Goal: Task Accomplishment & Management: Complete application form

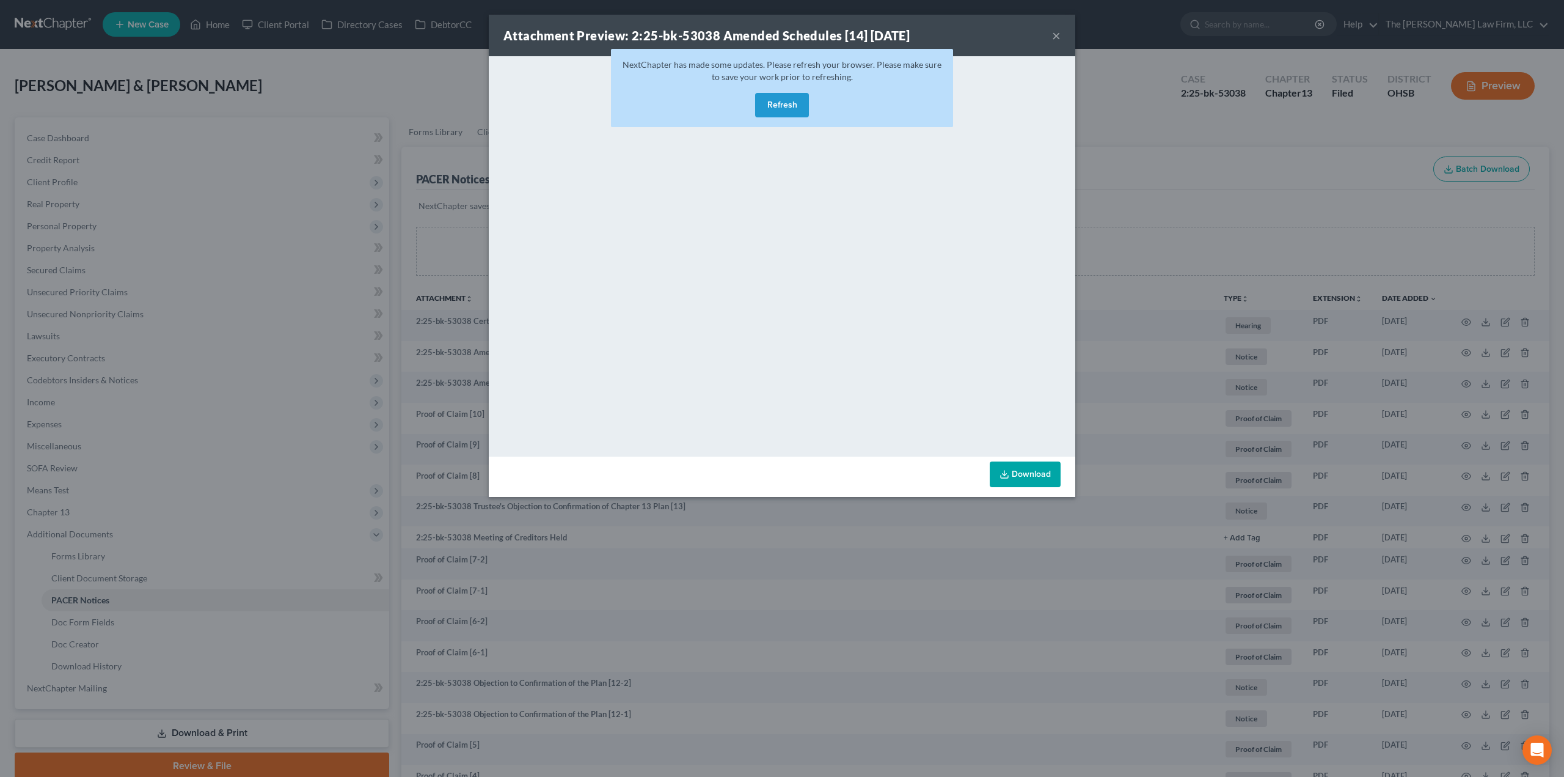
scroll to position [158, 0]
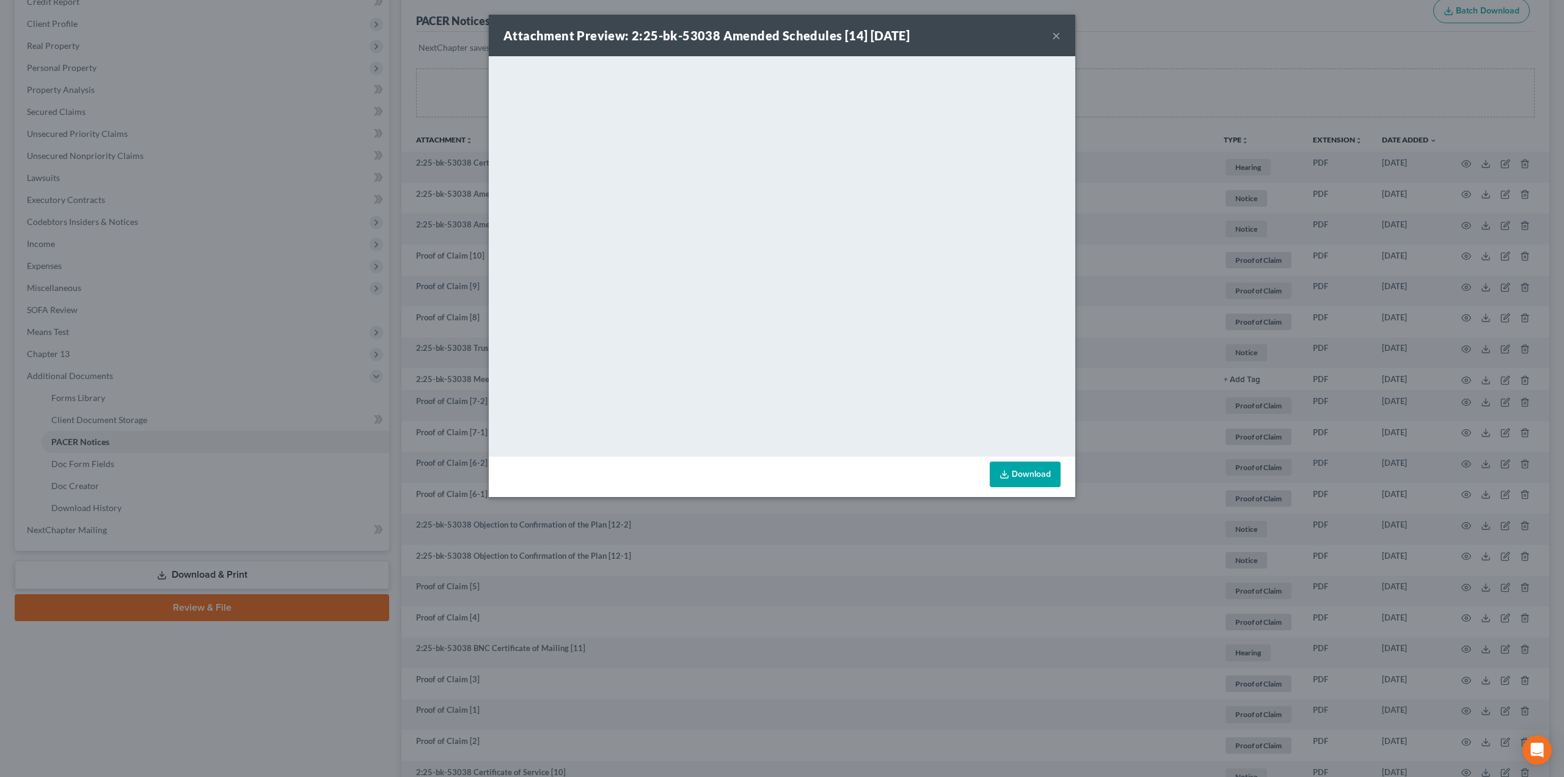
click at [1055, 32] on button "×" at bounding box center [1056, 35] width 9 height 15
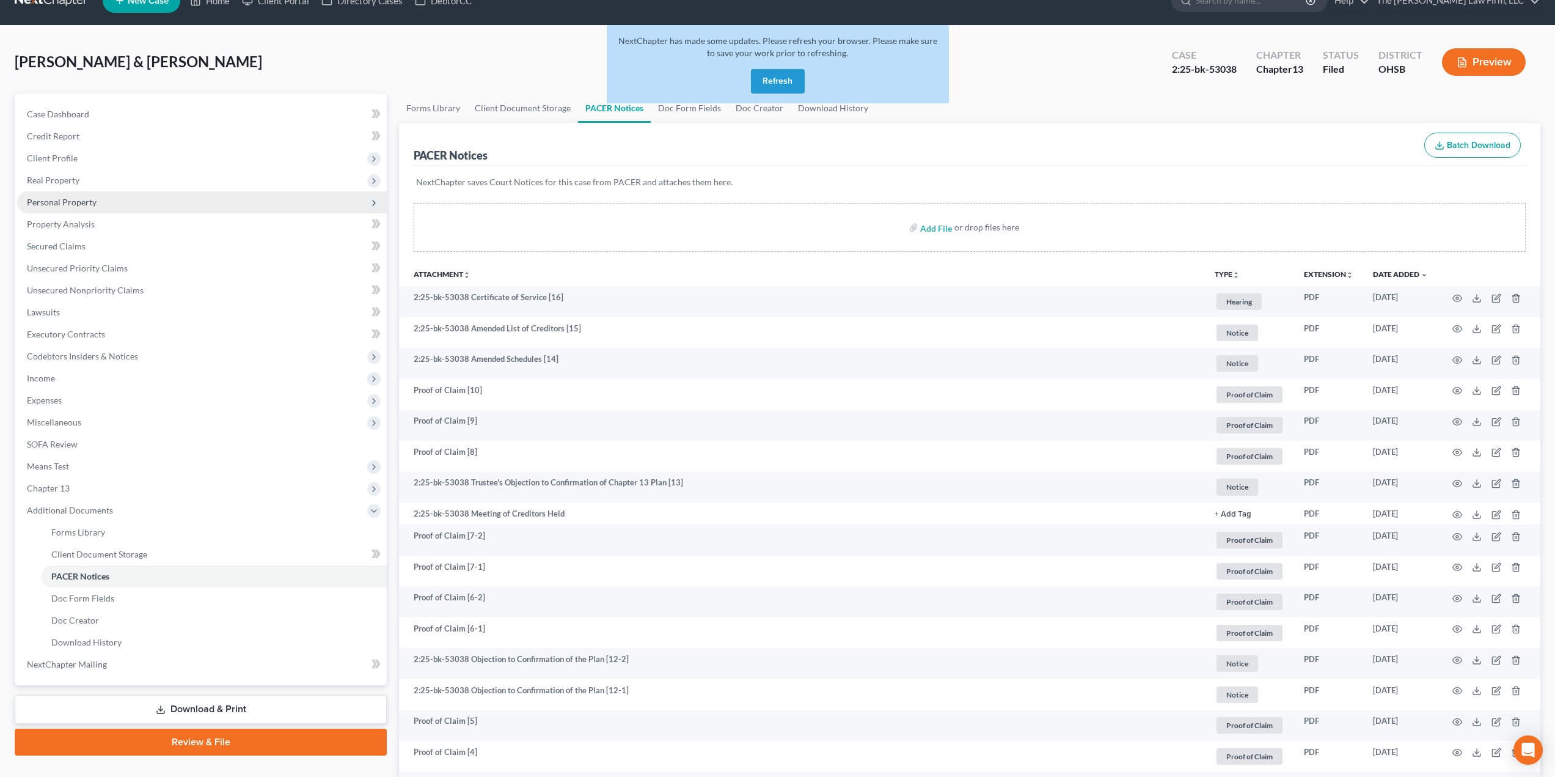
scroll to position [0, 0]
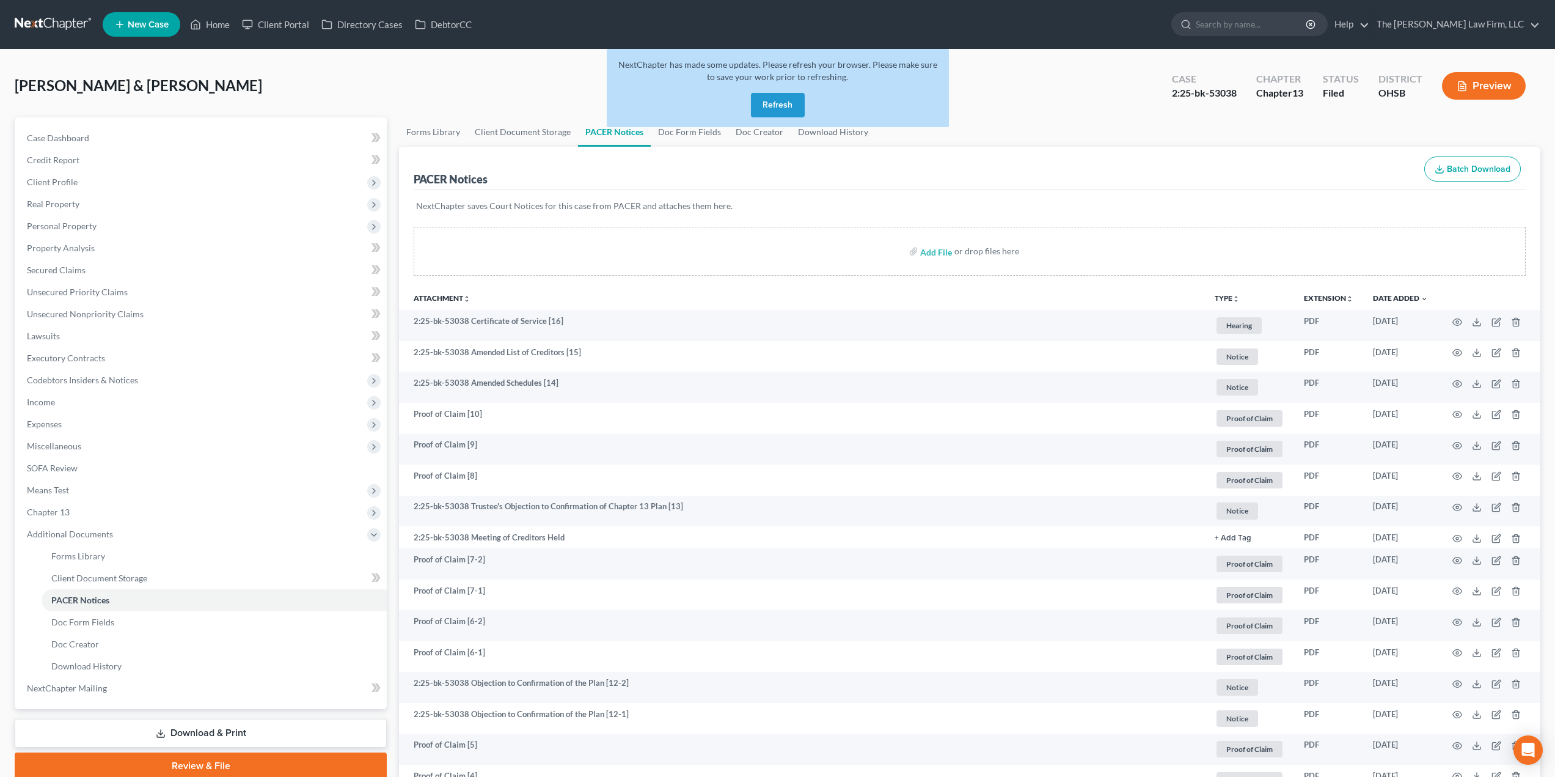
click at [54, 34] on link at bounding box center [54, 24] width 78 height 22
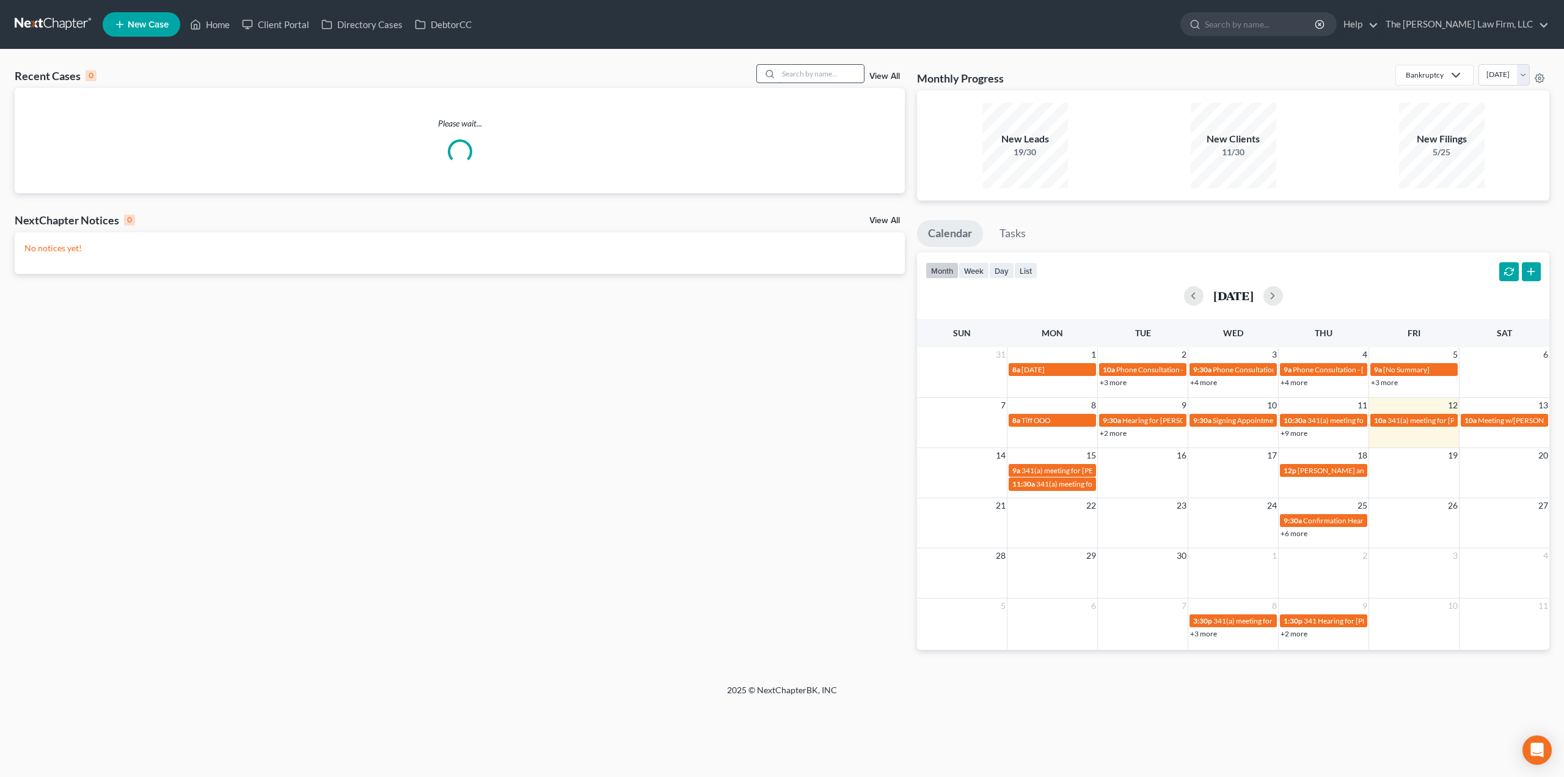
click at [821, 77] on input "search" at bounding box center [822, 74] width 86 height 18
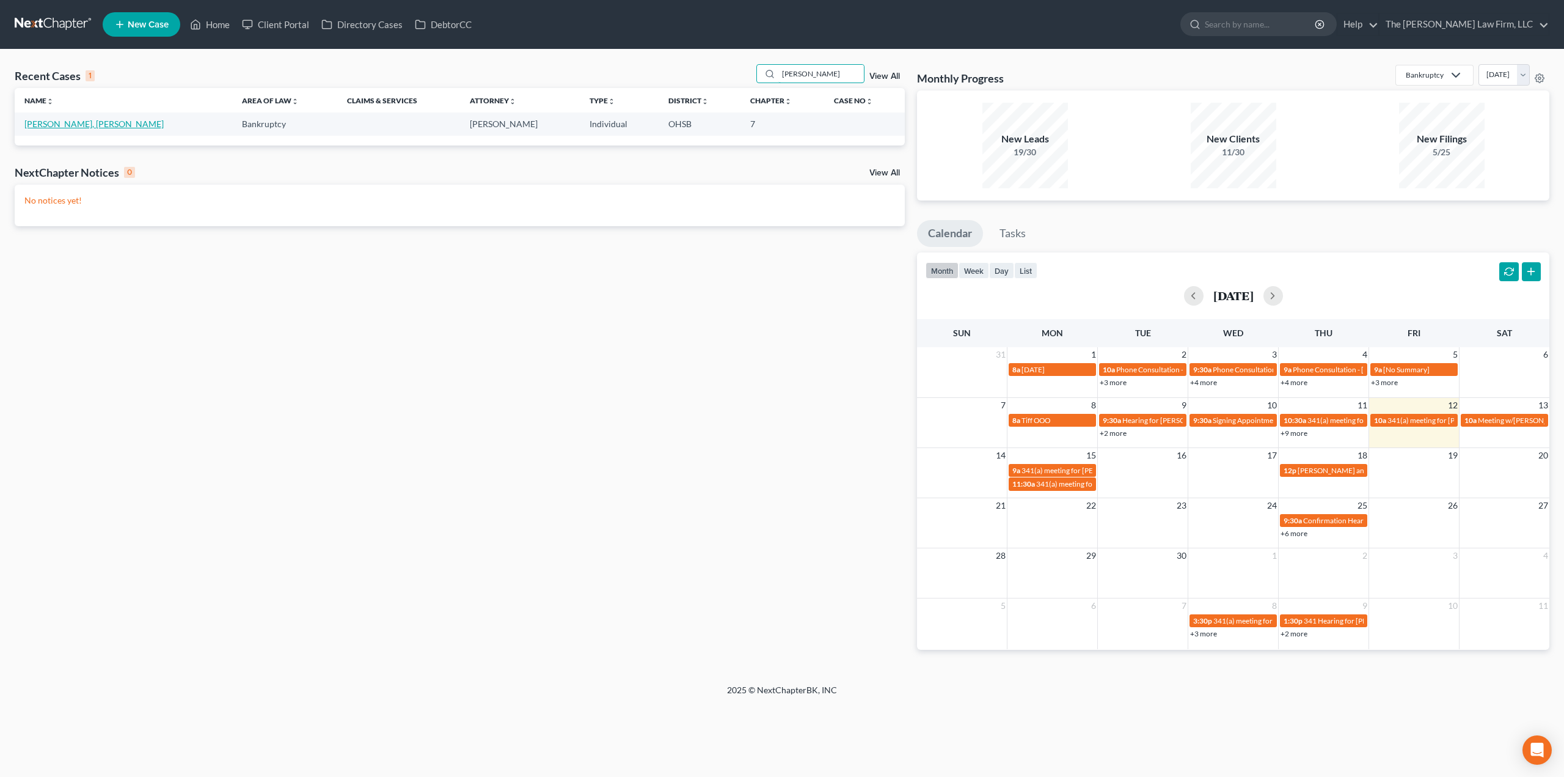
type input "[PERSON_NAME]"
click at [47, 120] on link "[PERSON_NAME], [PERSON_NAME]" at bounding box center [93, 124] width 139 height 10
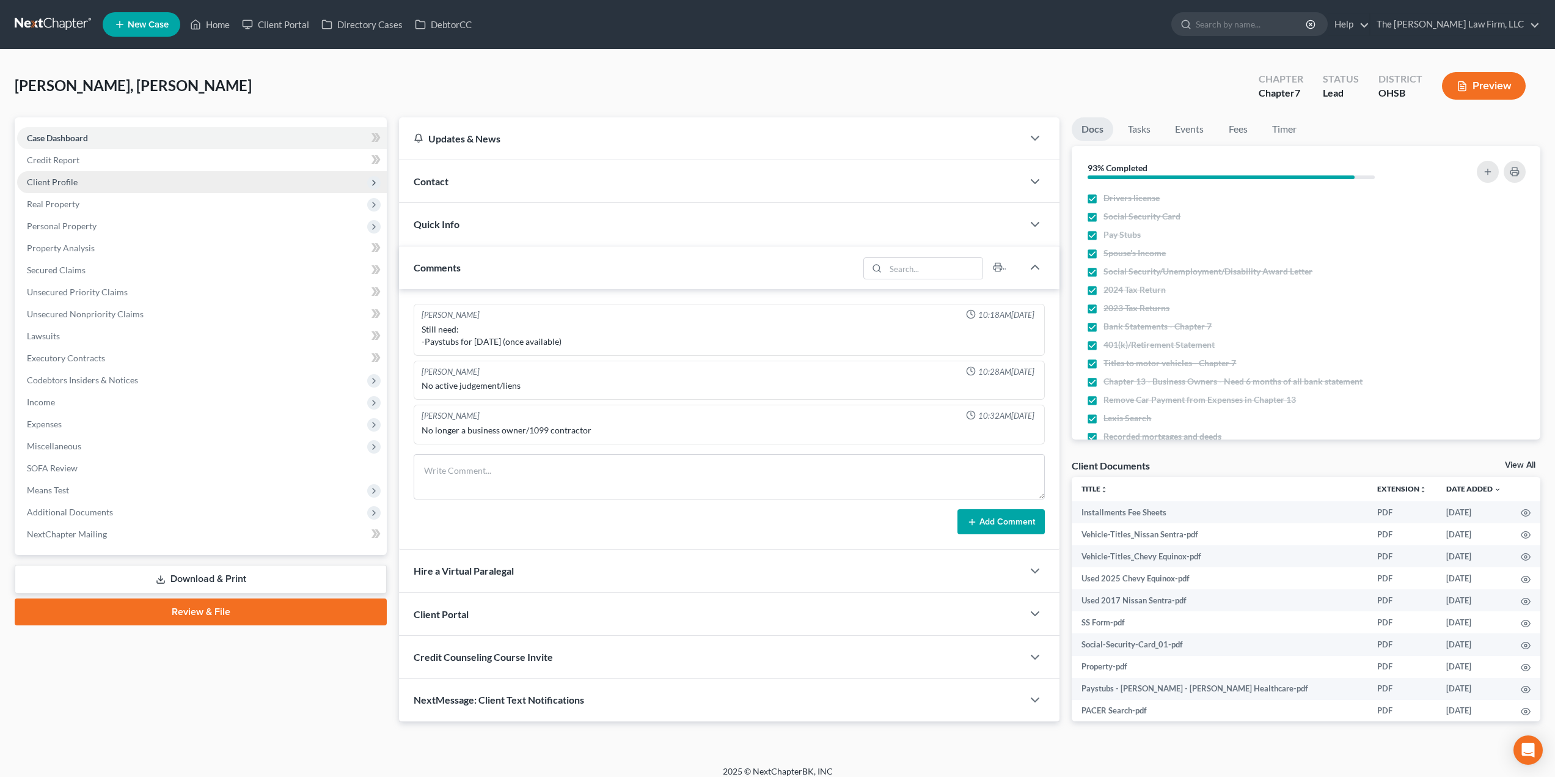
click at [57, 181] on span "Client Profile" at bounding box center [52, 182] width 51 height 10
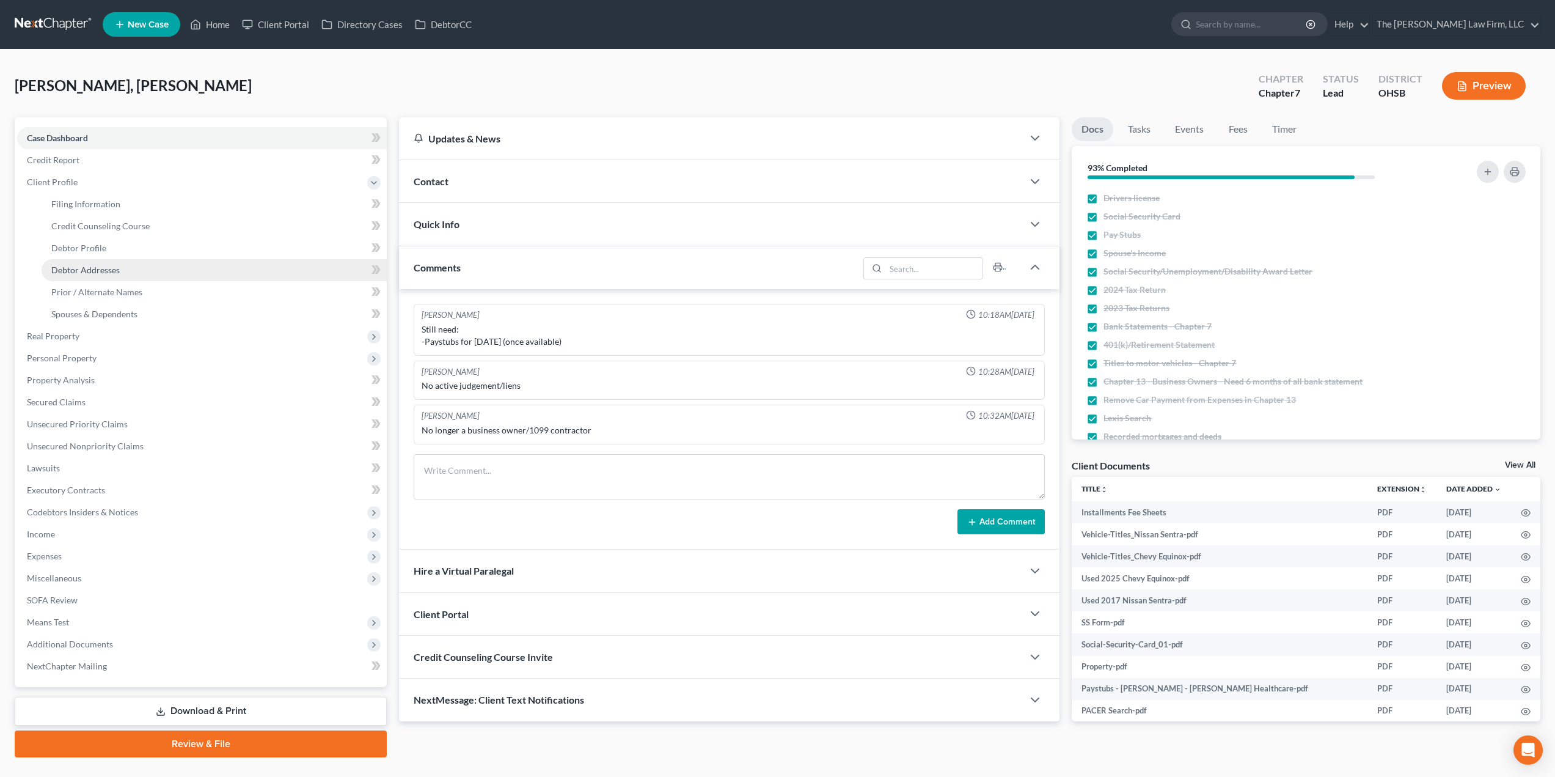
click at [128, 266] on link "Debtor Addresses" at bounding box center [214, 270] width 345 height 22
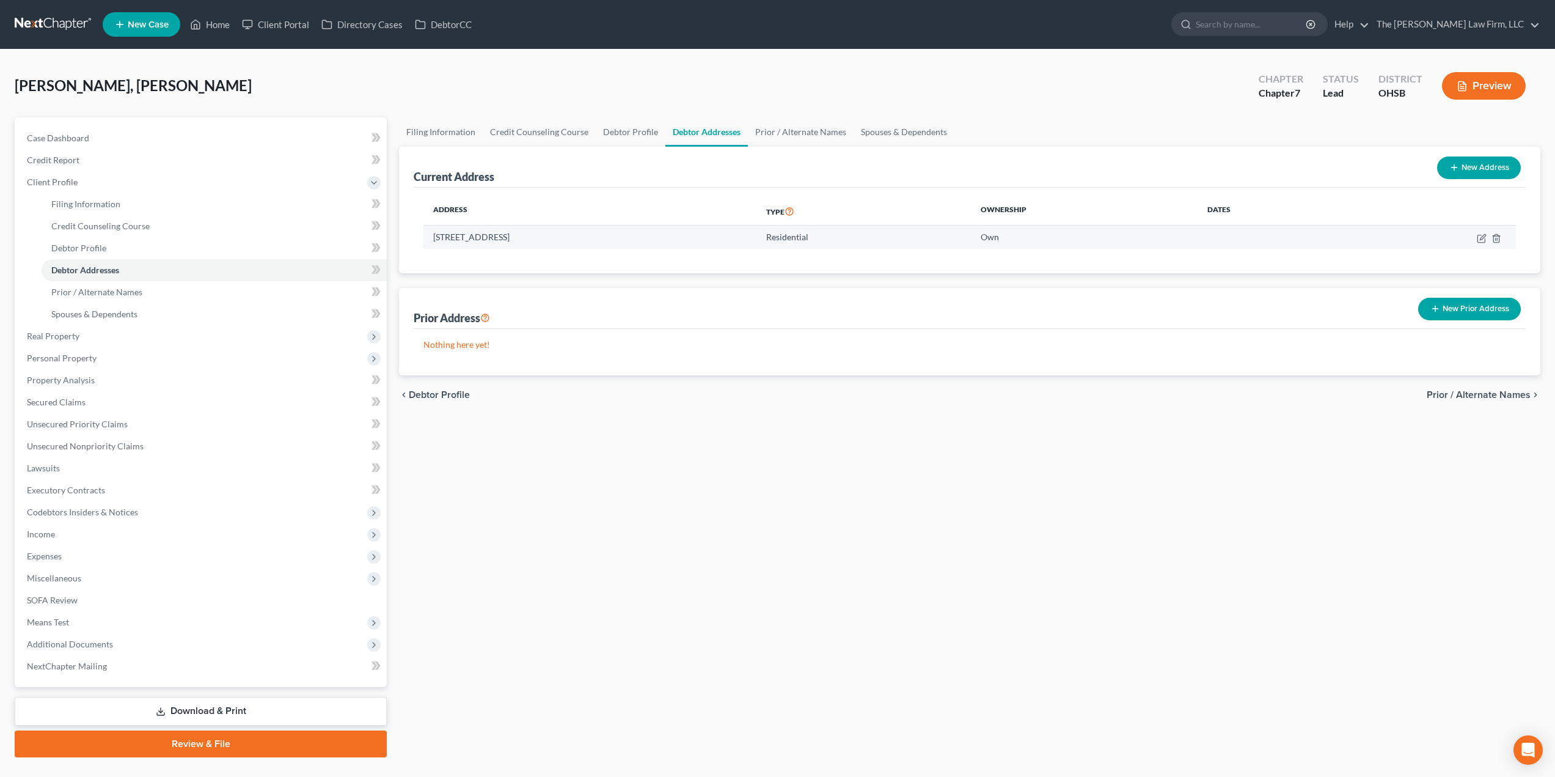
drag, startPoint x: 433, startPoint y: 238, endPoint x: 516, endPoint y: 238, distance: 82.5
click at [516, 238] on td "[STREET_ADDRESS]" at bounding box center [589, 236] width 333 height 23
copy td "[STREET_ADDRESS]"
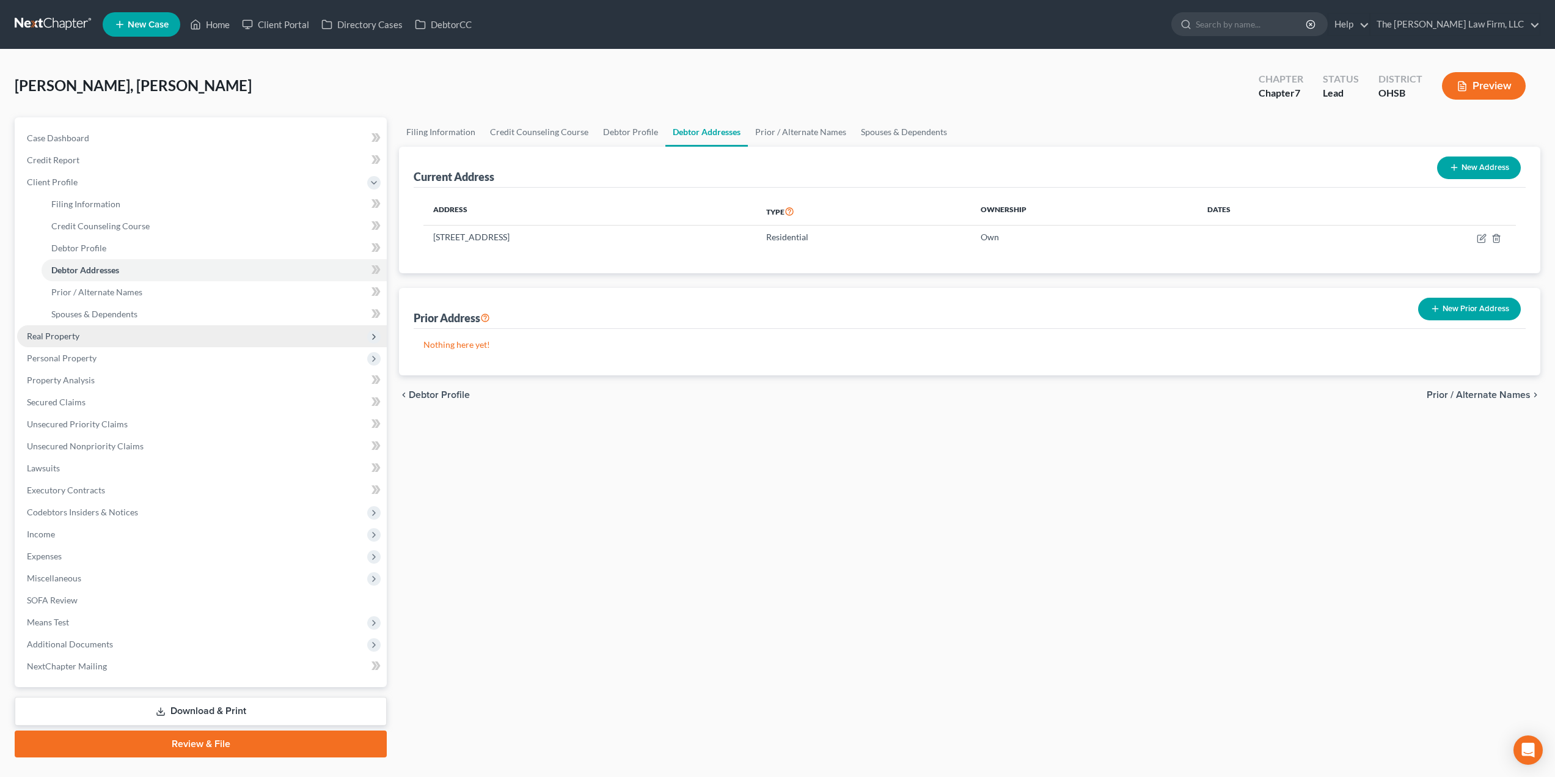
click at [100, 339] on span "Real Property" at bounding box center [202, 336] width 370 height 22
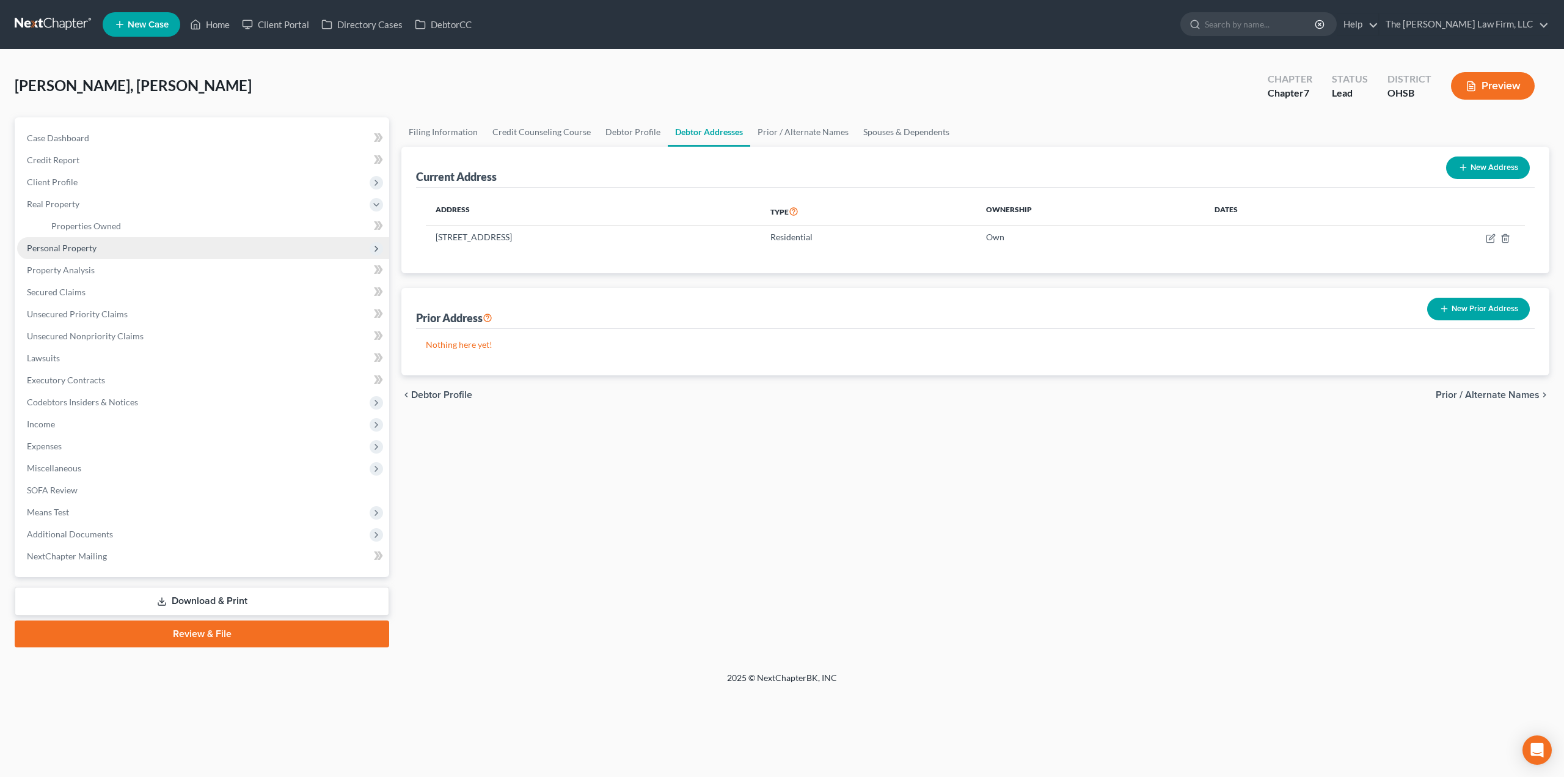
click at [94, 252] on span "Personal Property" at bounding box center [62, 248] width 70 height 10
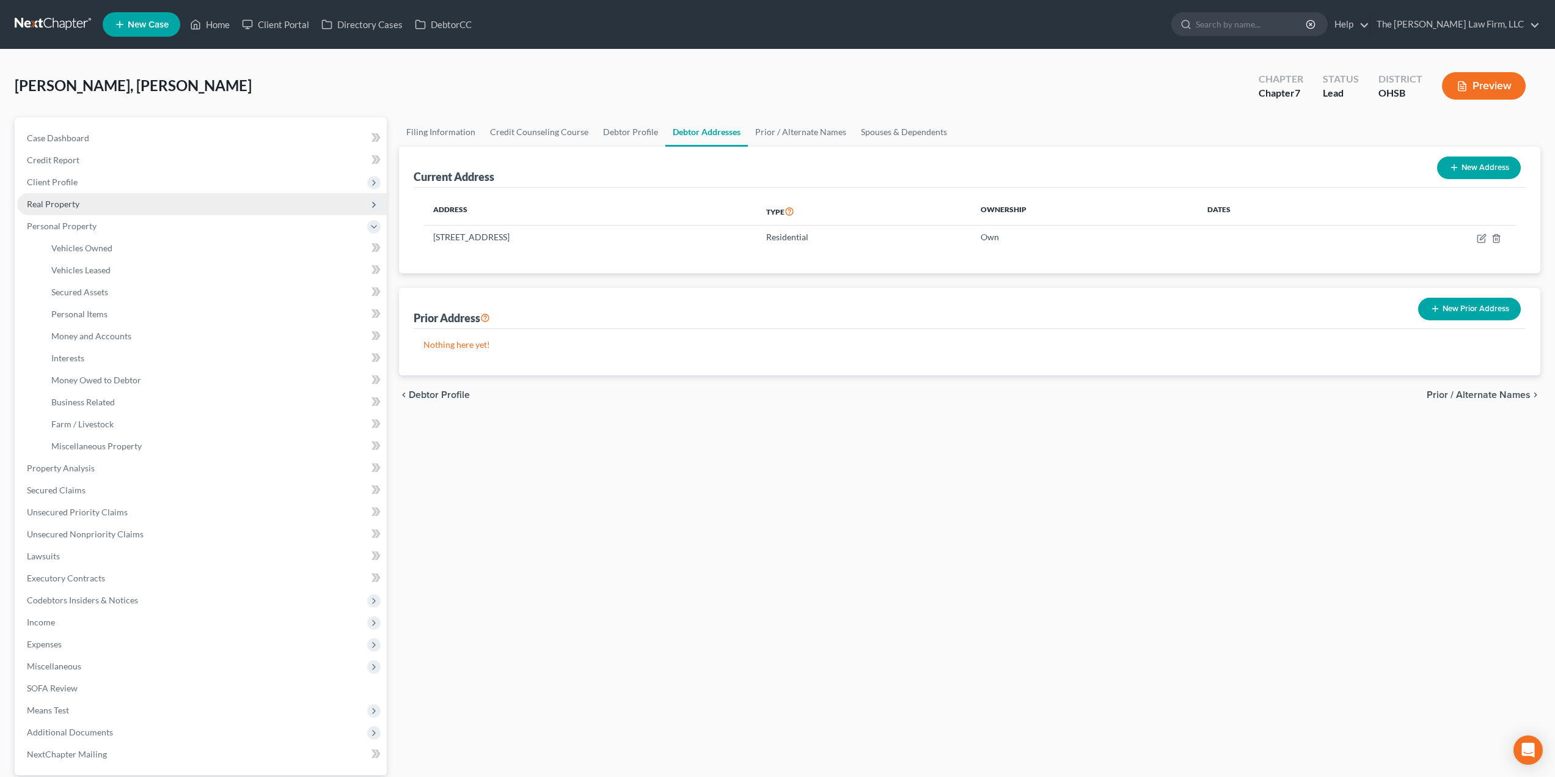
click at [98, 210] on span "Real Property" at bounding box center [202, 204] width 370 height 22
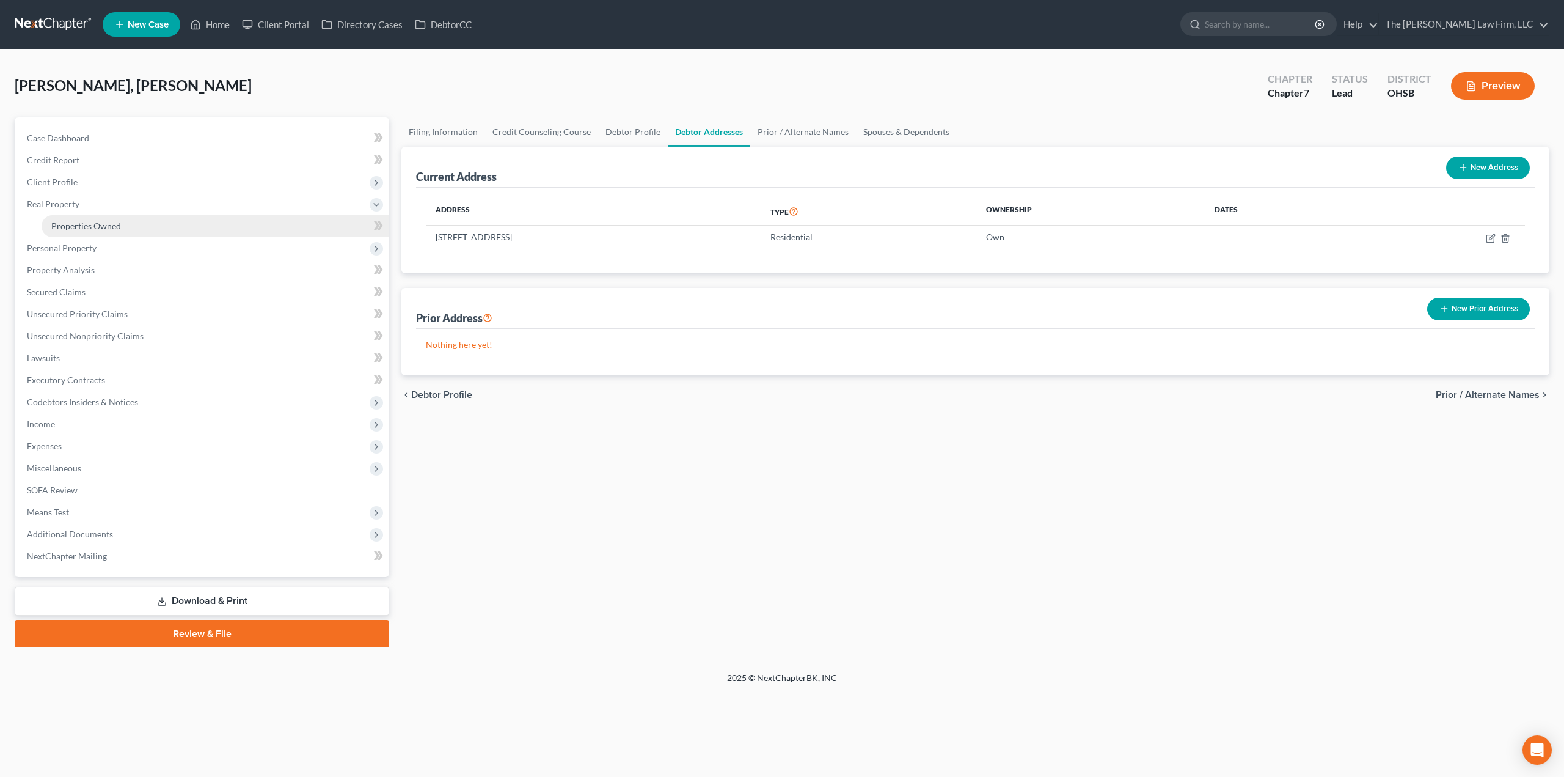
click at [107, 229] on span "Properties Owned" at bounding box center [86, 226] width 70 height 10
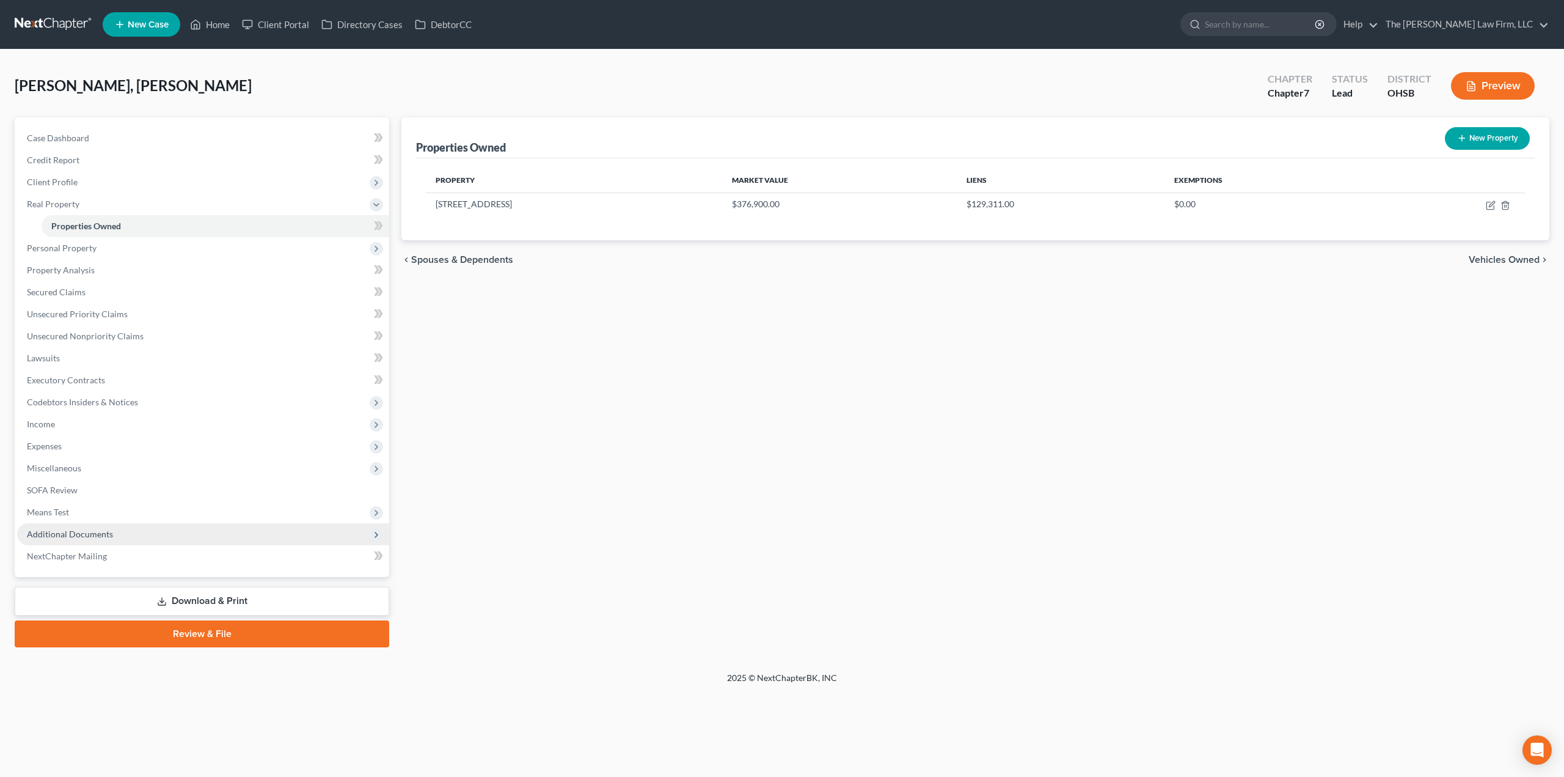
click at [165, 531] on span "Additional Documents" at bounding box center [203, 534] width 372 height 22
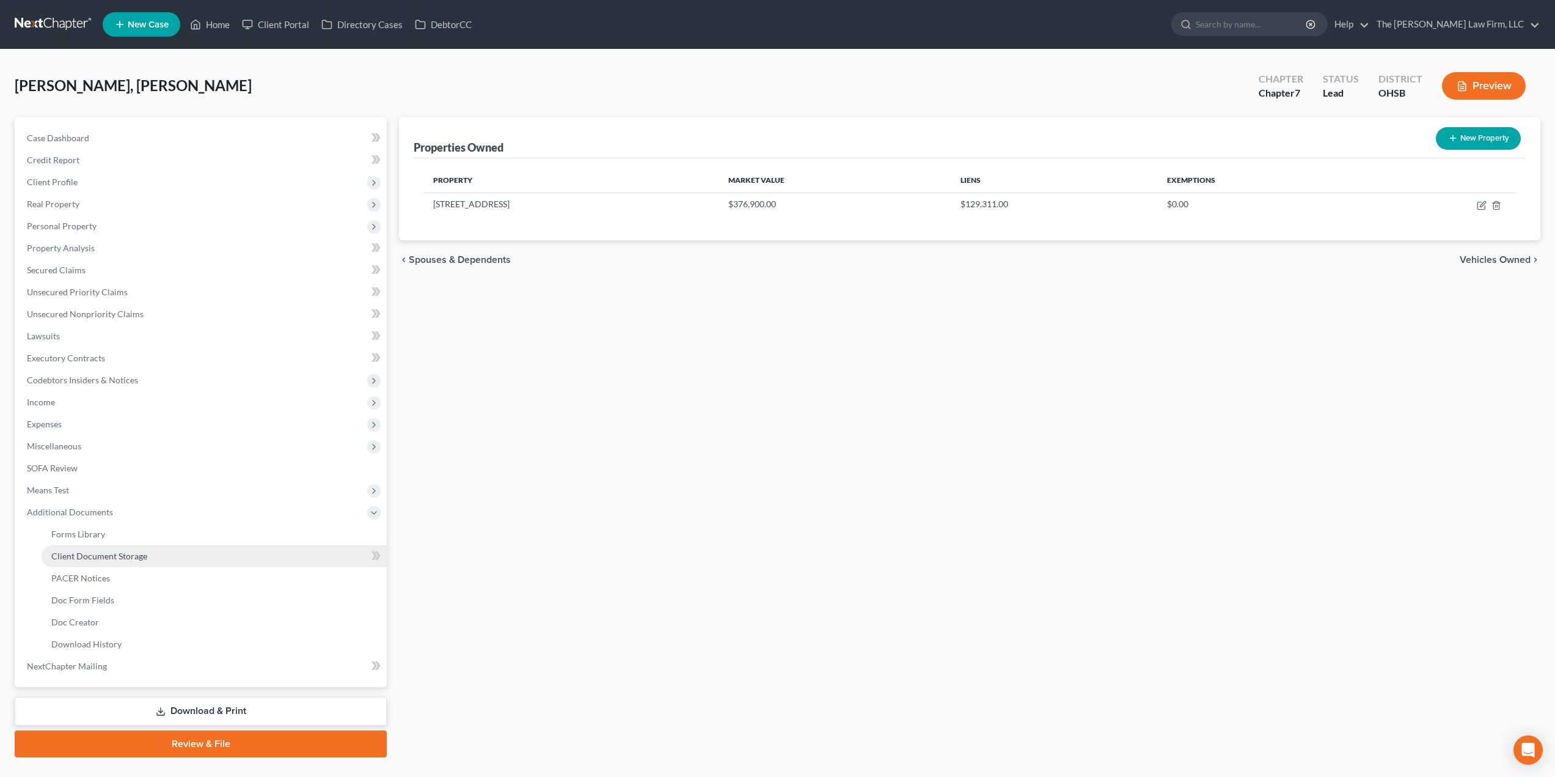
click at [151, 548] on link "Client Document Storage" at bounding box center [214, 556] width 345 height 22
select select "7"
select select "52"
select select "61"
select select "37"
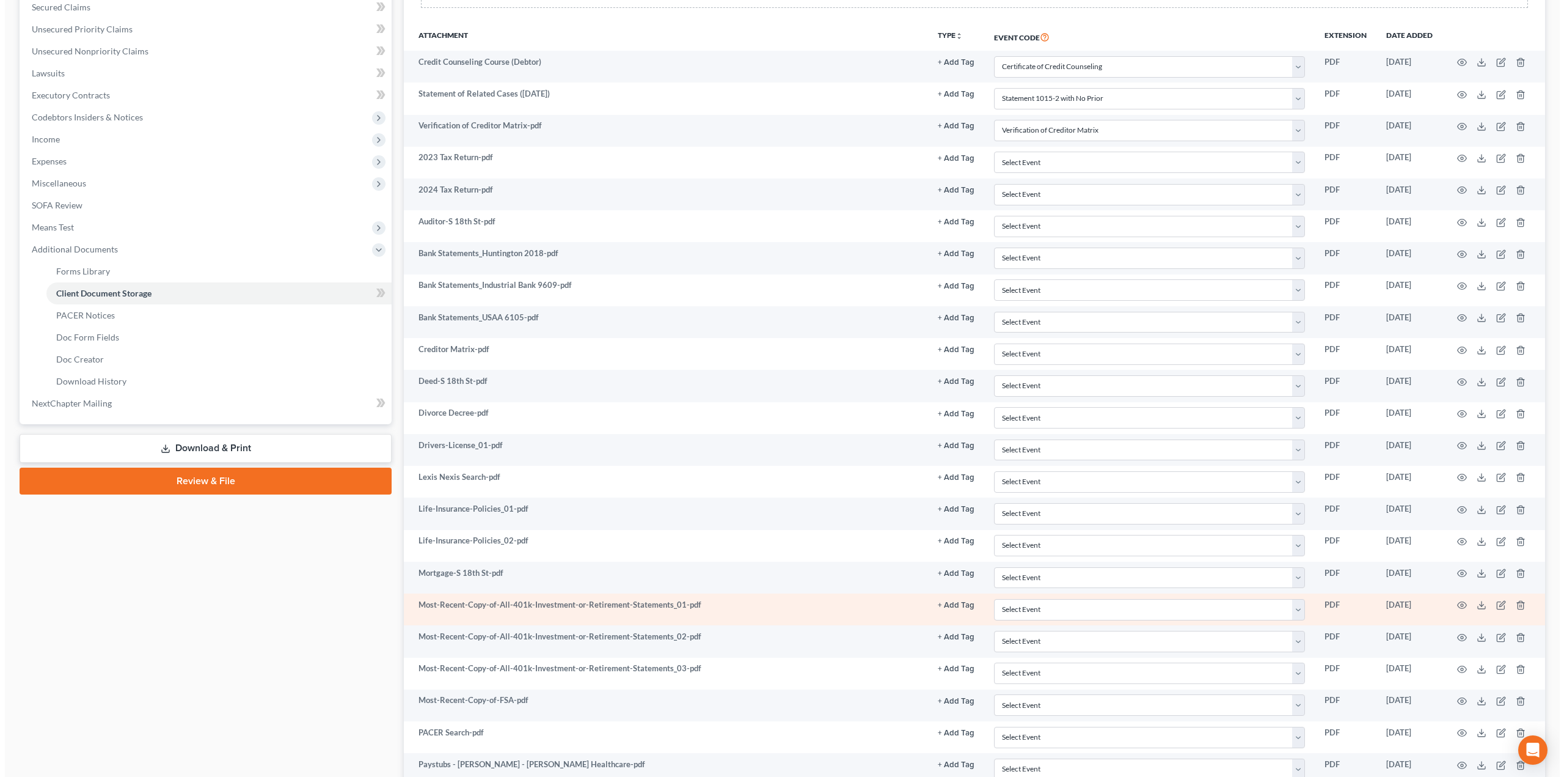
scroll to position [214, 0]
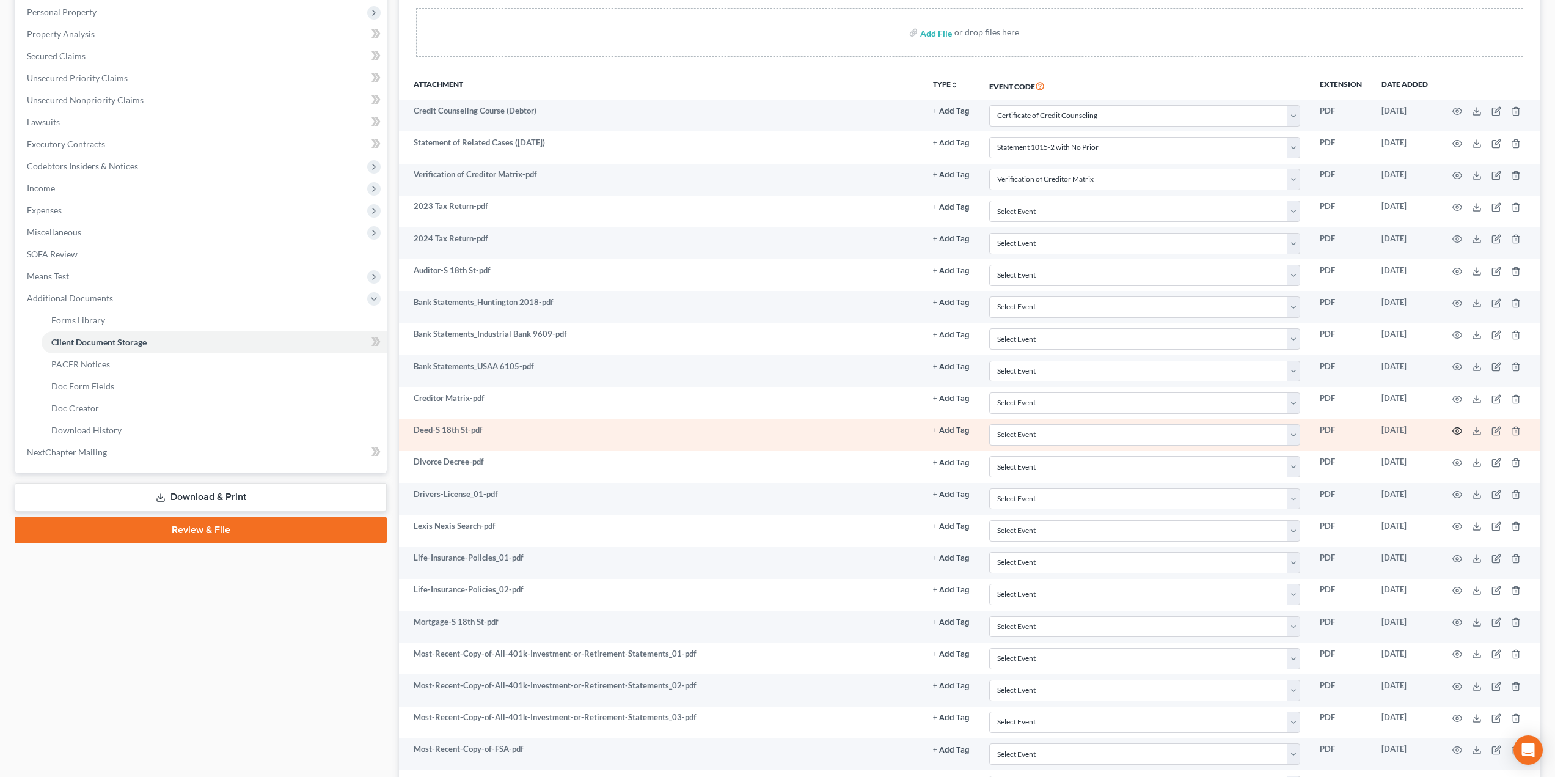
click at [1461, 431] on icon "button" at bounding box center [1458, 431] width 10 height 10
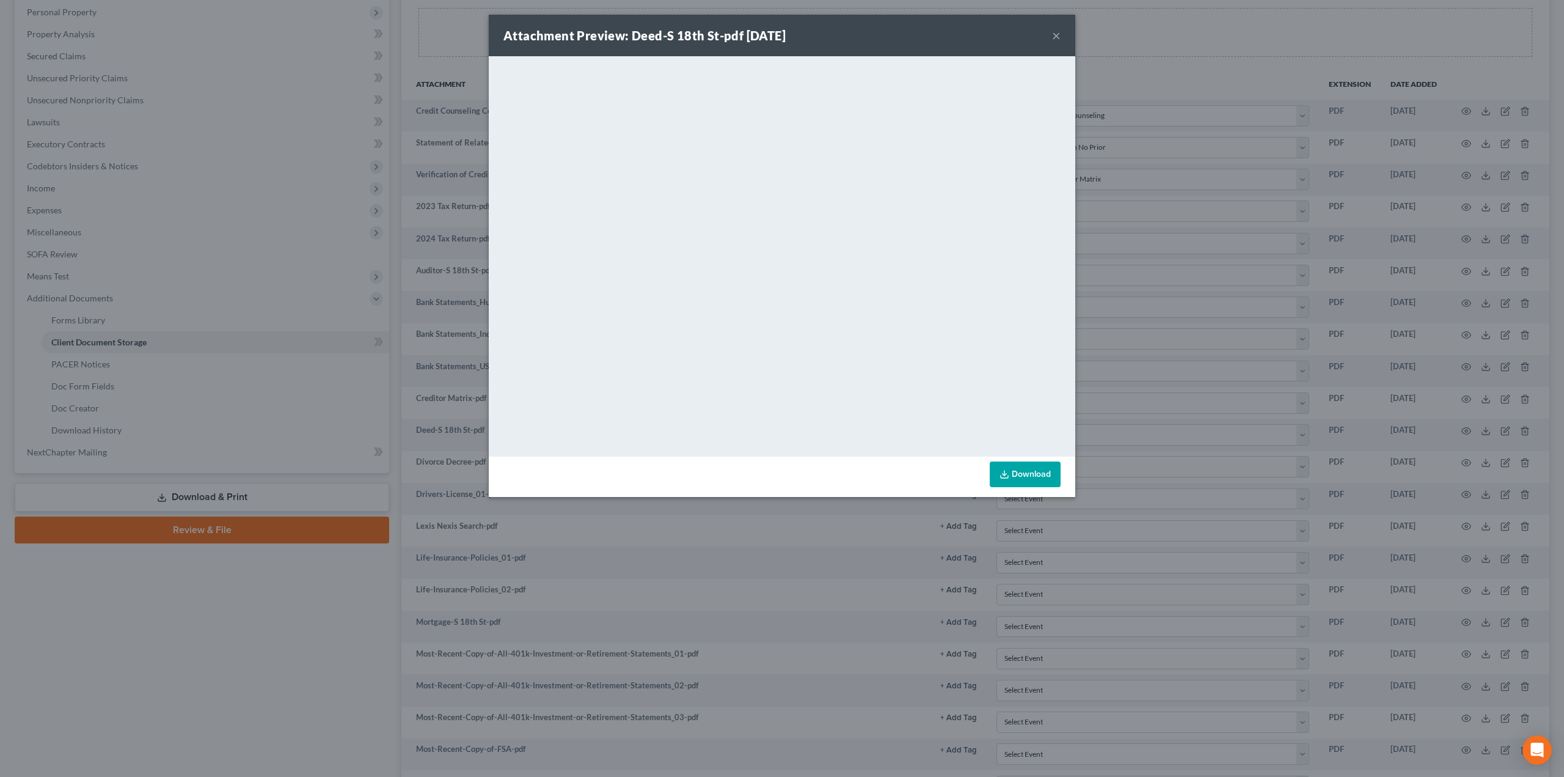
click at [1057, 33] on button "×" at bounding box center [1056, 35] width 9 height 15
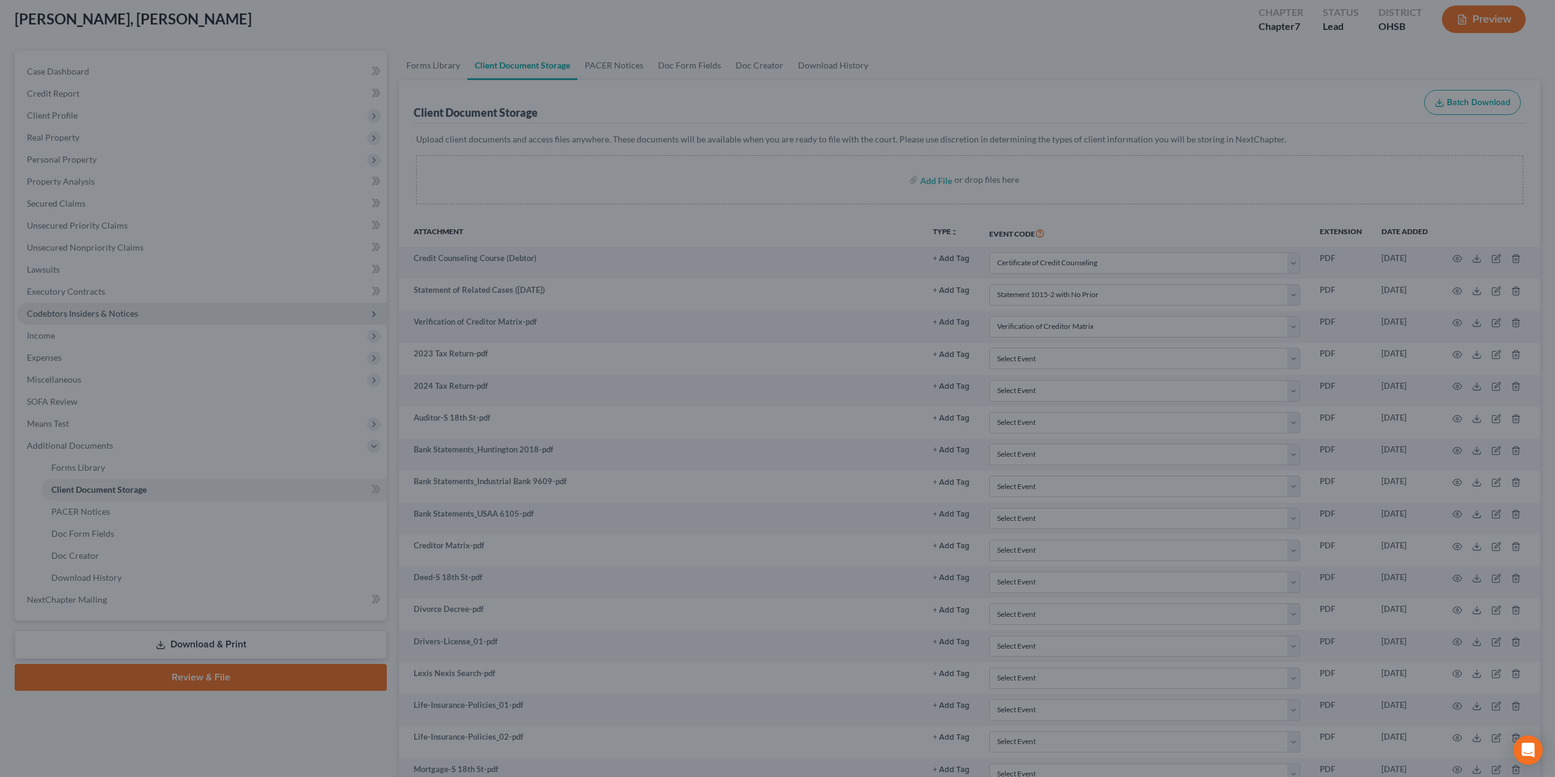
scroll to position [0, 0]
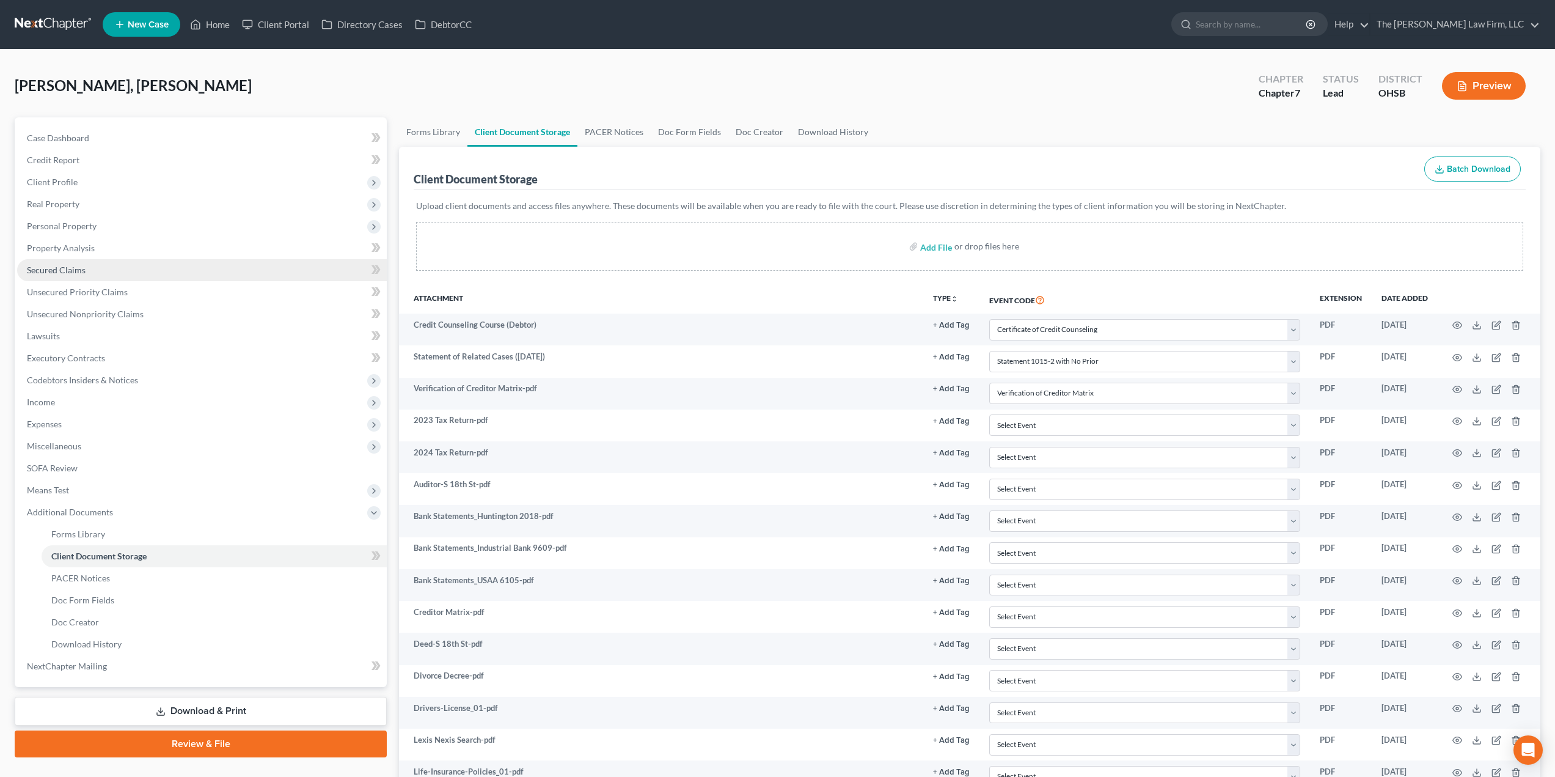
click at [100, 263] on link "Secured Claims" at bounding box center [202, 270] width 370 height 22
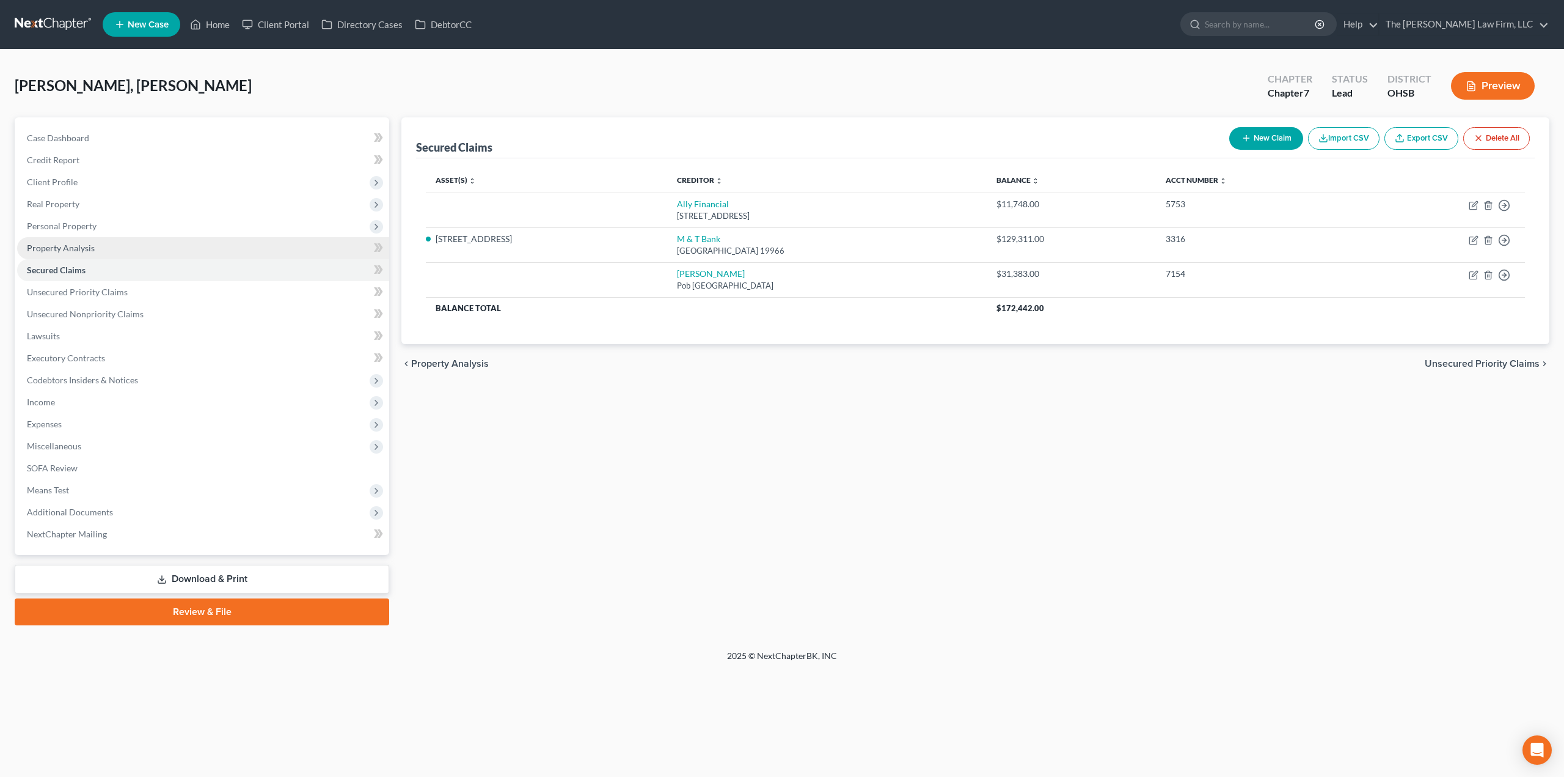
click at [90, 249] on span "Property Analysis" at bounding box center [61, 248] width 68 height 10
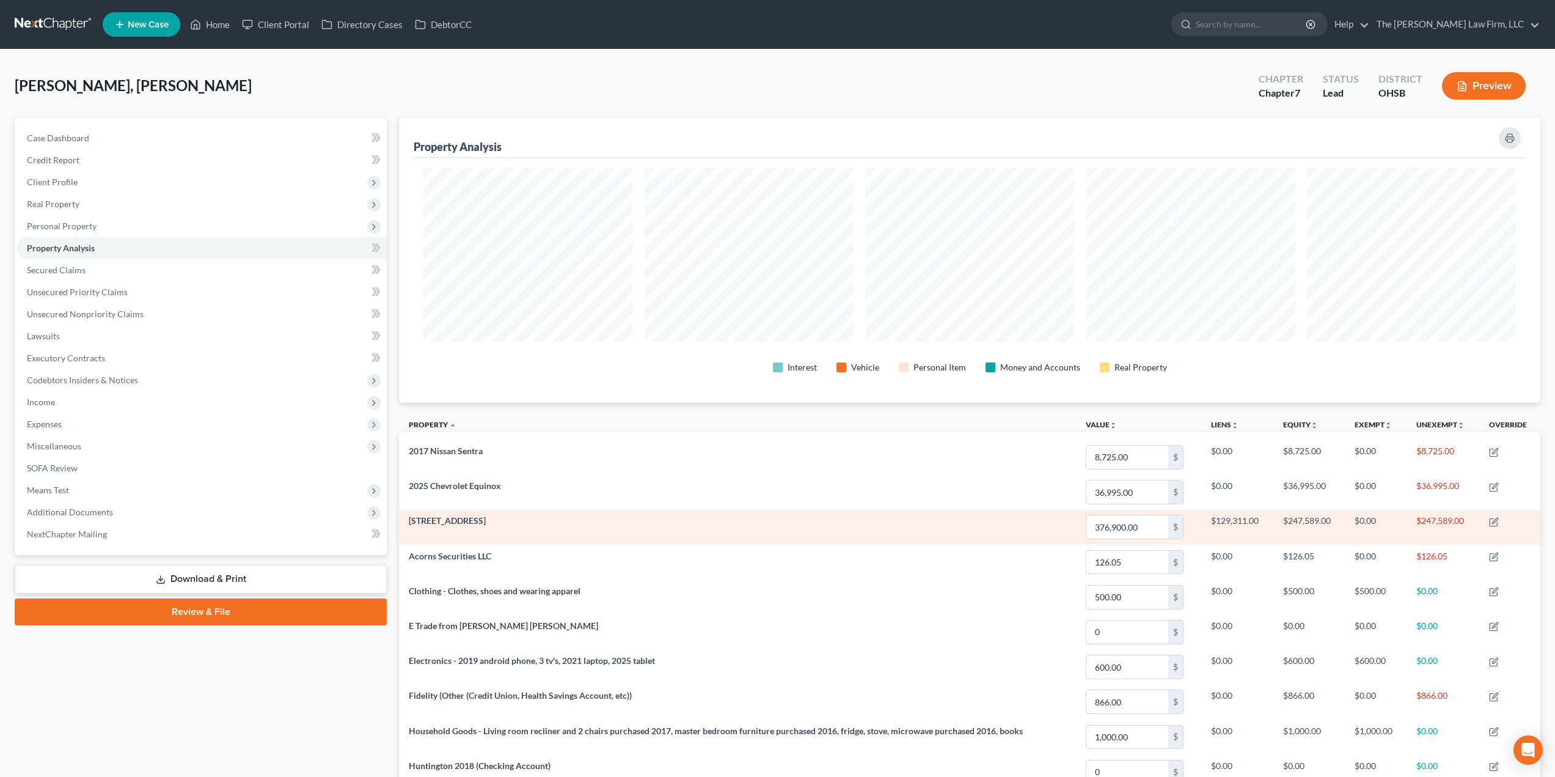
scroll to position [285, 1142]
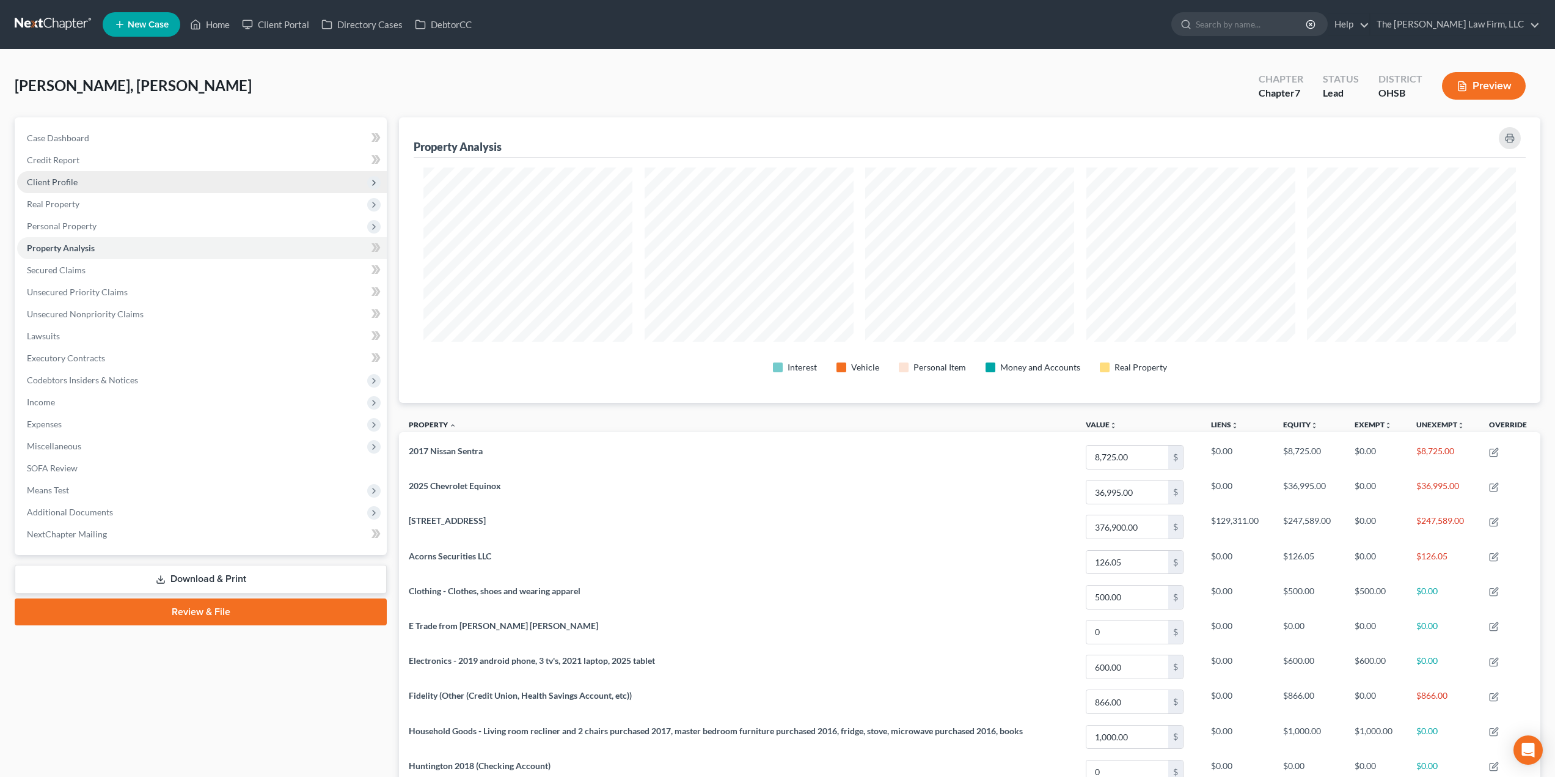
click at [111, 178] on span "Client Profile" at bounding box center [202, 182] width 370 height 22
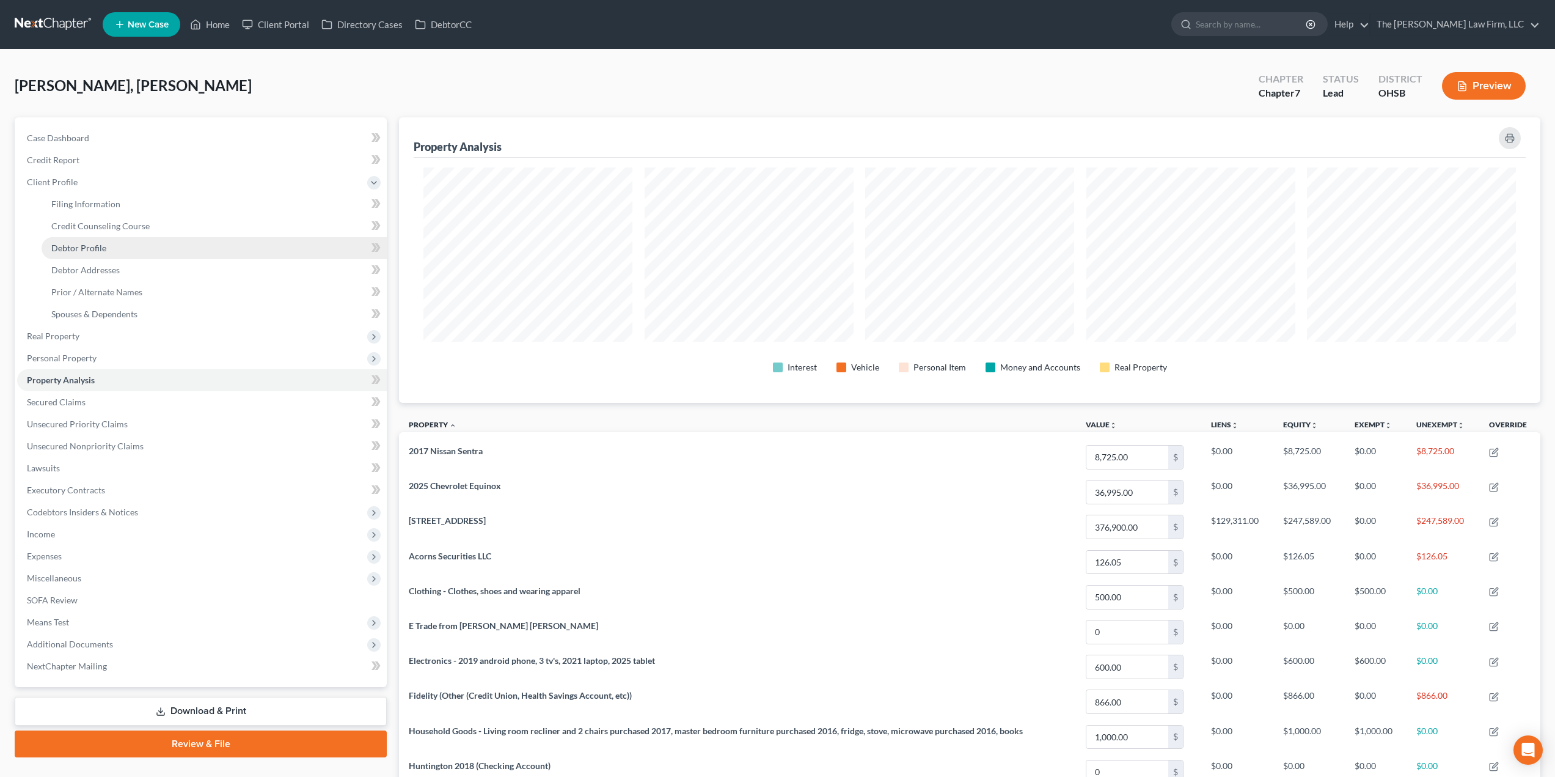
click at [125, 243] on link "Debtor Profile" at bounding box center [214, 248] width 345 height 22
select select "3"
select select "2"
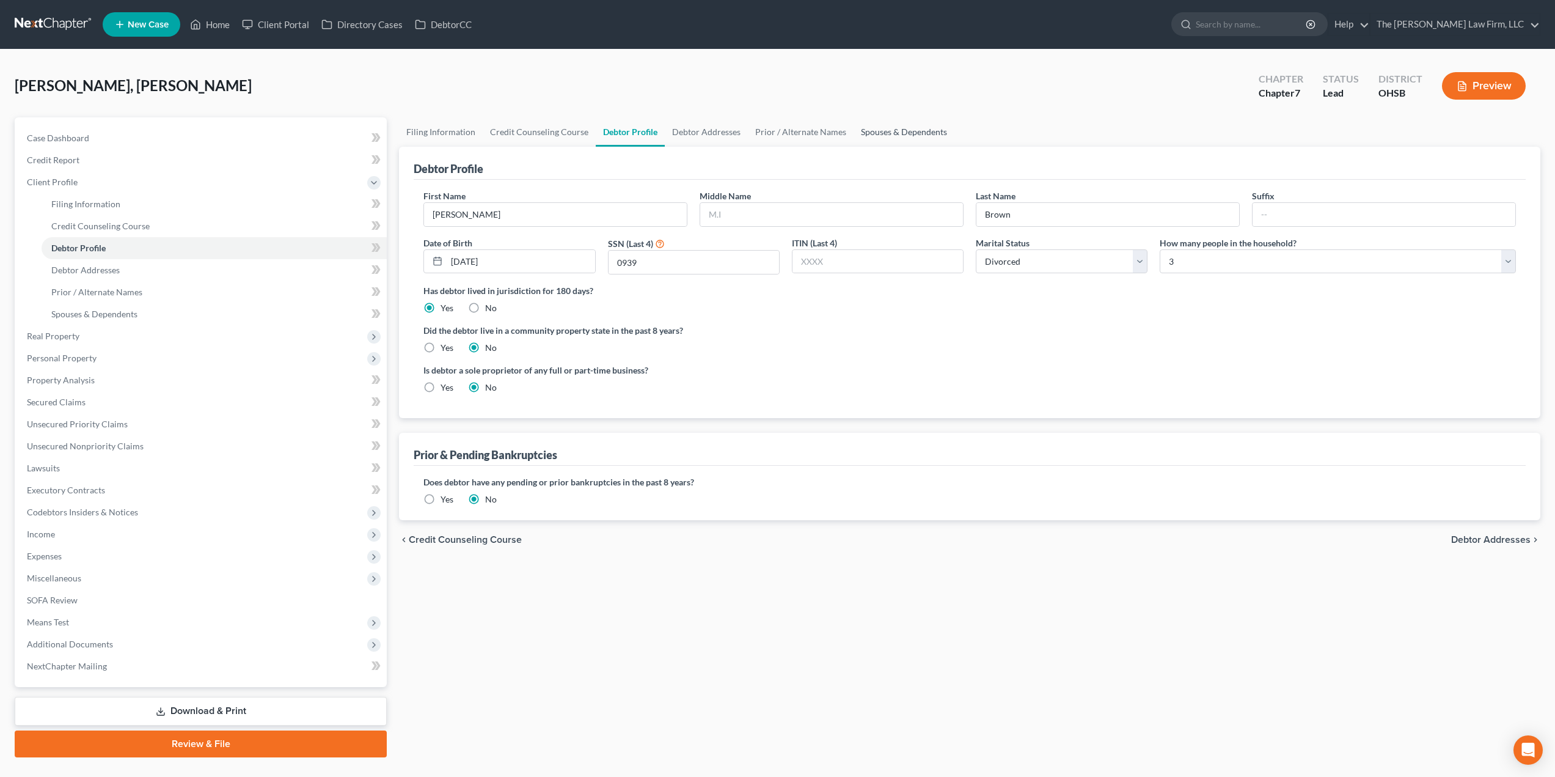
click at [906, 126] on link "Spouses & Dependents" at bounding box center [904, 131] width 101 height 29
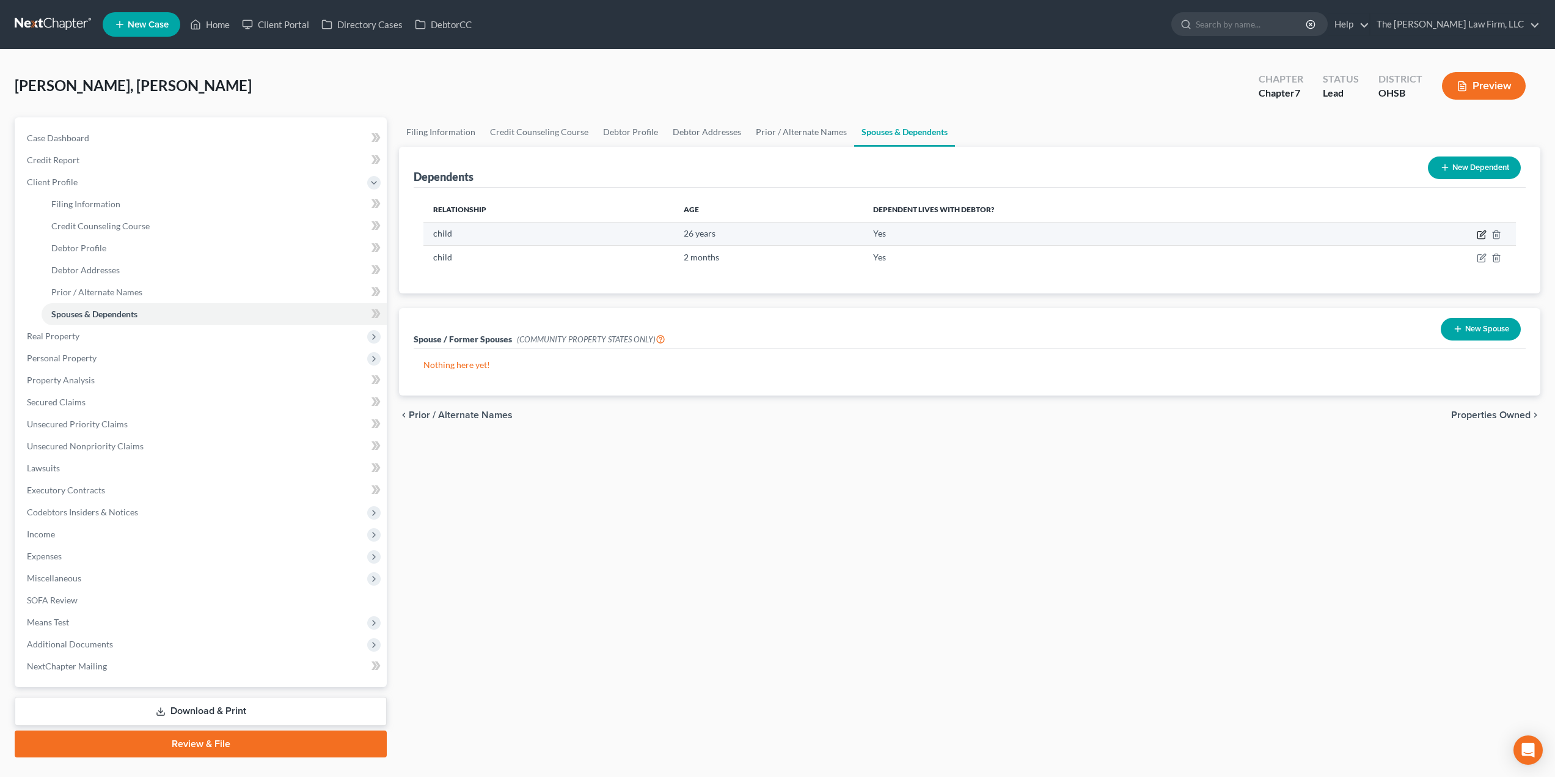
click at [1479, 233] on icon "button" at bounding box center [1482, 235] width 10 height 10
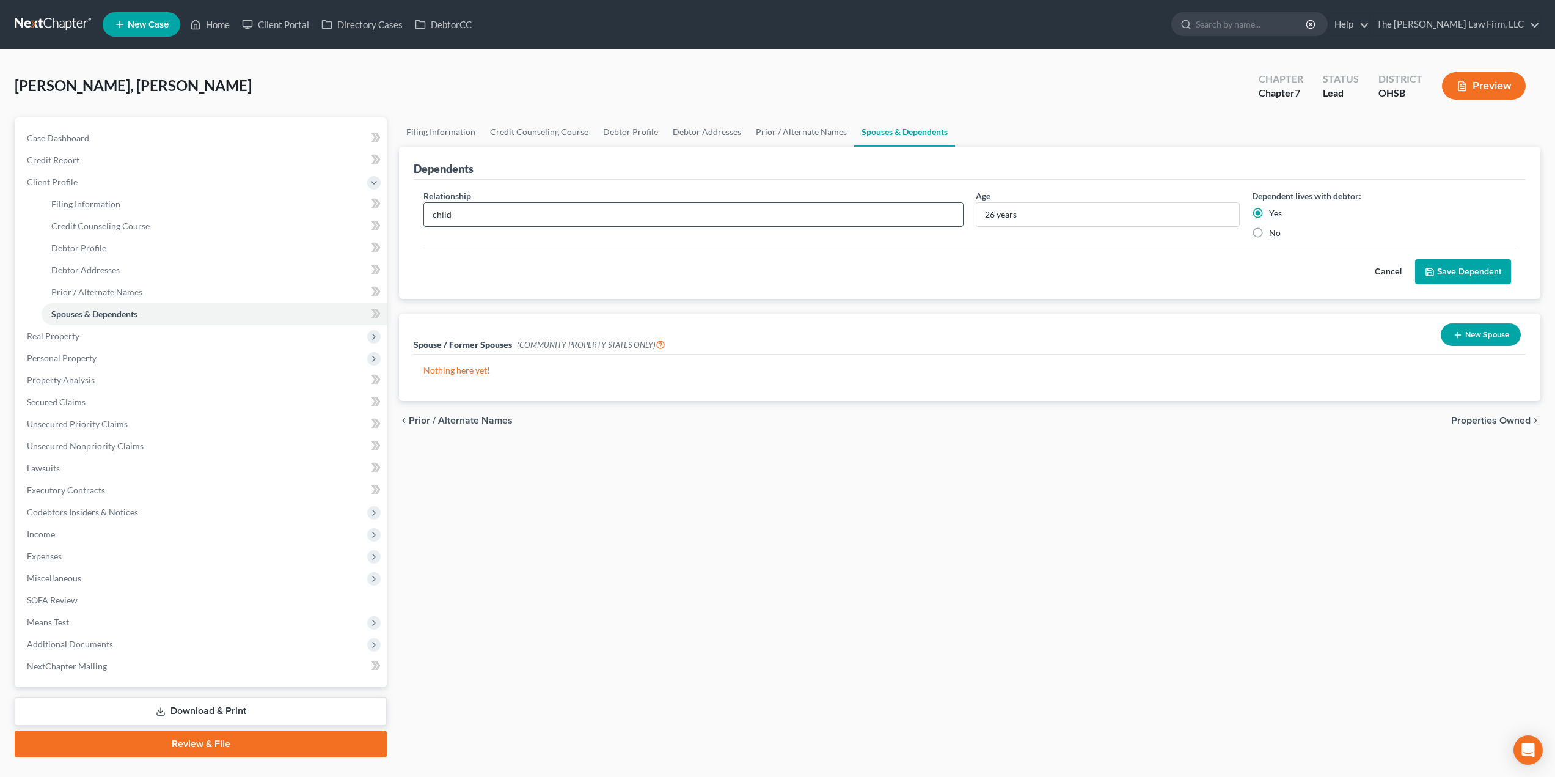
click at [623, 216] on input "child" at bounding box center [693, 214] width 539 height 23
type input "Child"
click at [1472, 267] on button "Save Dependent" at bounding box center [1463, 272] width 96 height 26
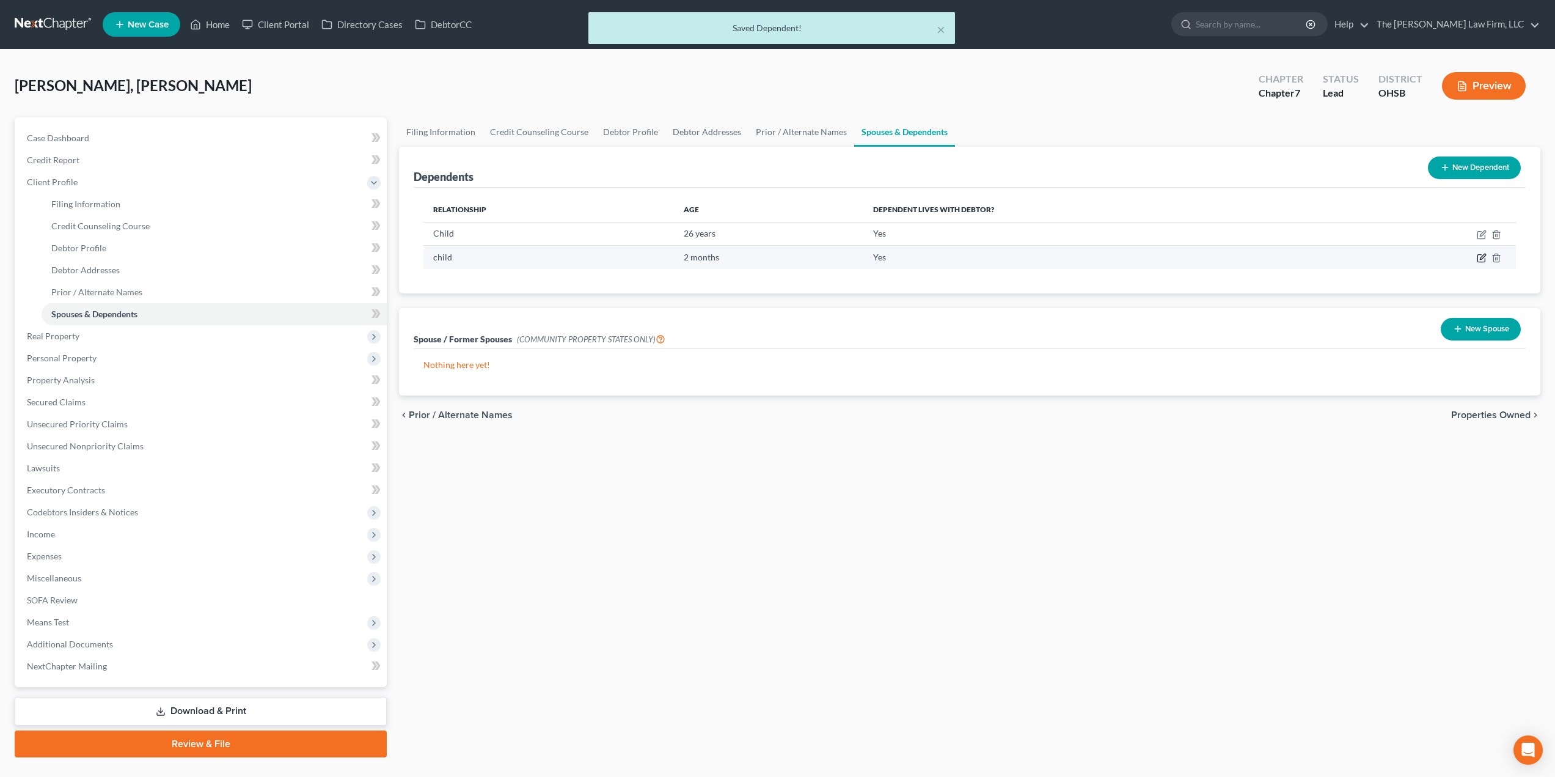
click at [1479, 258] on icon "button" at bounding box center [1482, 258] width 10 height 10
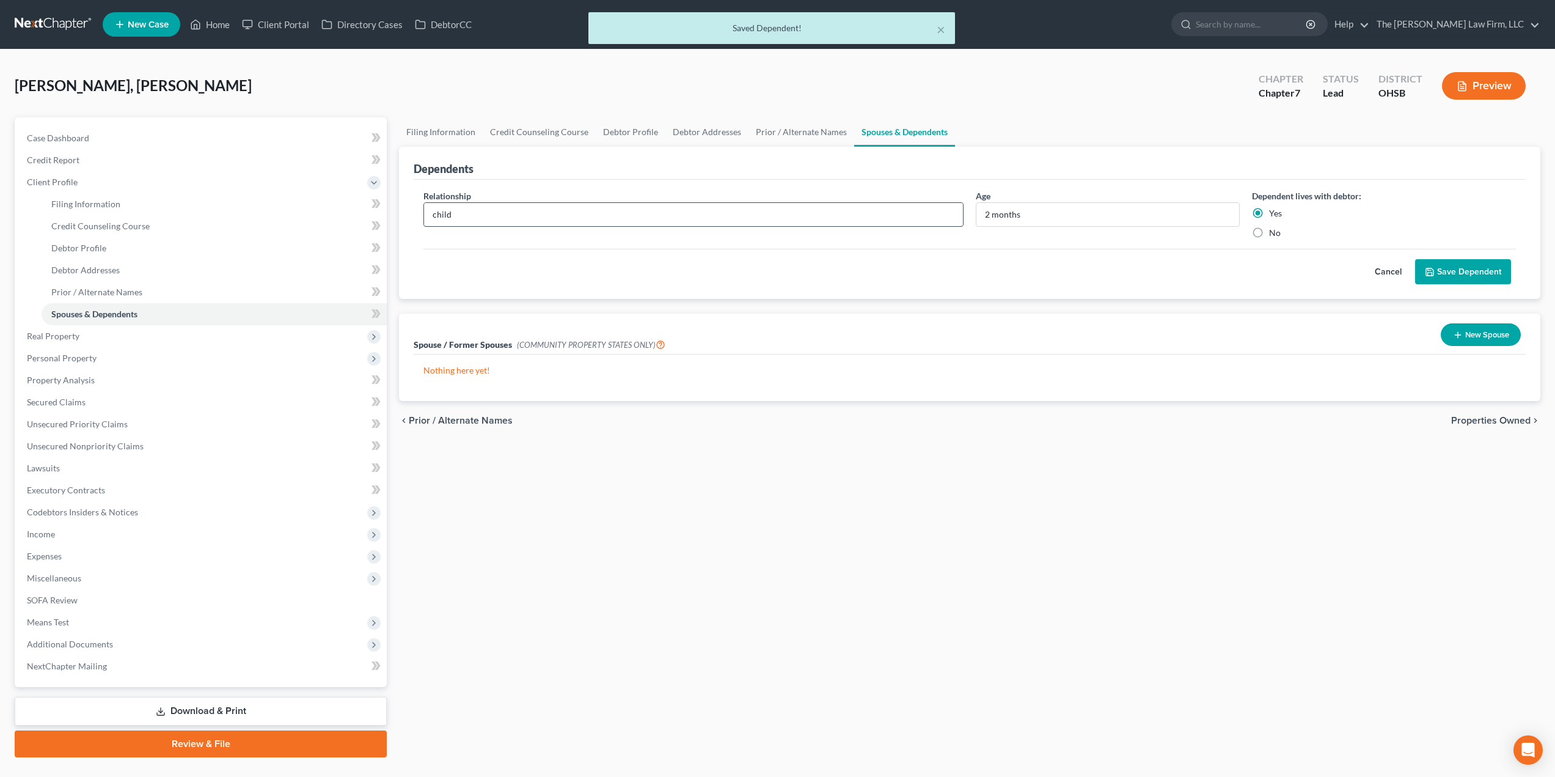
click at [542, 224] on input "child" at bounding box center [693, 214] width 539 height 23
type input "Child"
click at [1487, 270] on button "Save Dependent" at bounding box center [1463, 272] width 96 height 26
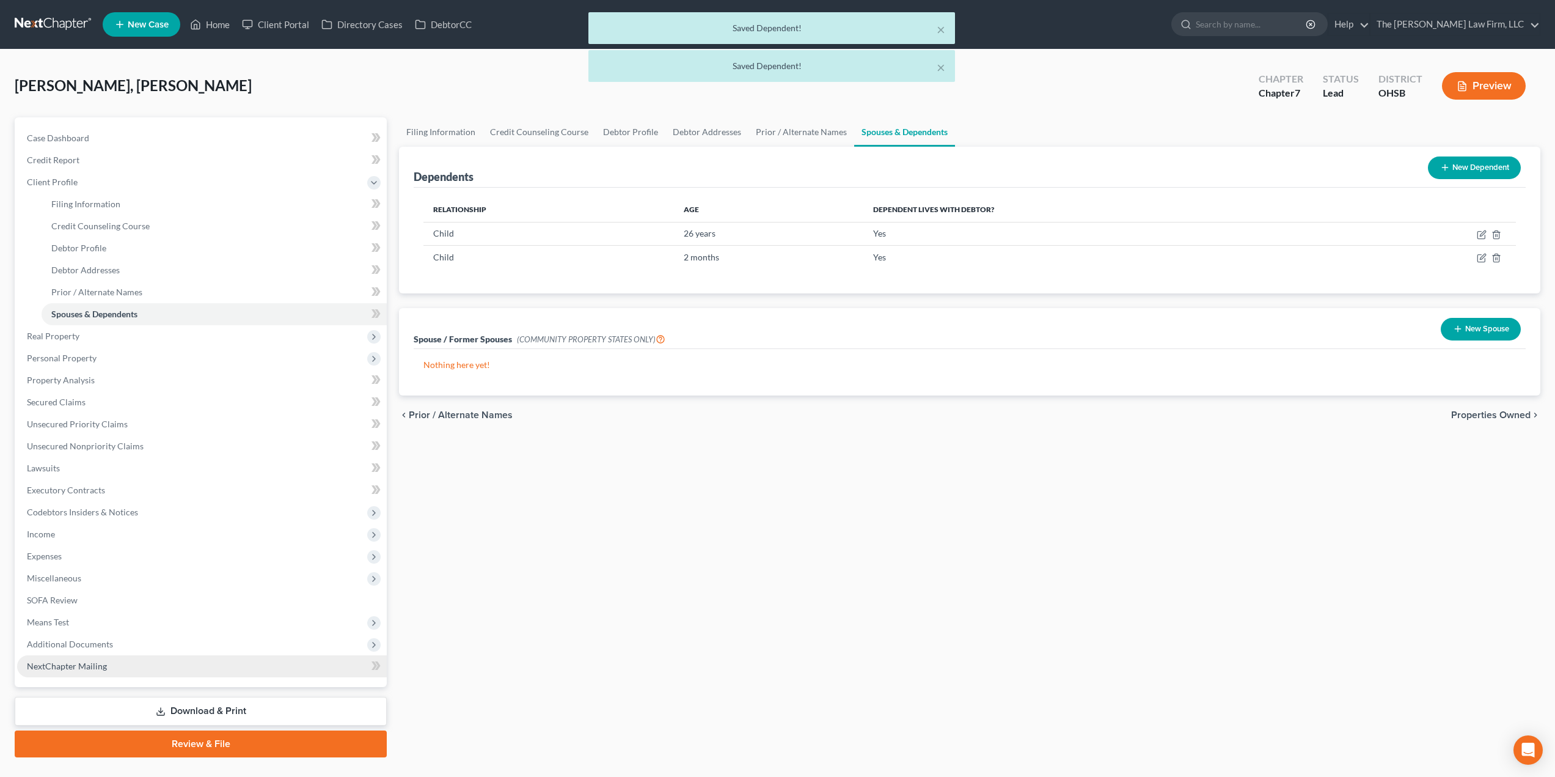
click at [103, 655] on link "NextChapter Mailing" at bounding box center [202, 666] width 370 height 22
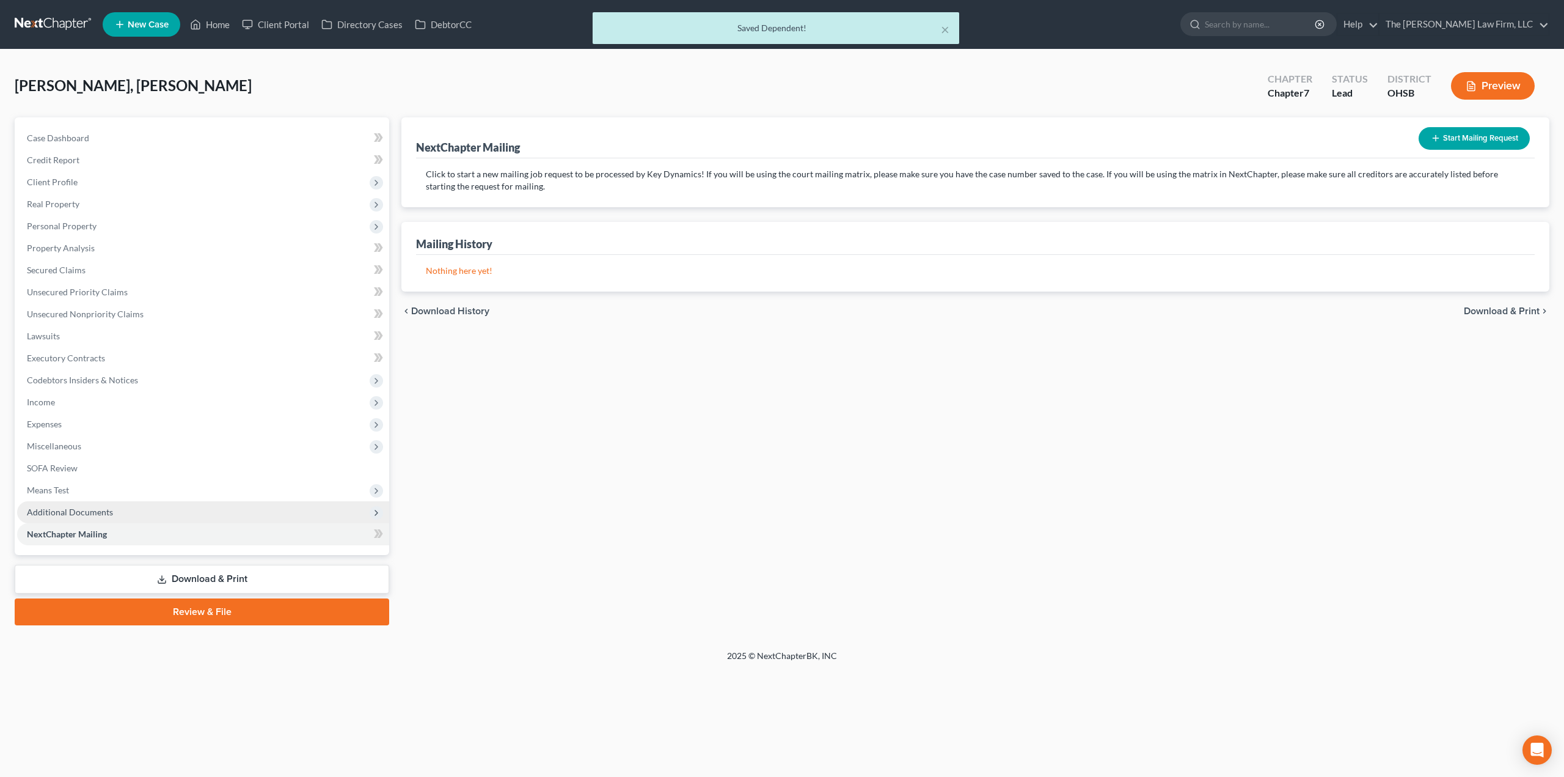
click at [97, 520] on span "Additional Documents" at bounding box center [203, 512] width 372 height 22
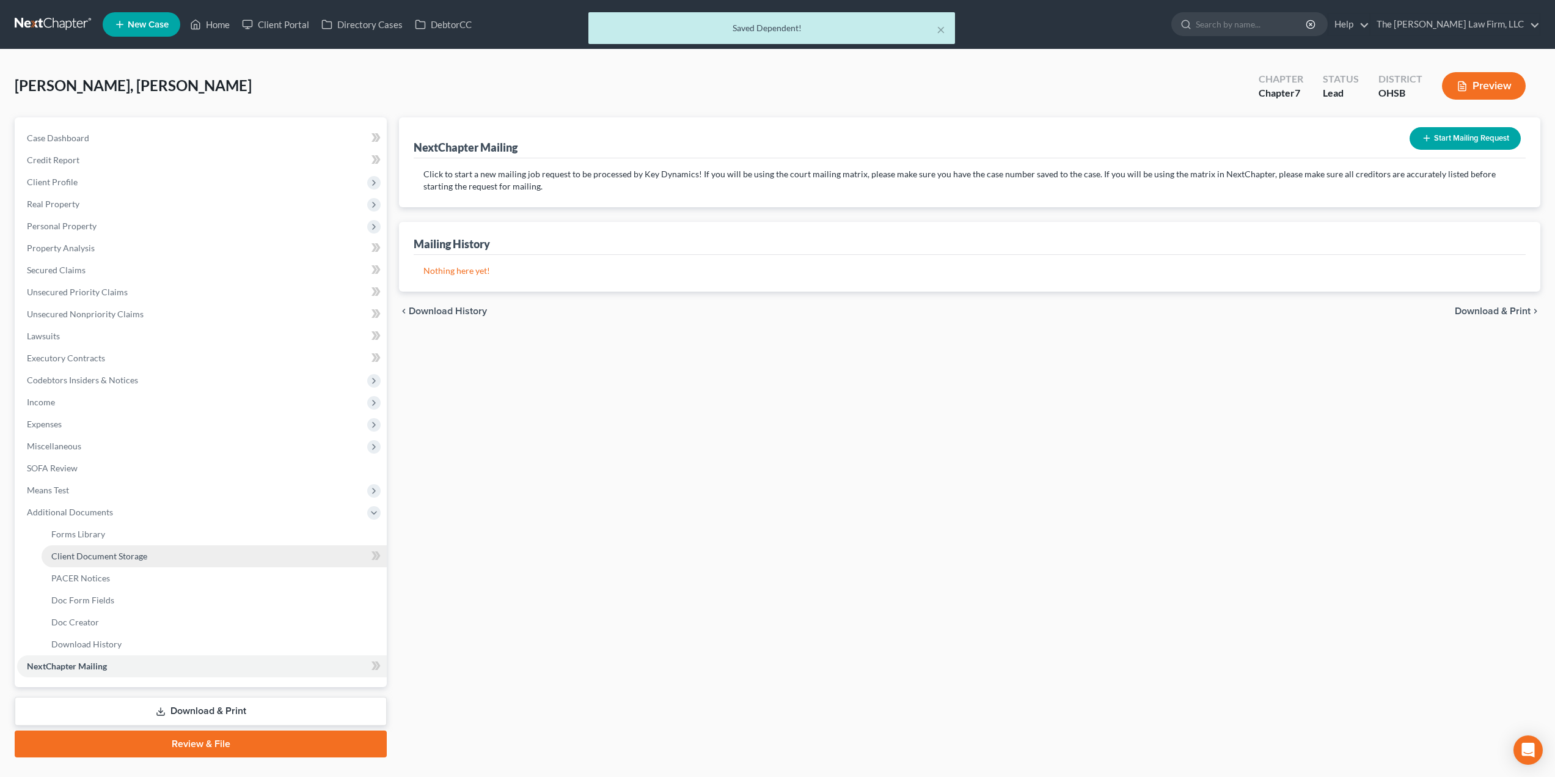
click at [100, 560] on span "Client Document Storage" at bounding box center [99, 556] width 96 height 10
select select "7"
select select "52"
select select "61"
select select "37"
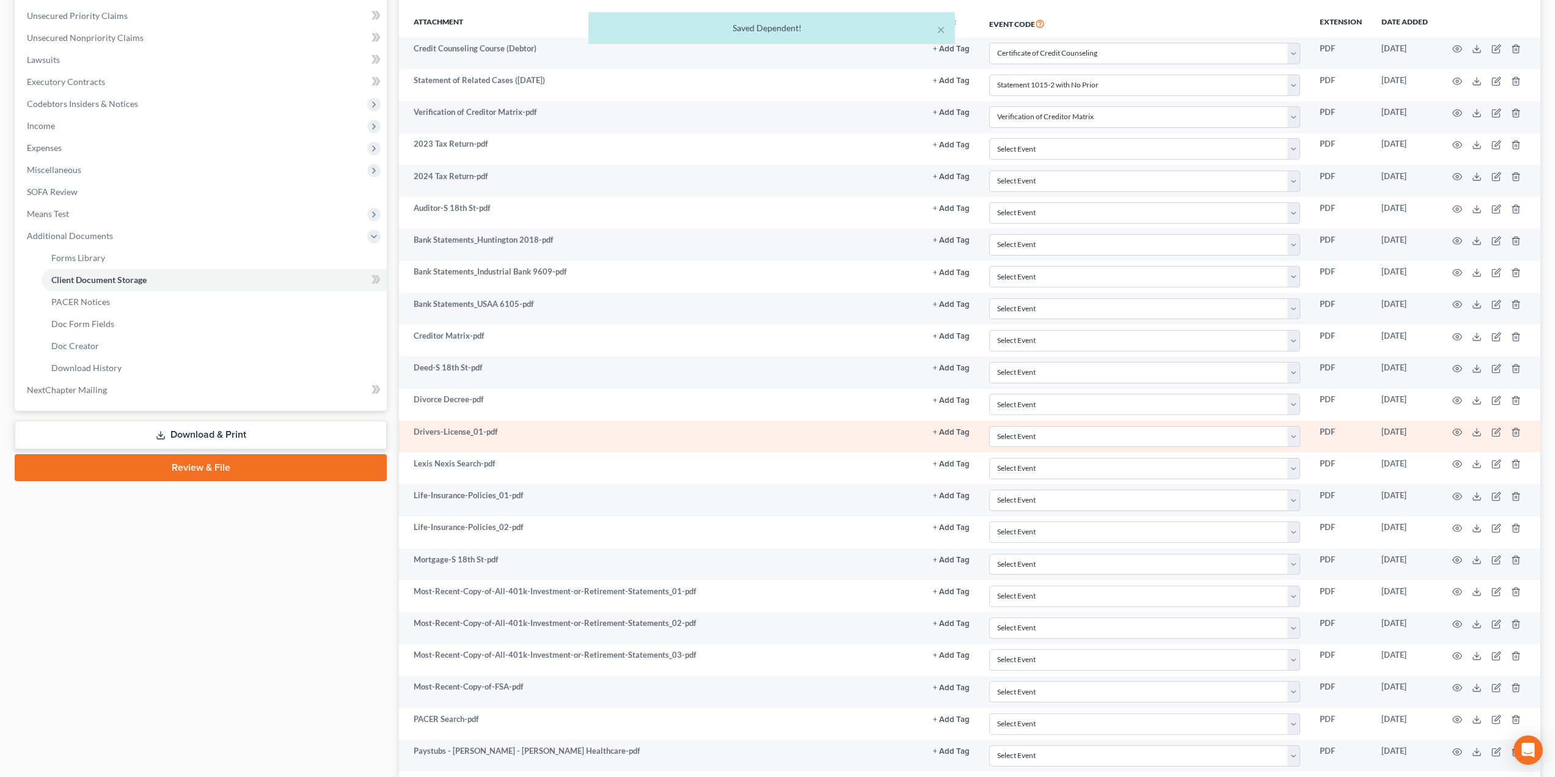
scroll to position [306, 0]
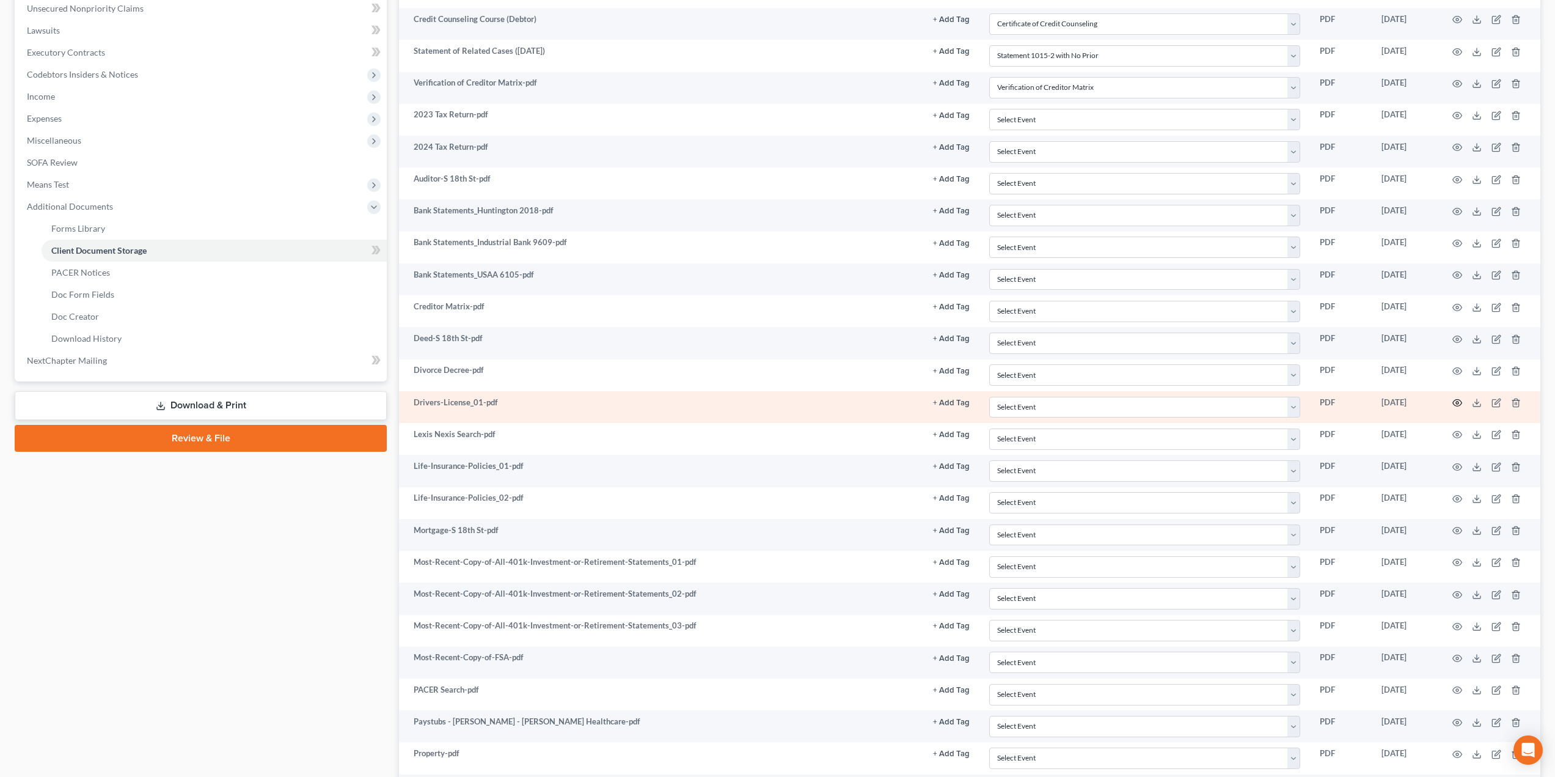
click at [1462, 401] on icon "button" at bounding box center [1458, 403] width 10 height 10
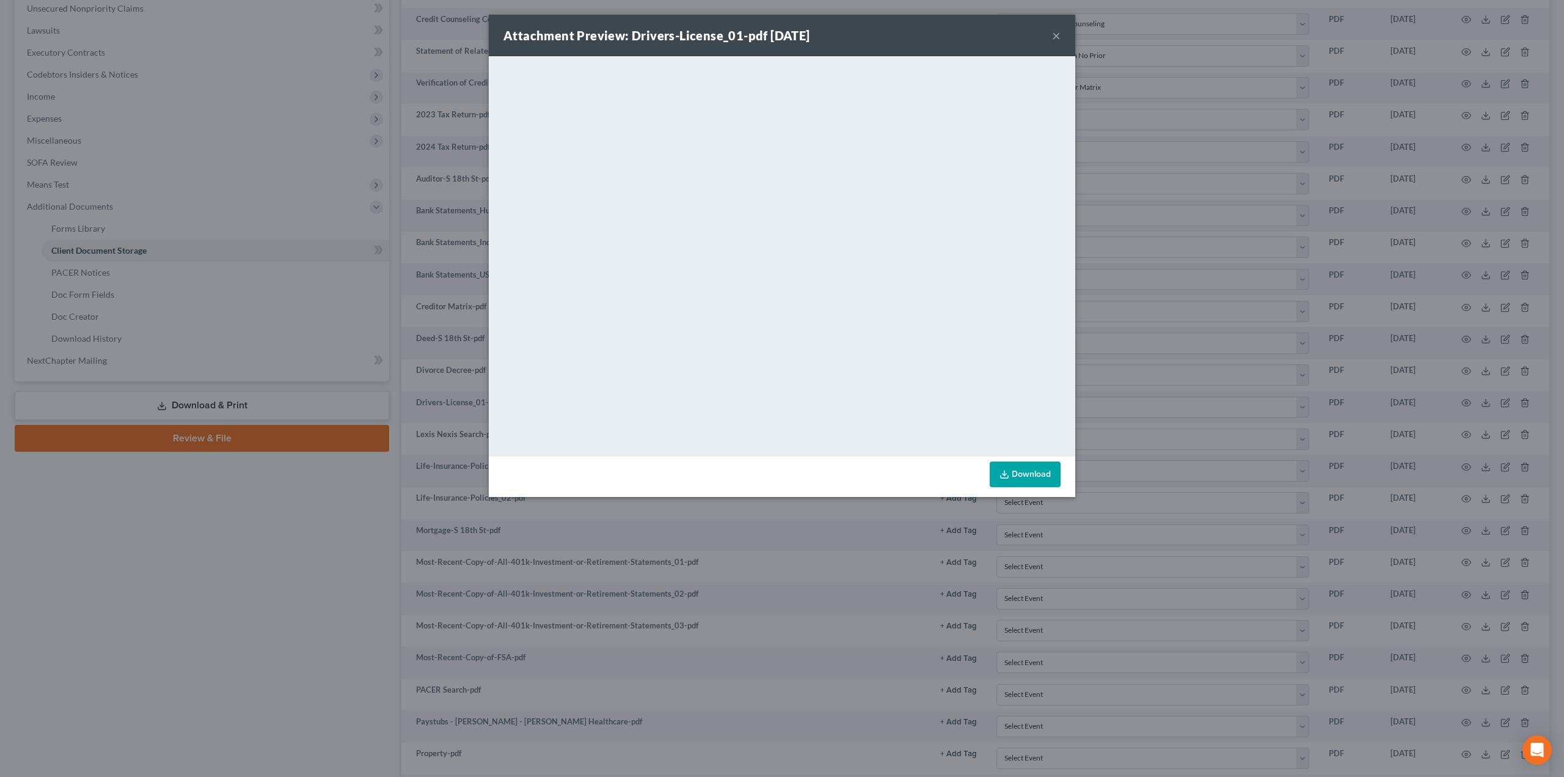
click at [1056, 40] on button "×" at bounding box center [1056, 35] width 9 height 15
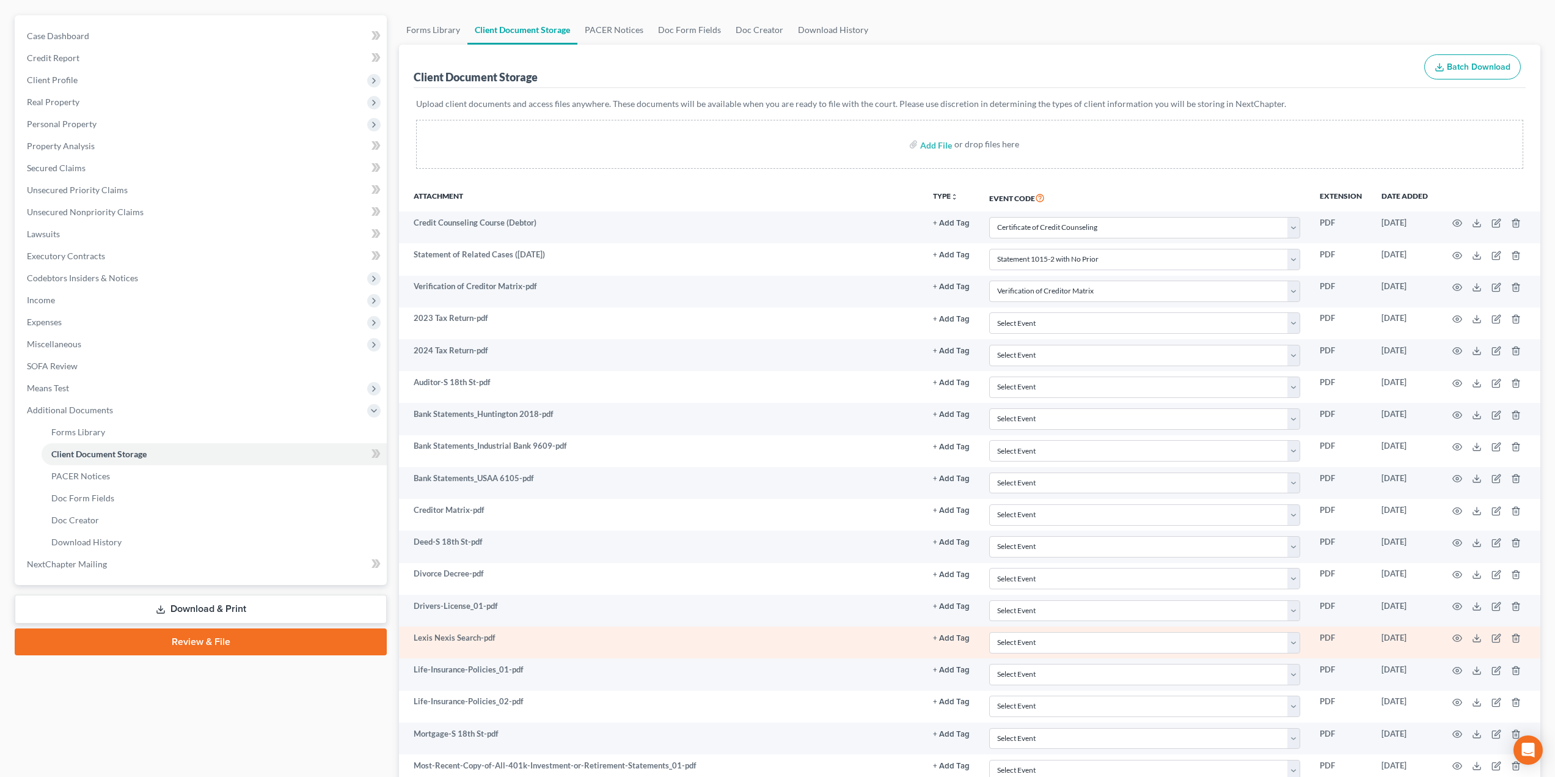
scroll to position [0, 0]
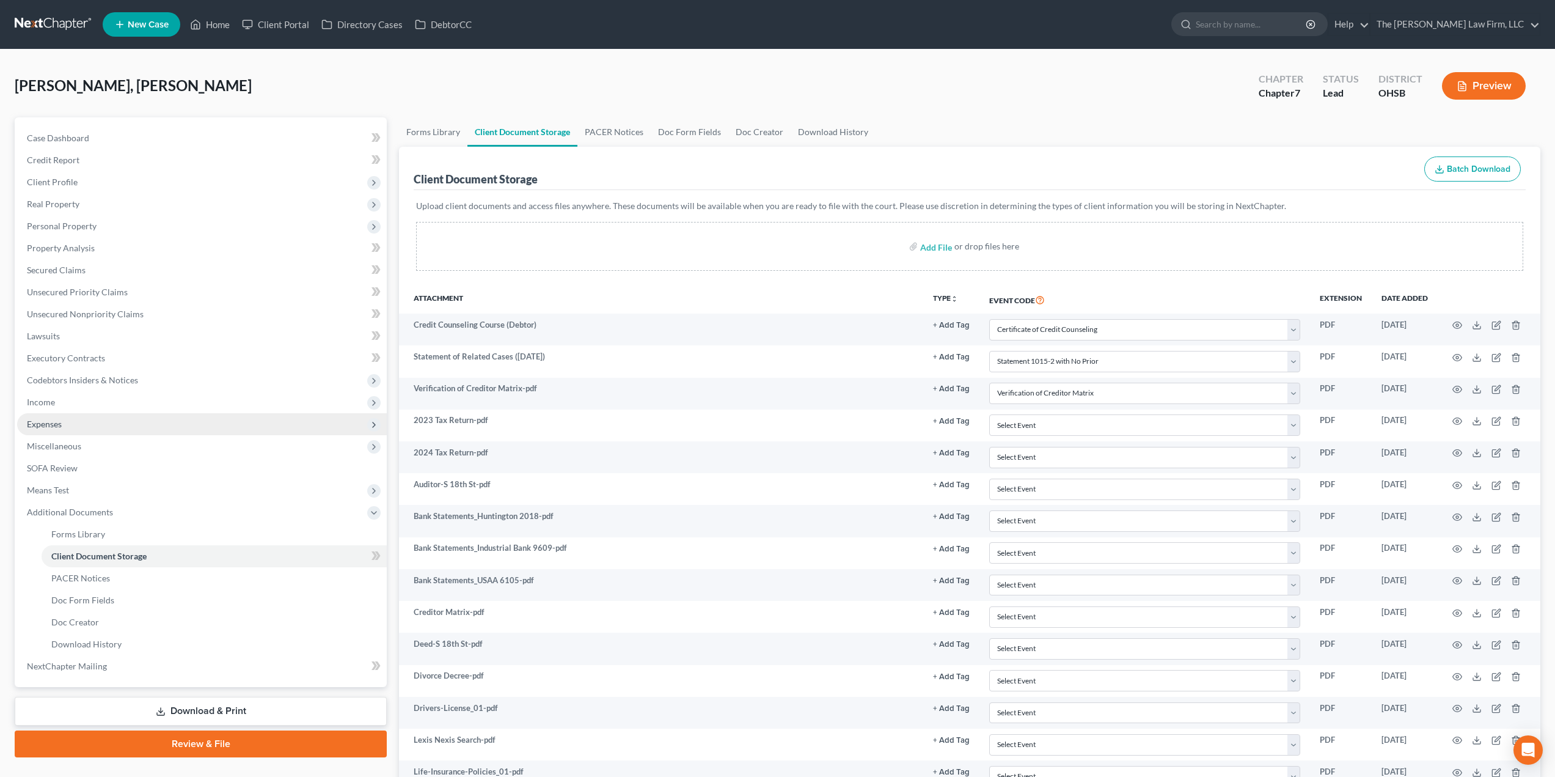
click at [69, 428] on span "Expenses" at bounding box center [202, 424] width 370 height 22
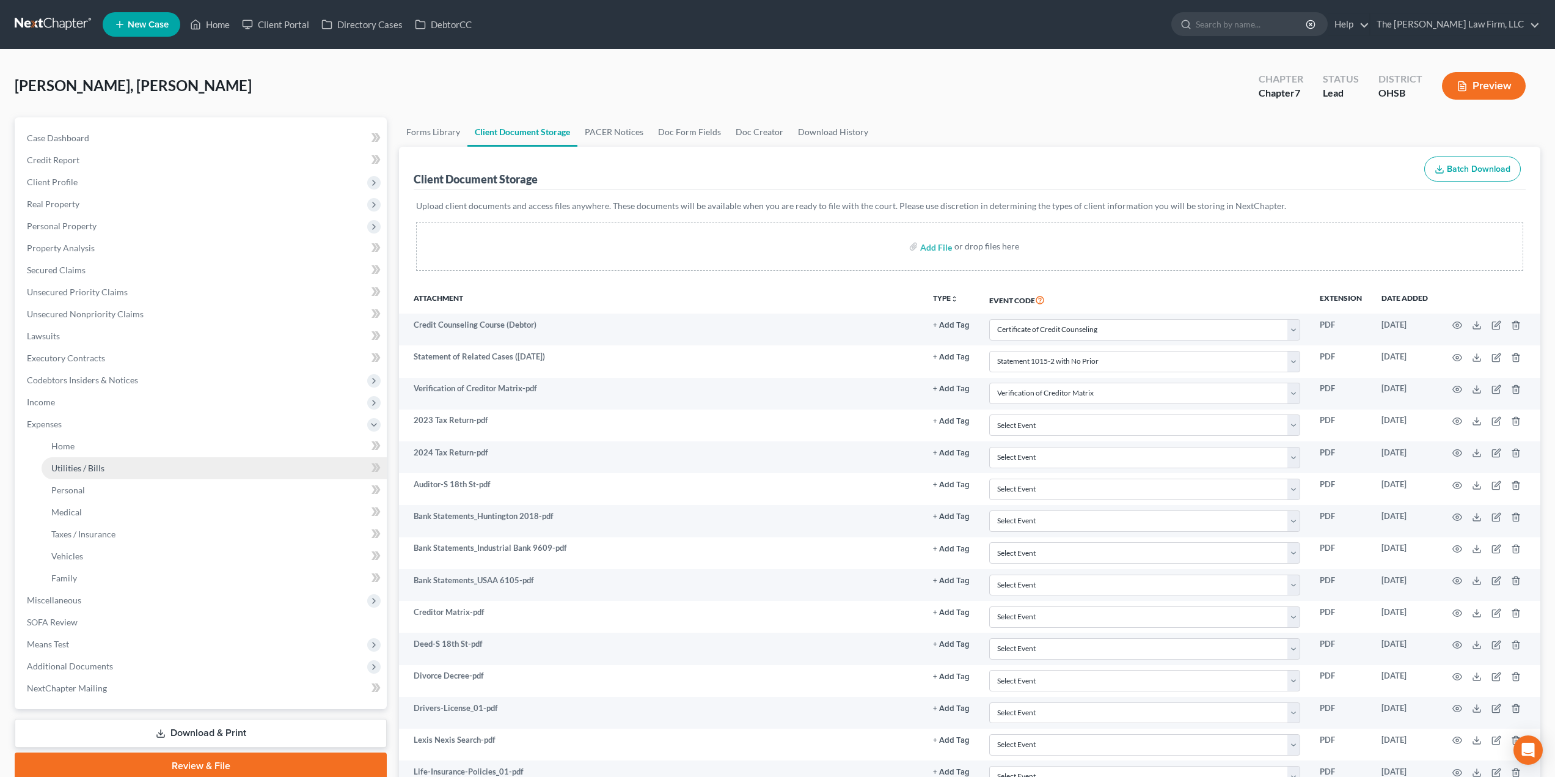
click at [93, 465] on span "Utilities / Bills" at bounding box center [77, 468] width 53 height 10
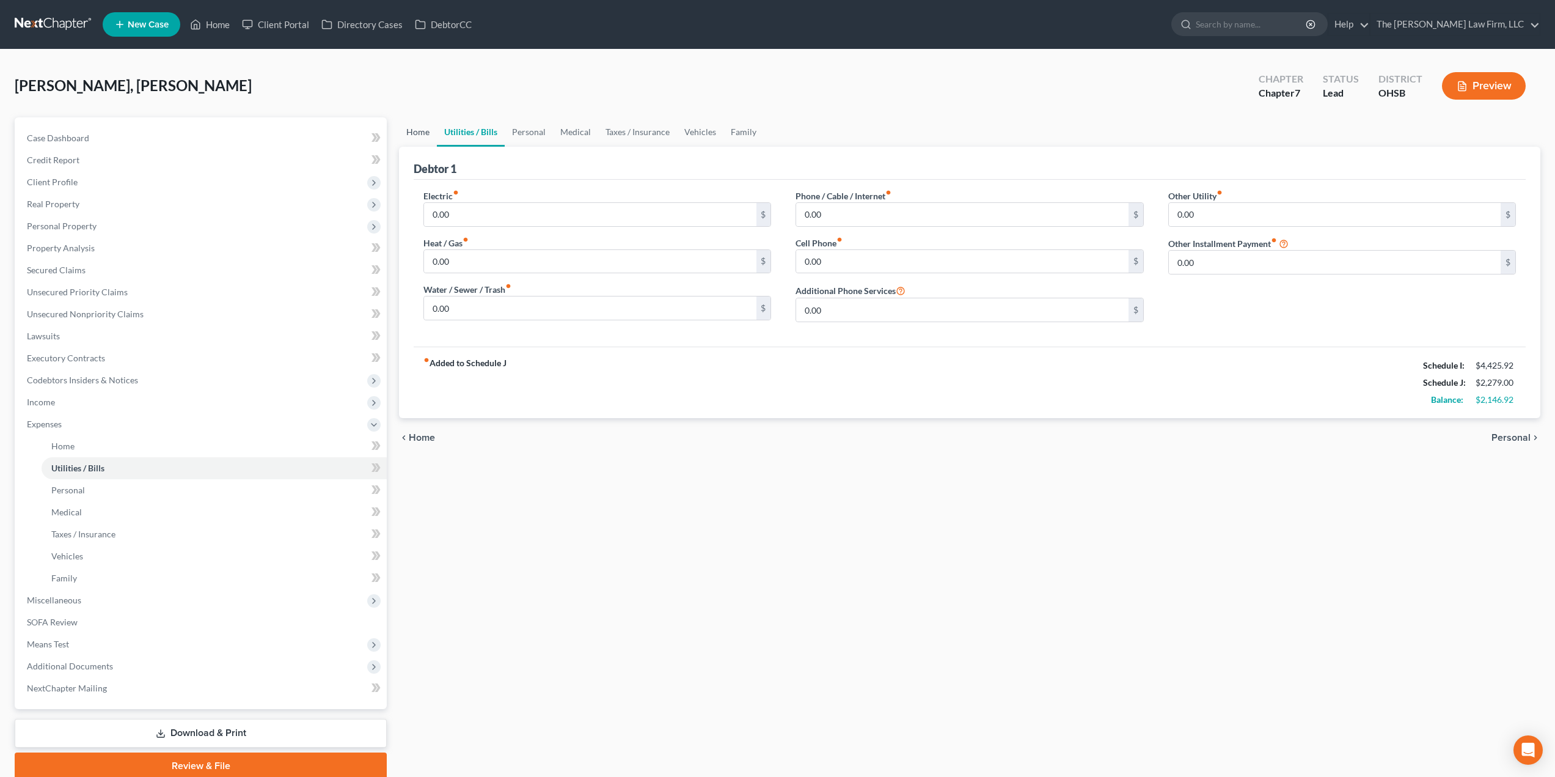
click at [419, 141] on link "Home" at bounding box center [418, 131] width 38 height 29
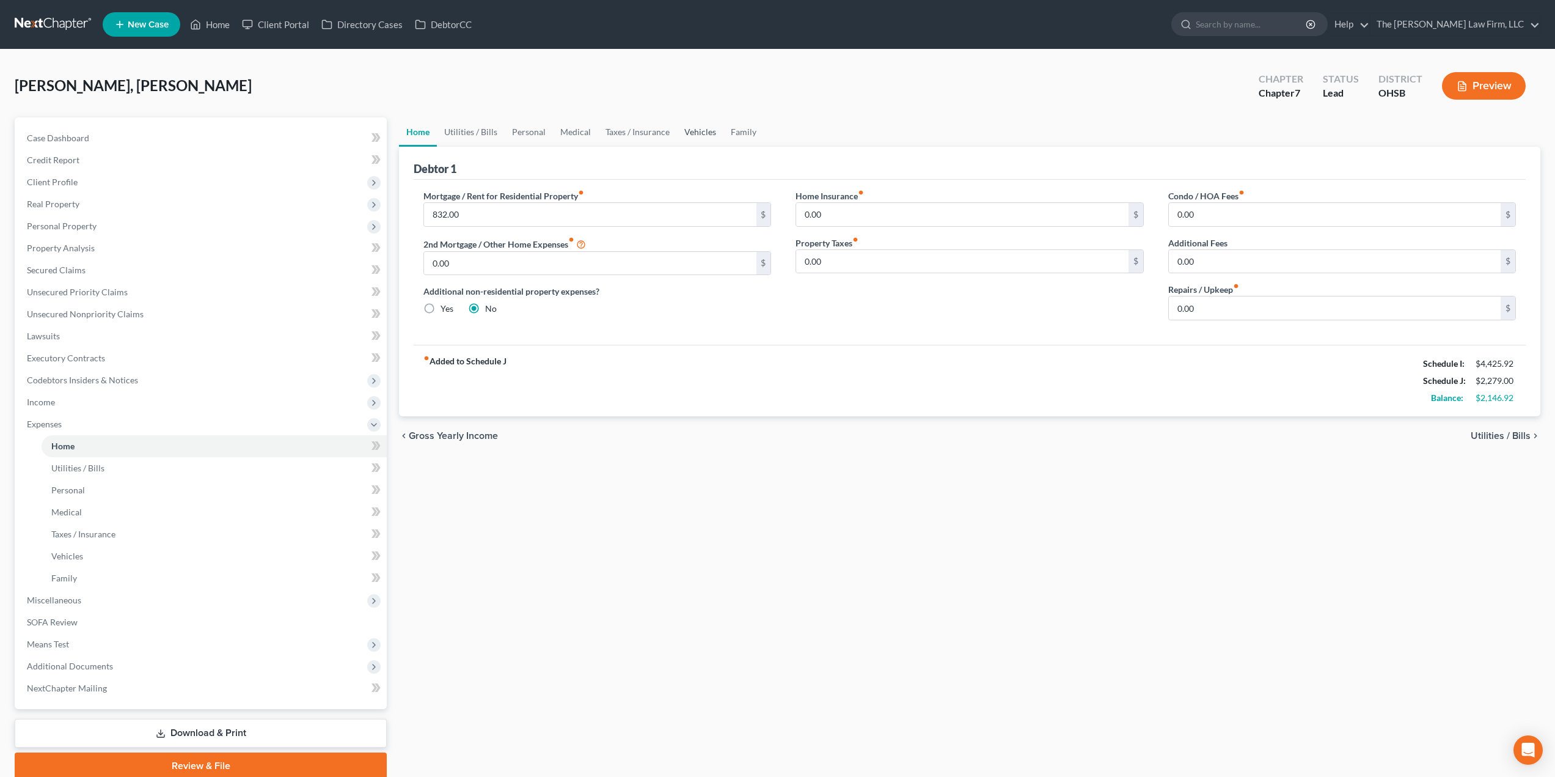
click at [690, 127] on link "Vehicles" at bounding box center [700, 131] width 46 height 29
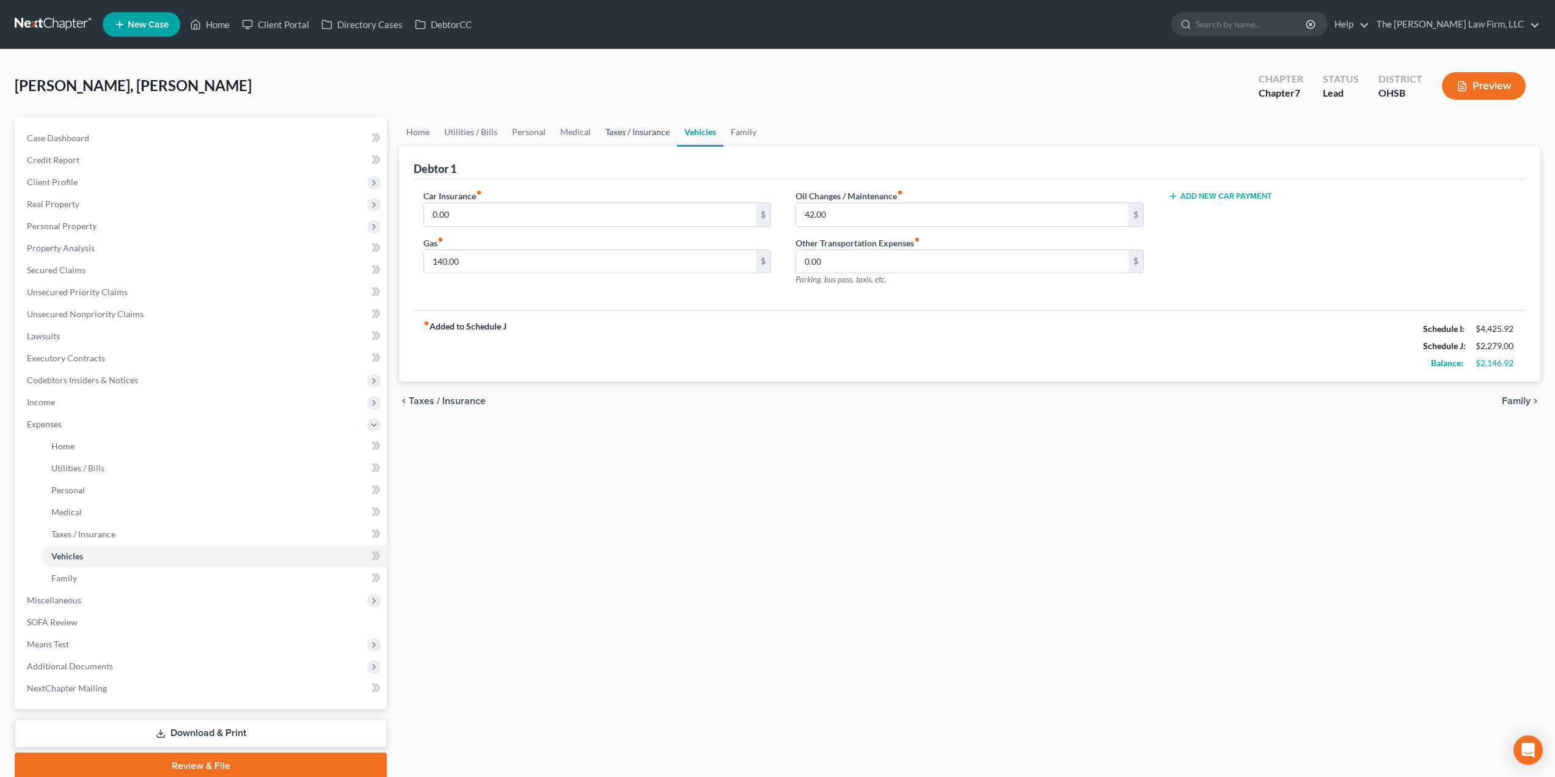
click at [644, 131] on link "Taxes / Insurance" at bounding box center [637, 131] width 79 height 29
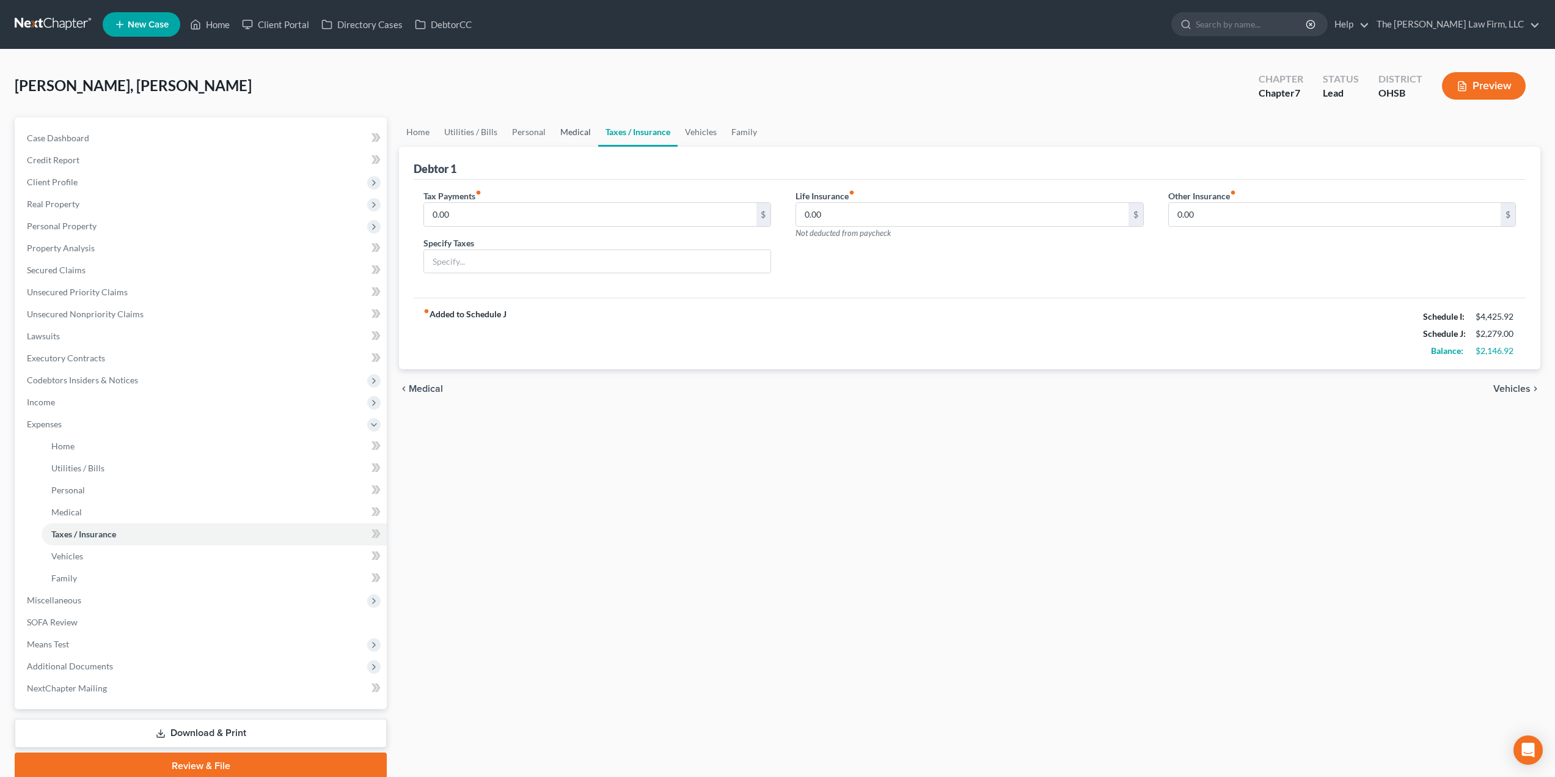
click at [584, 131] on link "Medical" at bounding box center [575, 131] width 45 height 29
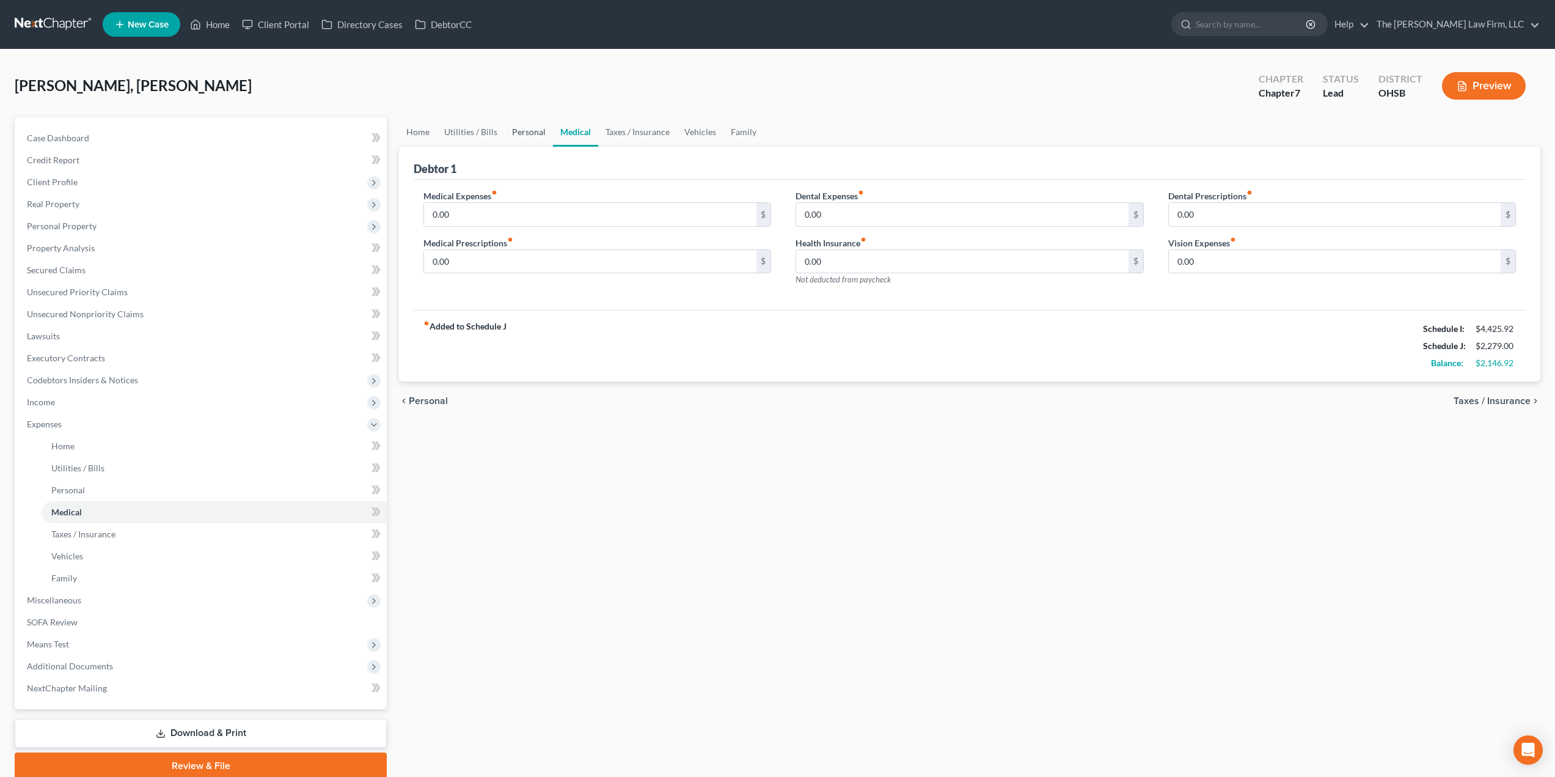
click at [530, 132] on link "Personal" at bounding box center [529, 131] width 48 height 29
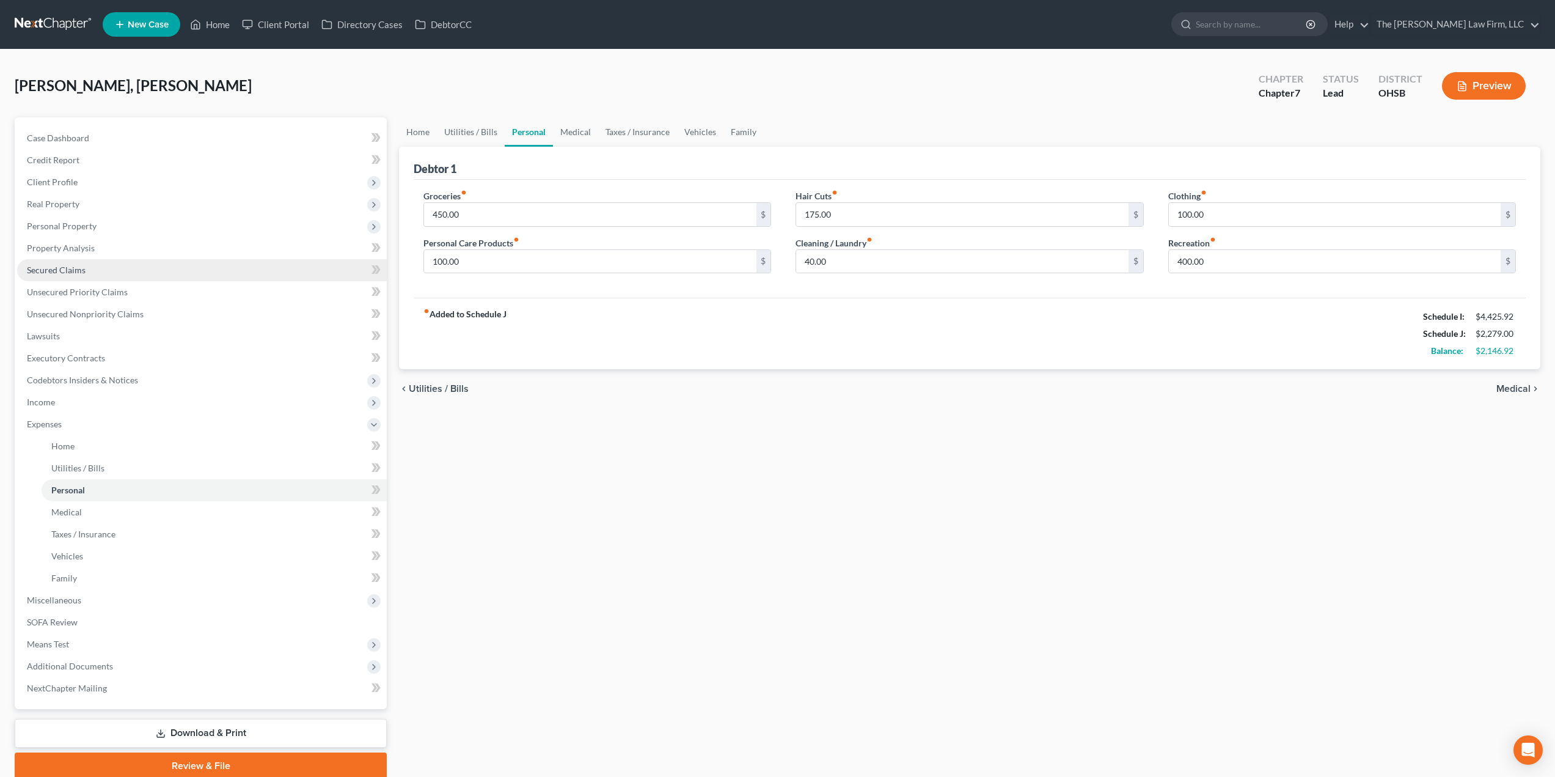
click at [96, 274] on link "Secured Claims" at bounding box center [202, 270] width 370 height 22
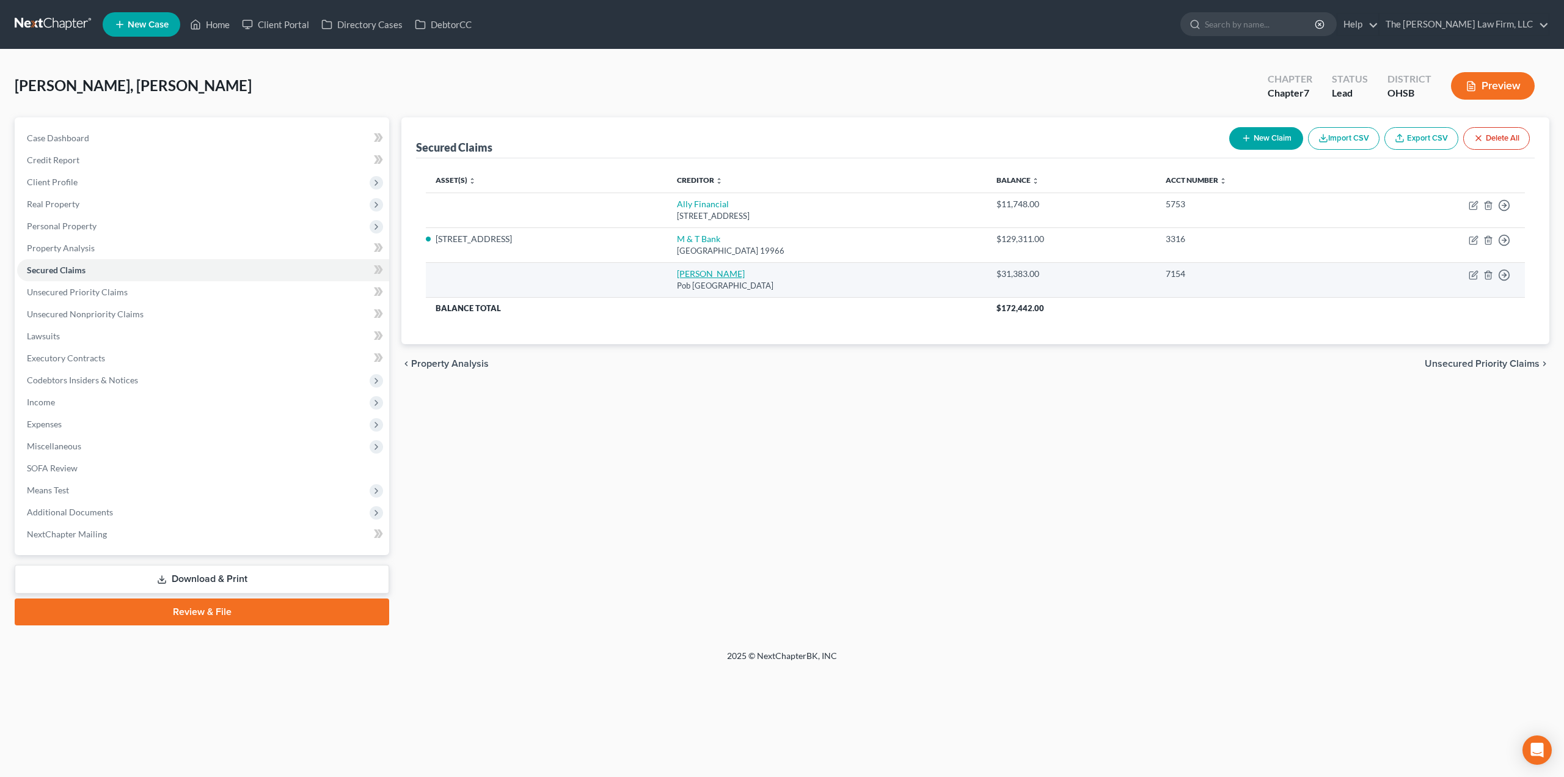
click at [689, 277] on link "[PERSON_NAME]" at bounding box center [711, 273] width 68 height 10
select select "45"
select select "0"
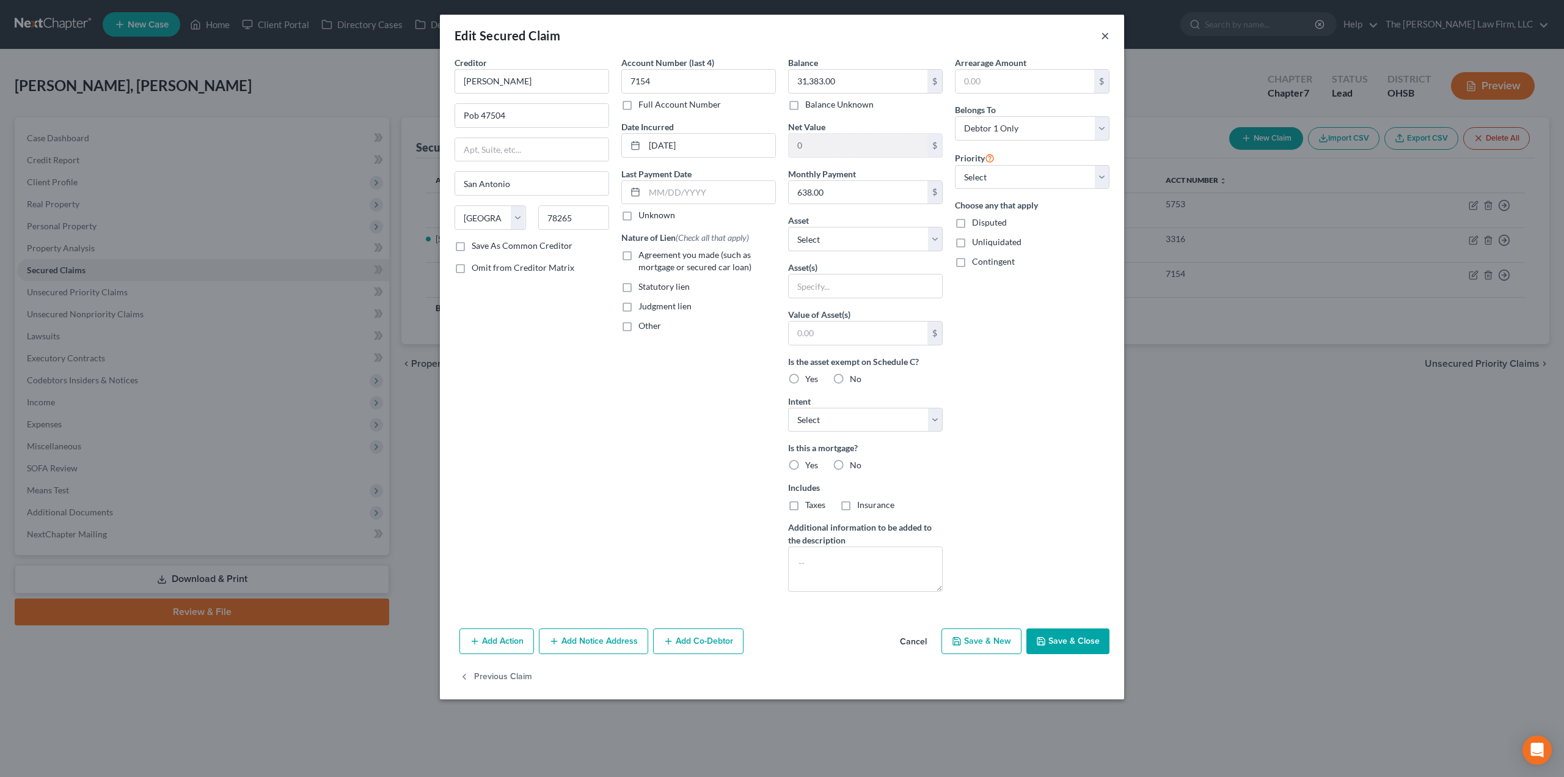
click at [1105, 40] on button "×" at bounding box center [1105, 35] width 9 height 15
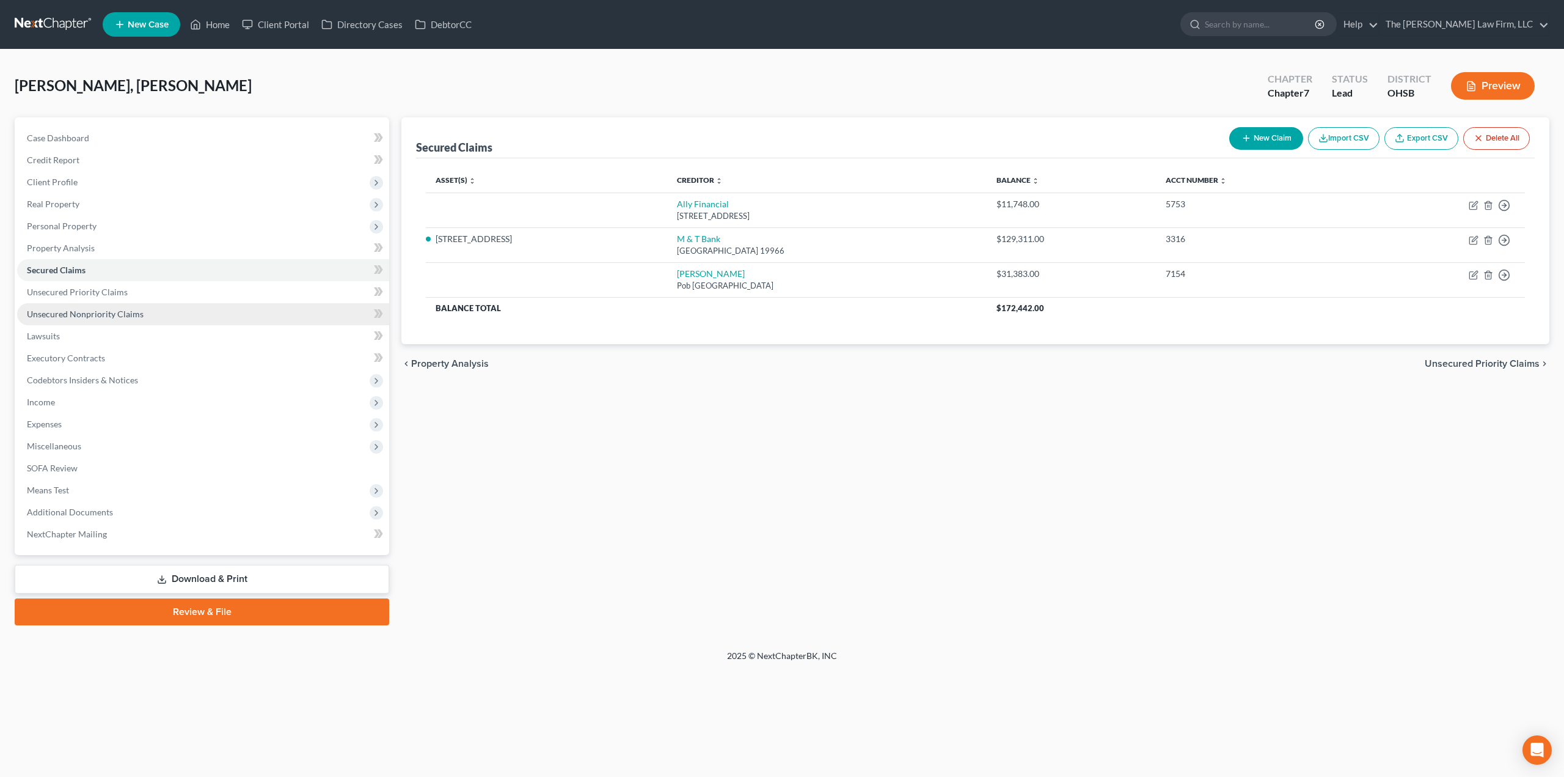
click at [109, 313] on span "Unsecured Nonpriority Claims" at bounding box center [85, 314] width 117 height 10
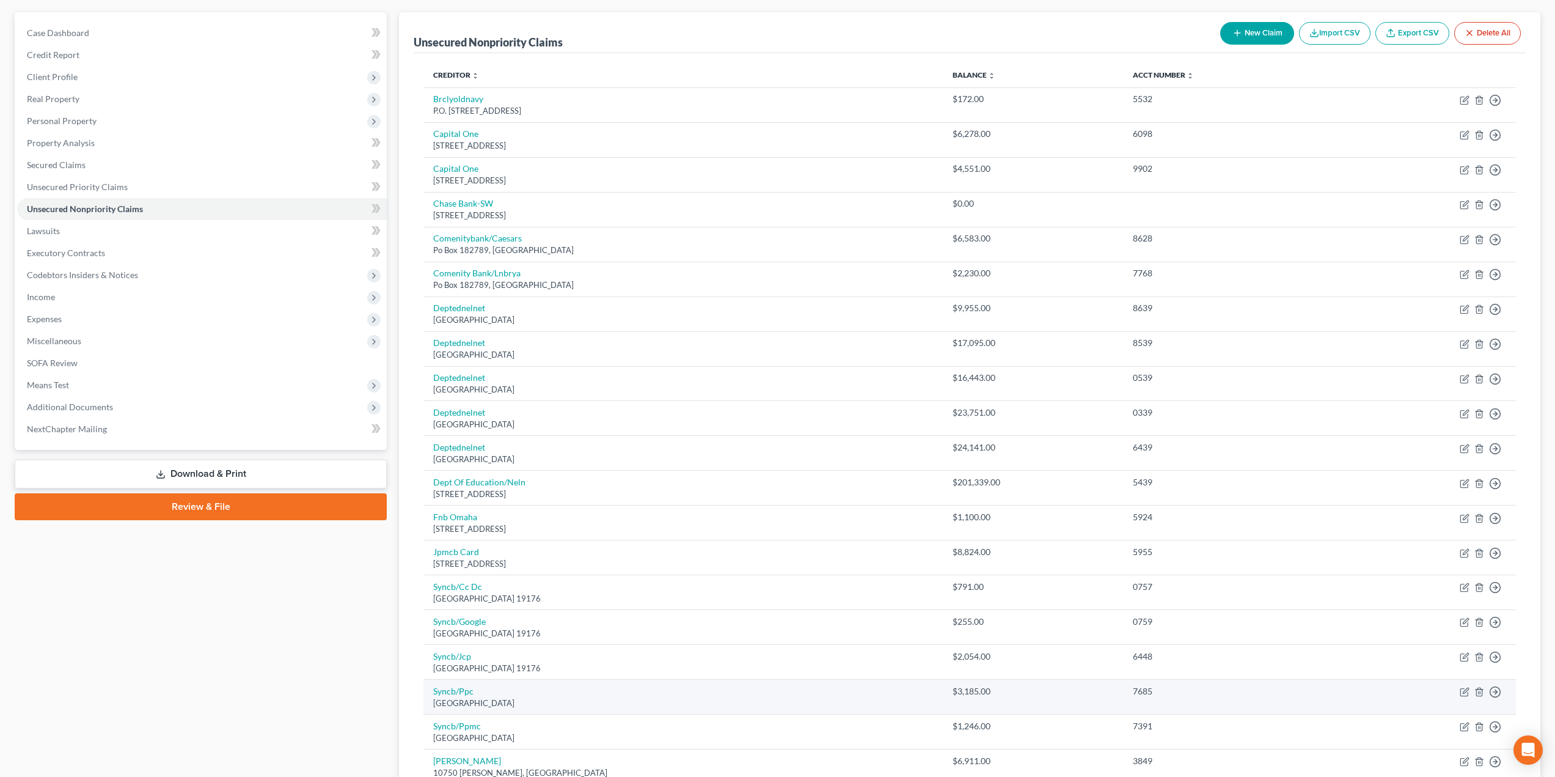
scroll to position [76, 0]
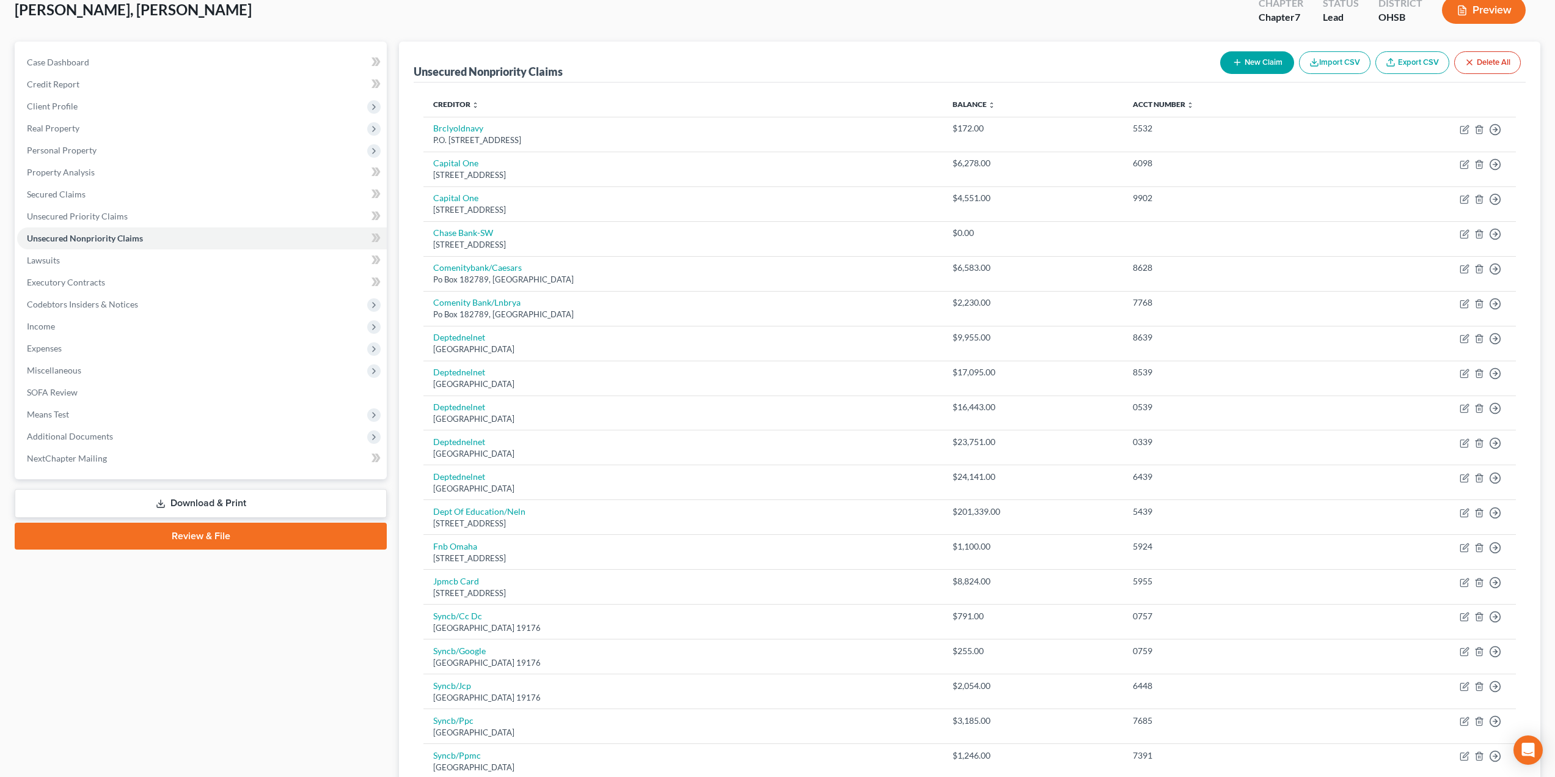
click at [1484, 9] on button "Preview" at bounding box center [1484, 9] width 84 height 27
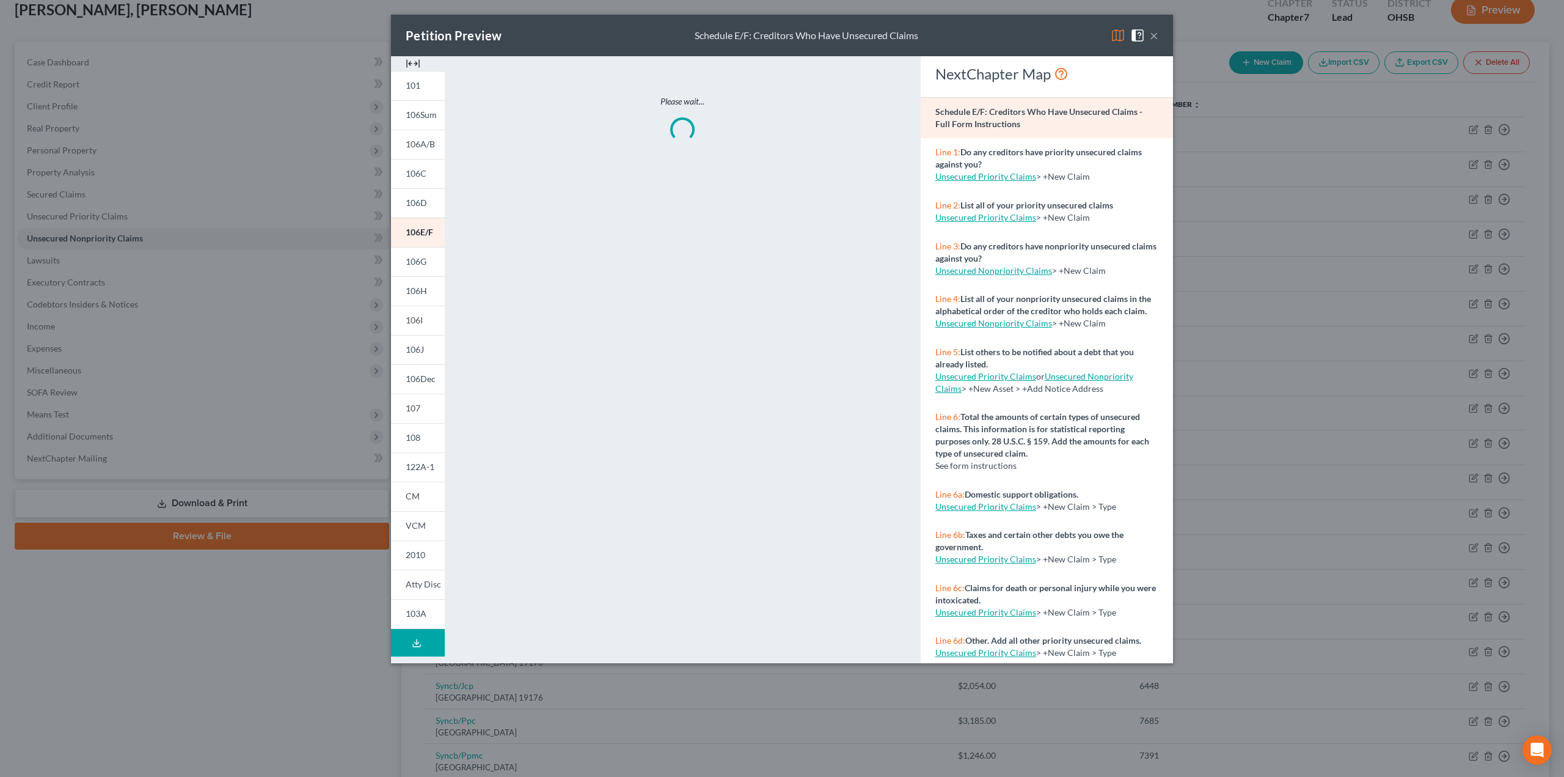
click at [412, 64] on img at bounding box center [413, 63] width 15 height 15
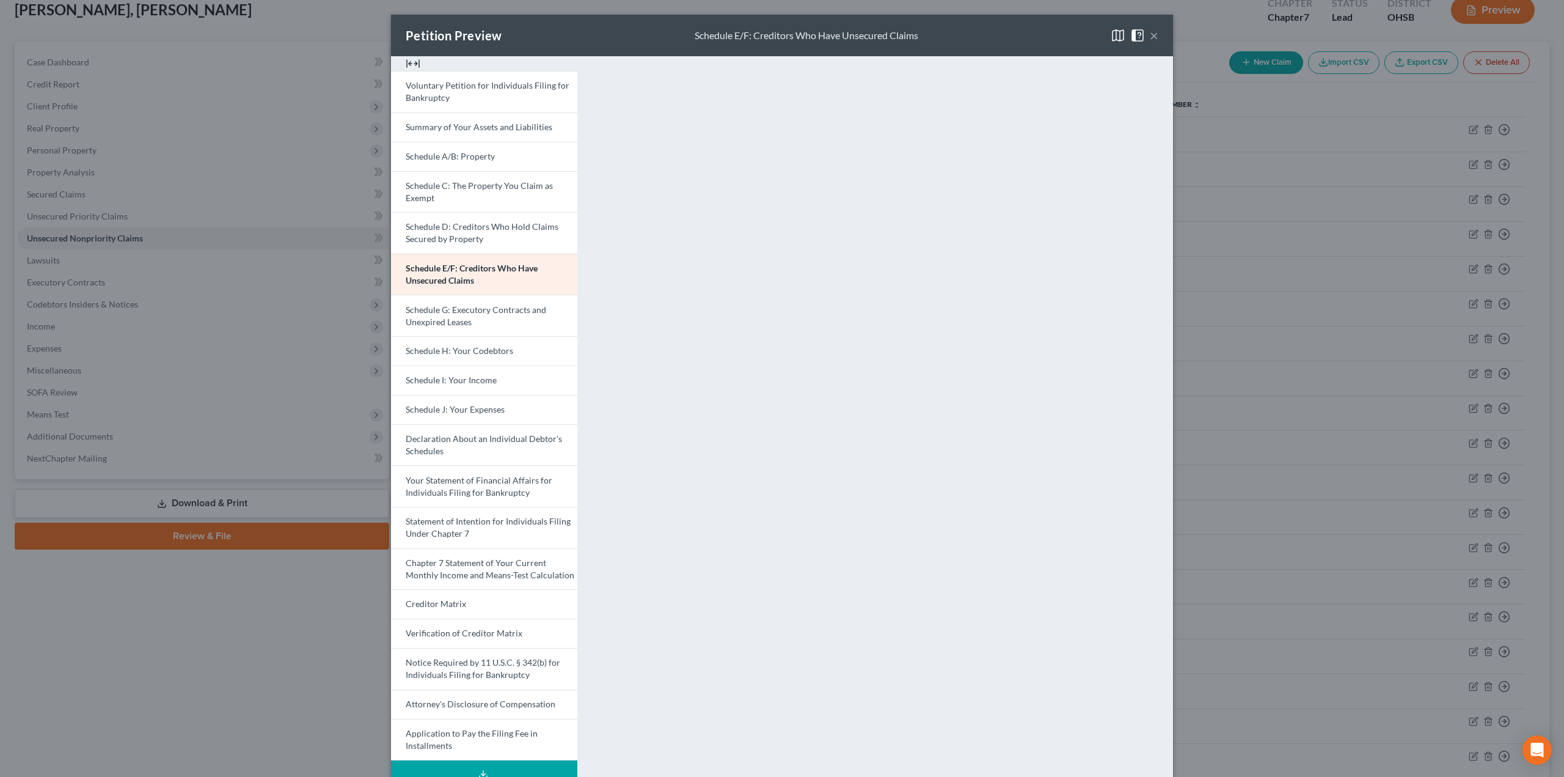
click at [1151, 33] on button "×" at bounding box center [1154, 35] width 9 height 15
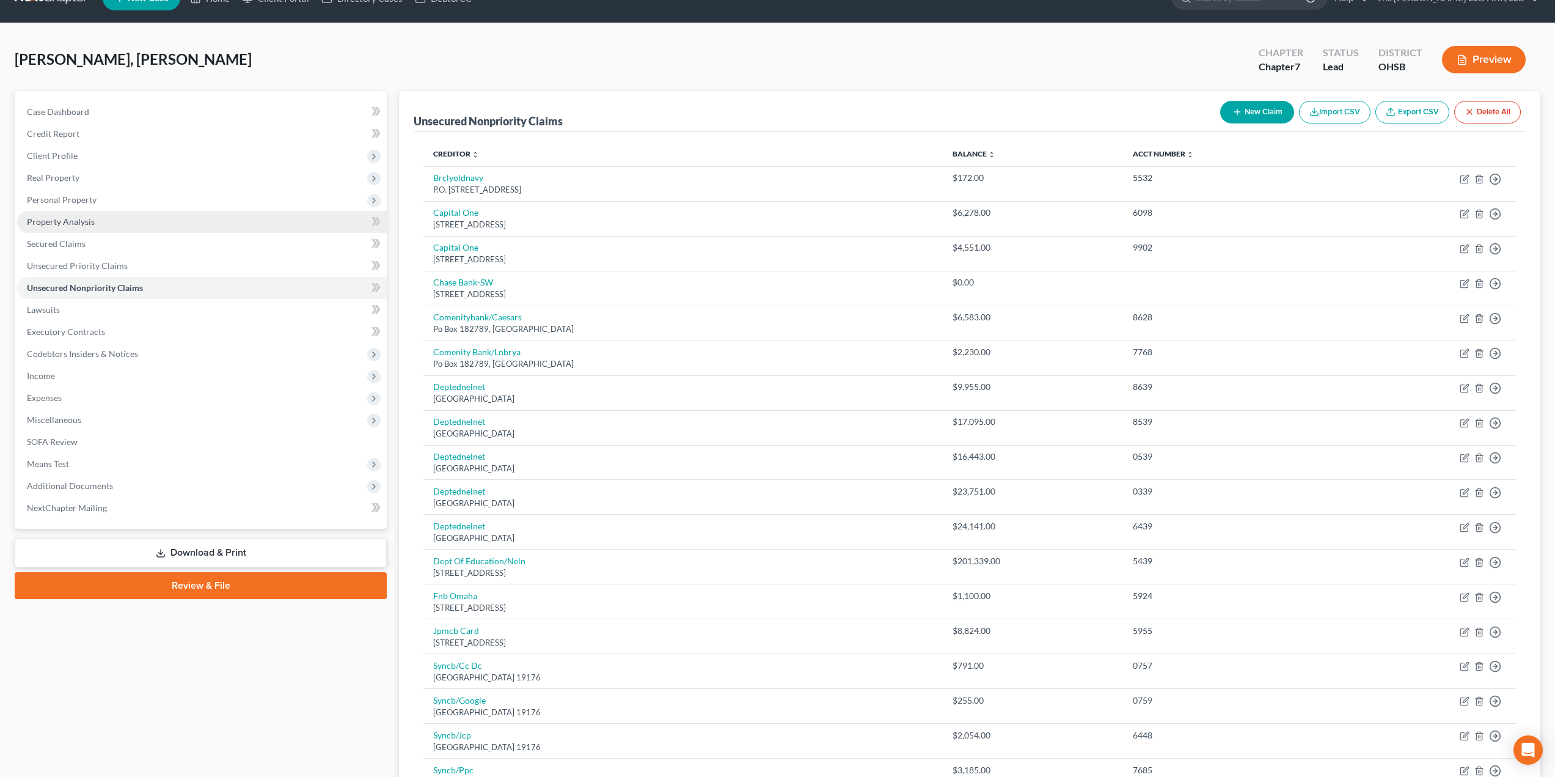
scroll to position [0, 0]
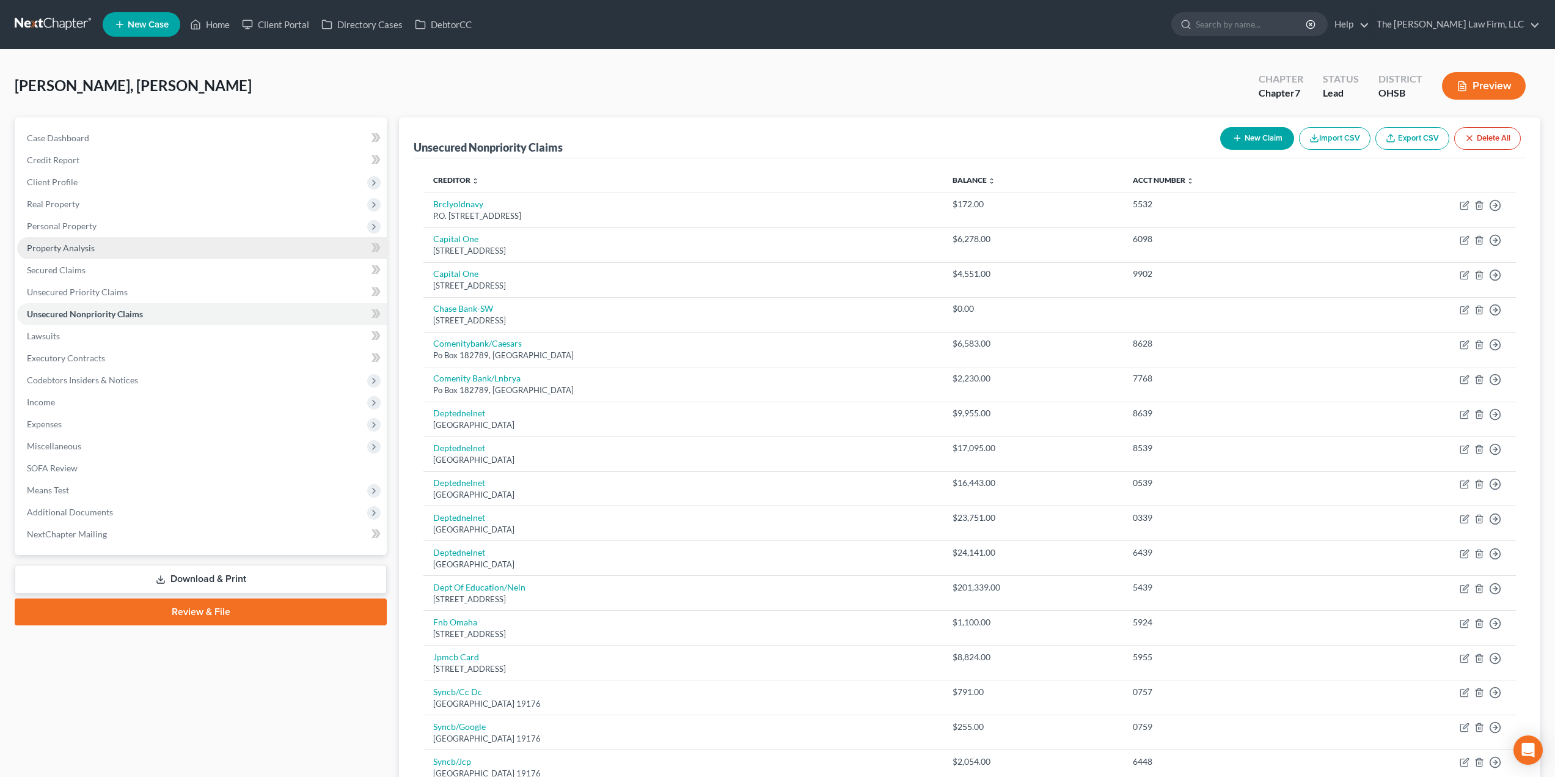
click at [96, 241] on link "Property Analysis" at bounding box center [202, 248] width 370 height 22
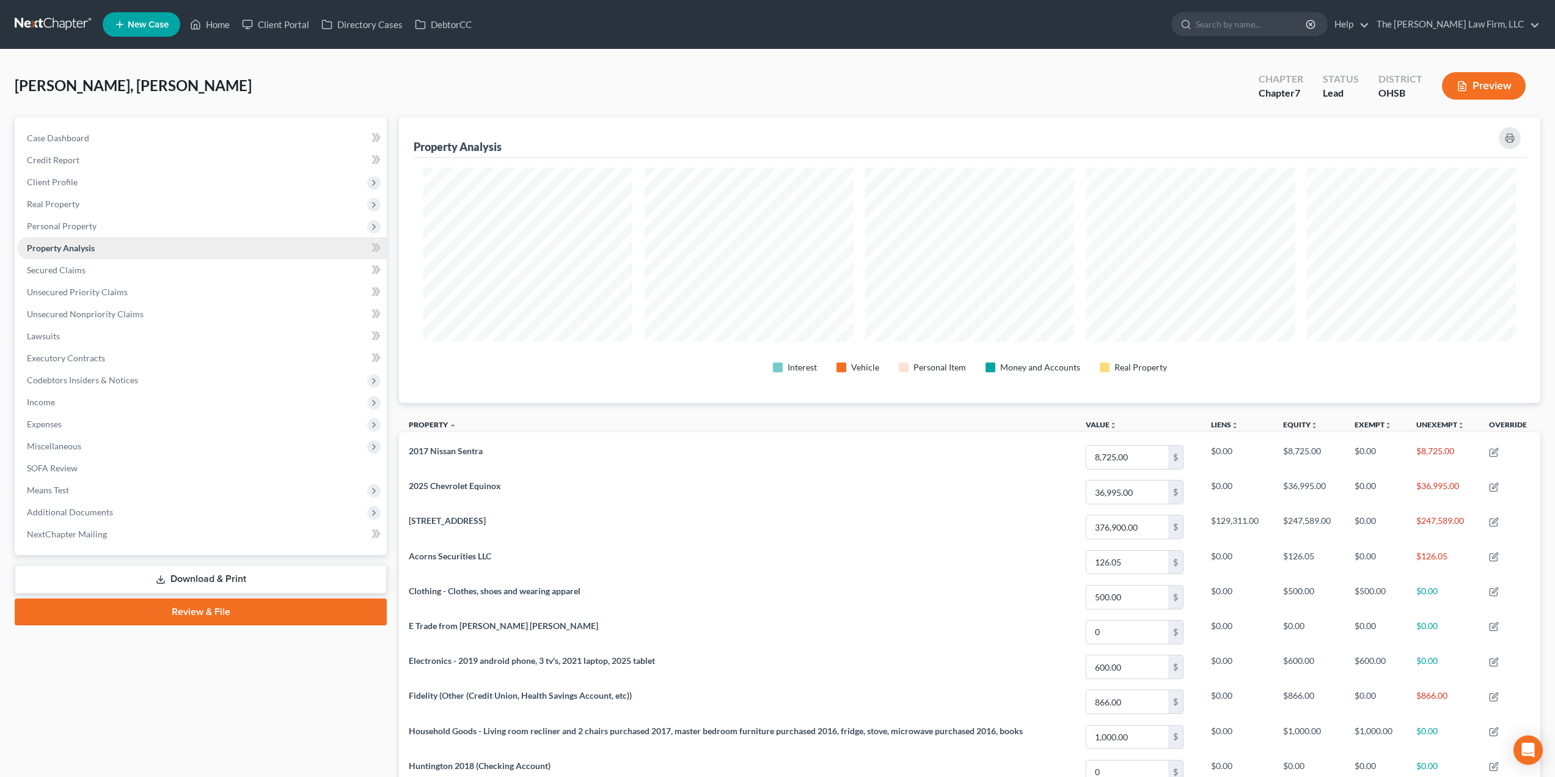
scroll to position [285, 1142]
click at [110, 207] on span "Real Property" at bounding box center [202, 204] width 370 height 22
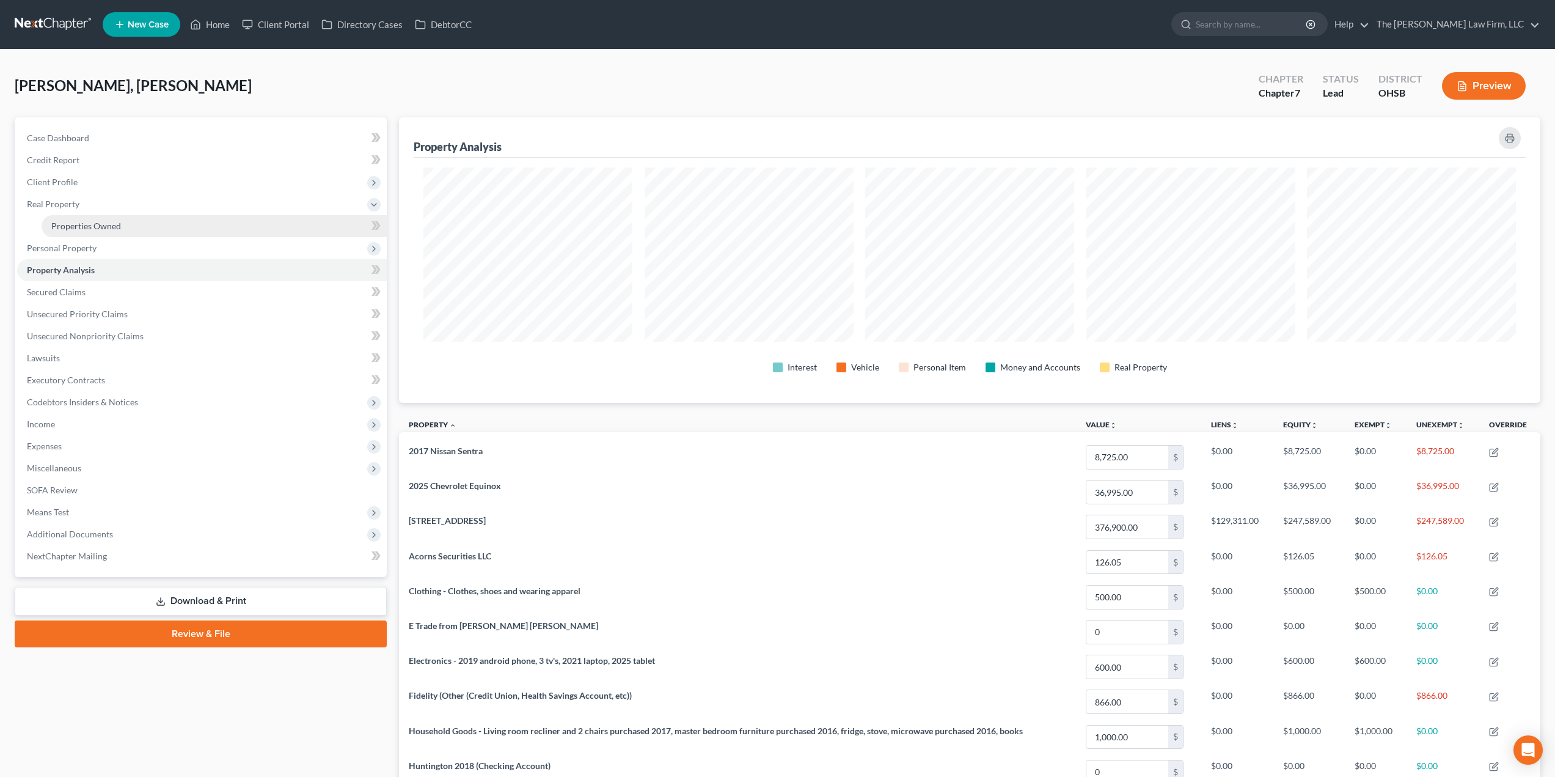
click at [115, 227] on span "Properties Owned" at bounding box center [86, 226] width 70 height 10
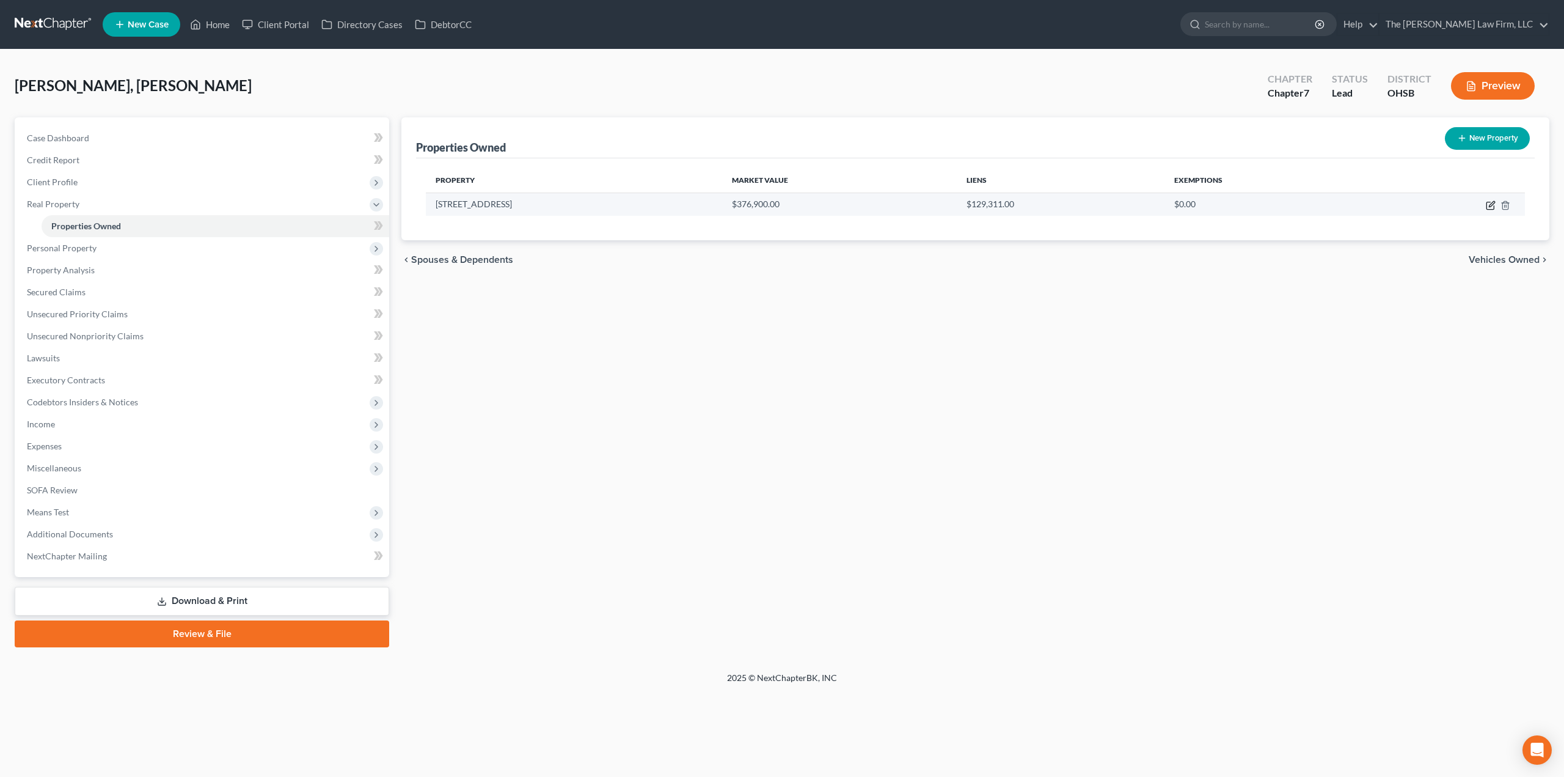
click at [1492, 205] on icon "button" at bounding box center [1491, 203] width 5 height 5
select select "36"
select select "0"
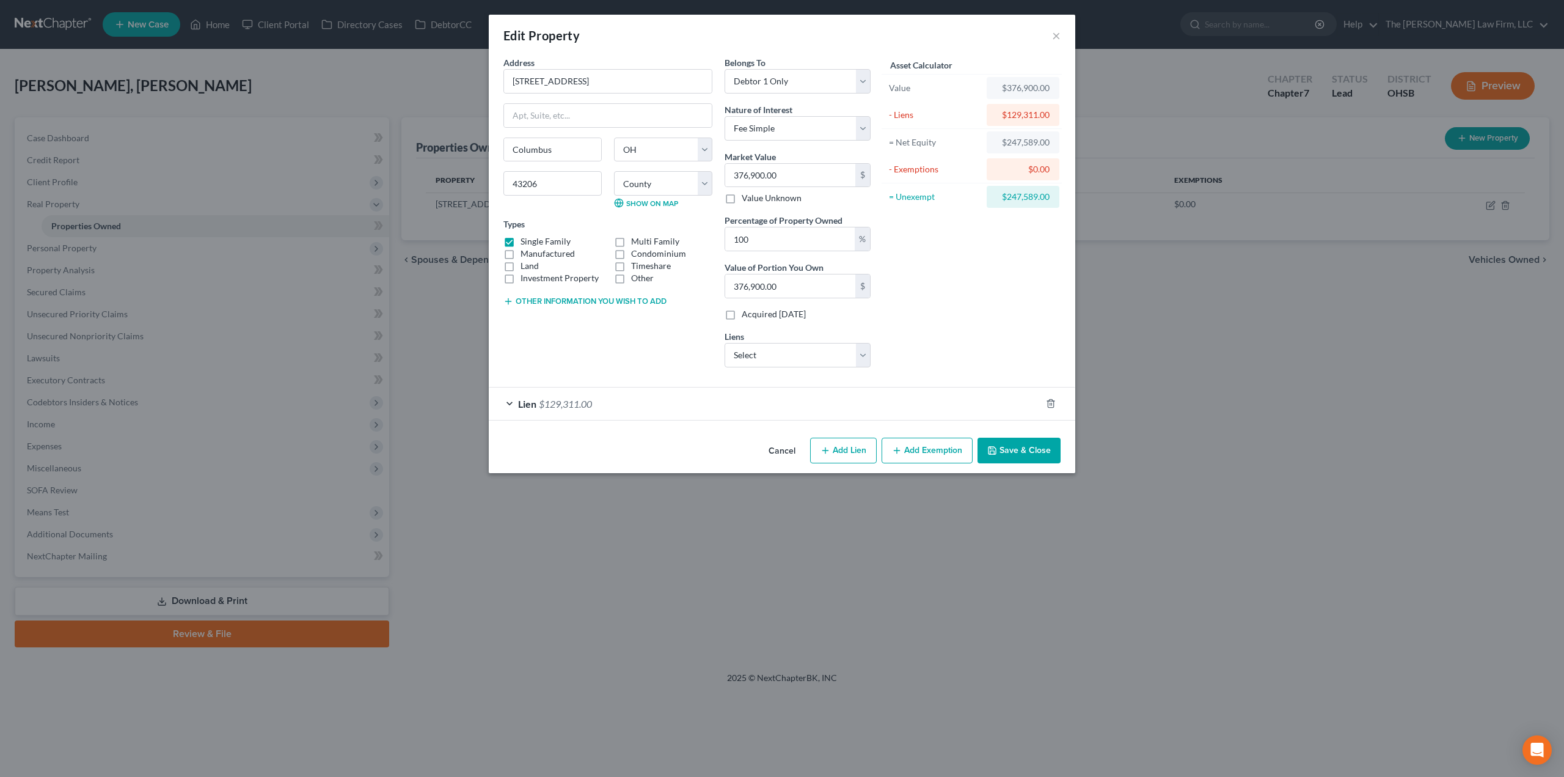
click at [931, 456] on button "Add Exemption" at bounding box center [927, 451] width 91 height 26
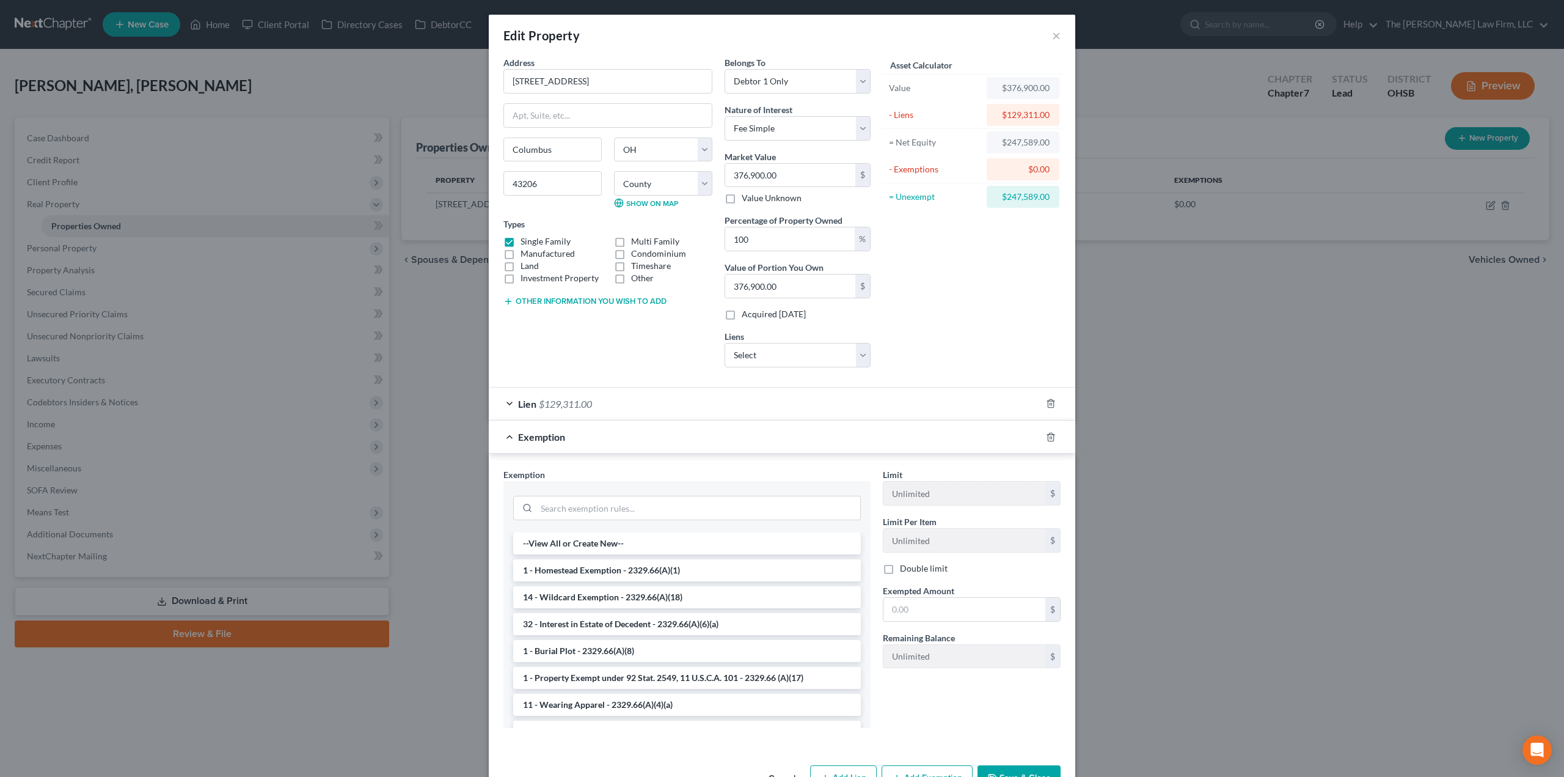
drag, startPoint x: 629, startPoint y: 574, endPoint x: 730, endPoint y: 558, distance: 102.2
click at [628, 574] on li "1 - Homestead Exemption - 2329.66(A)(1)" at bounding box center [687, 570] width 348 height 22
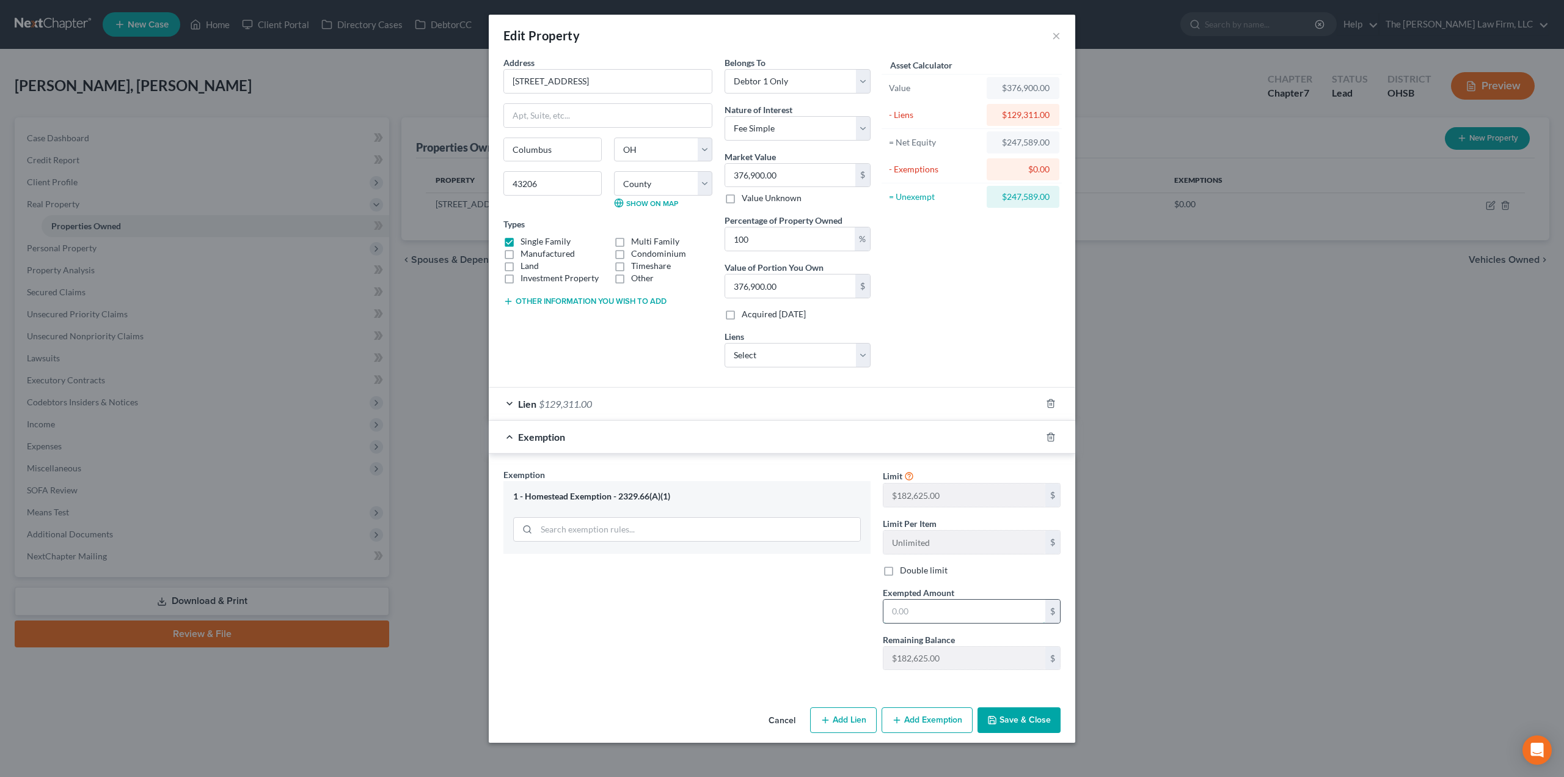
click at [959, 604] on input "text" at bounding box center [965, 610] width 162 height 23
paste input "182,625.00"
type input "182,625.00"
drag, startPoint x: 803, startPoint y: 628, endPoint x: 872, endPoint y: 649, distance: 72.3
click at [806, 628] on div "Exemption Set must be selected for CA. Exemption * 1 - Homestead Exemption - 23…" at bounding box center [686, 573] width 379 height 211
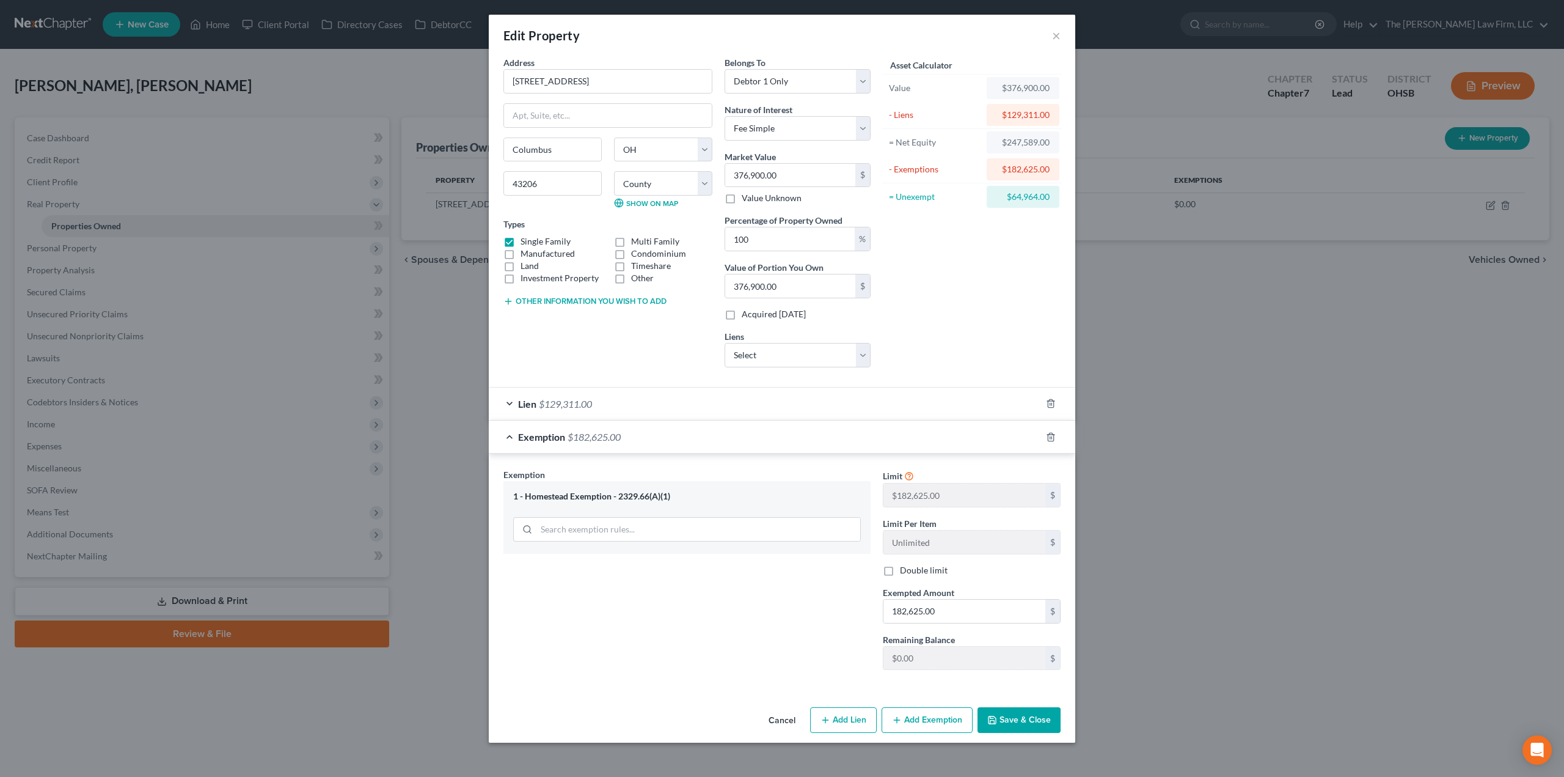
click at [1017, 728] on button "Save & Close" at bounding box center [1019, 720] width 83 height 26
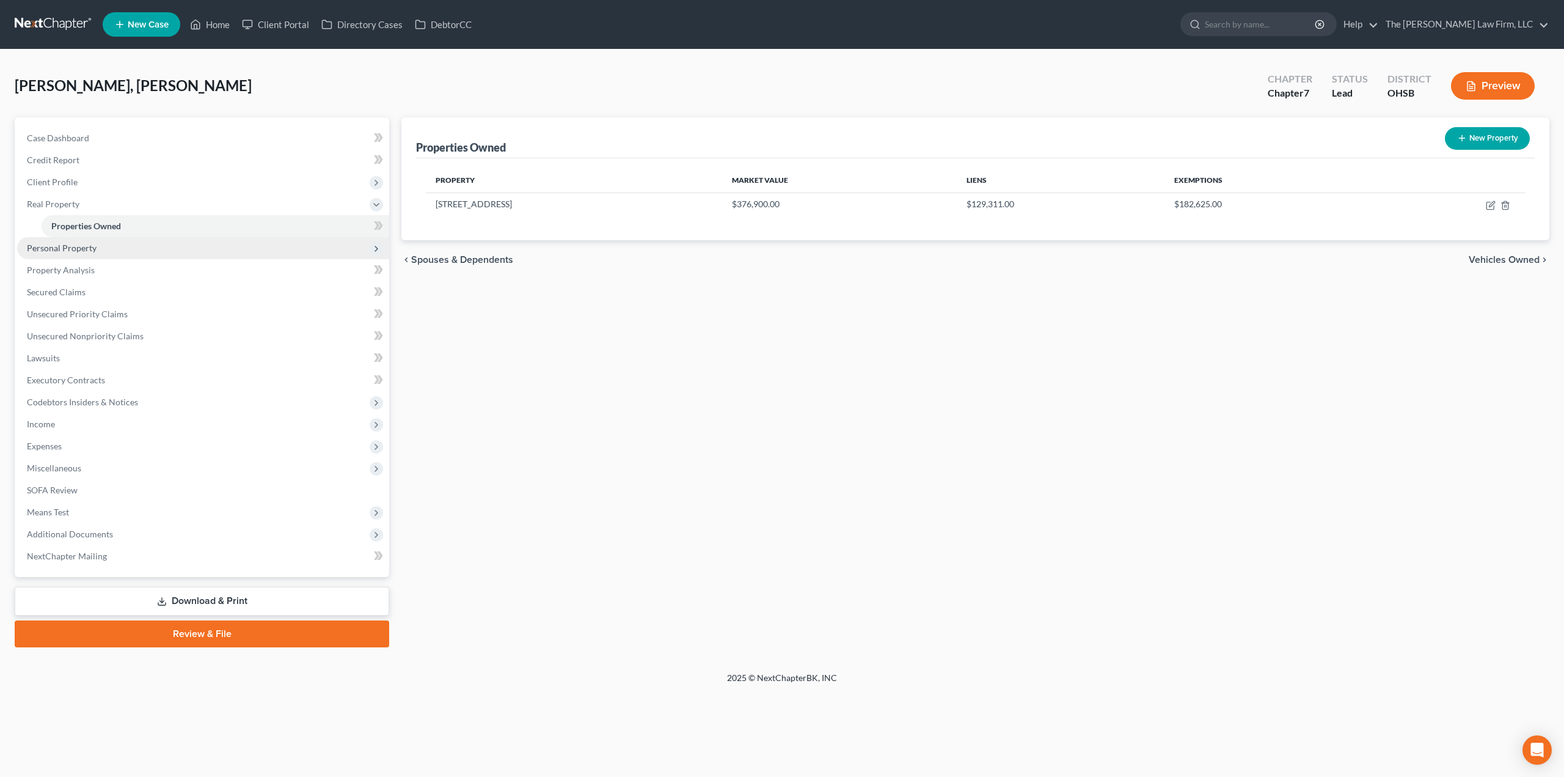
click at [86, 248] on span "Personal Property" at bounding box center [62, 248] width 70 height 10
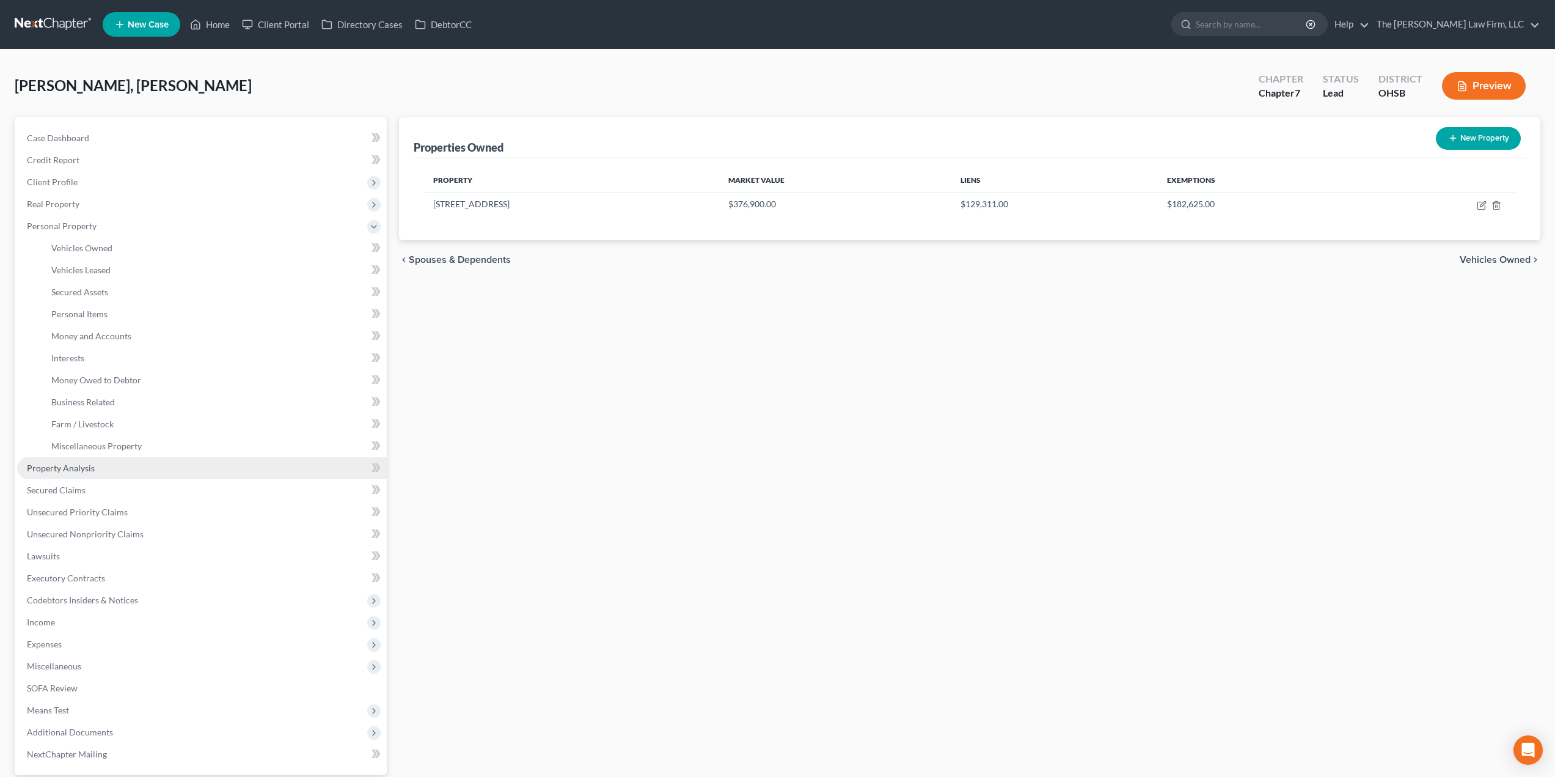
click at [78, 459] on link "Property Analysis" at bounding box center [202, 468] width 370 height 22
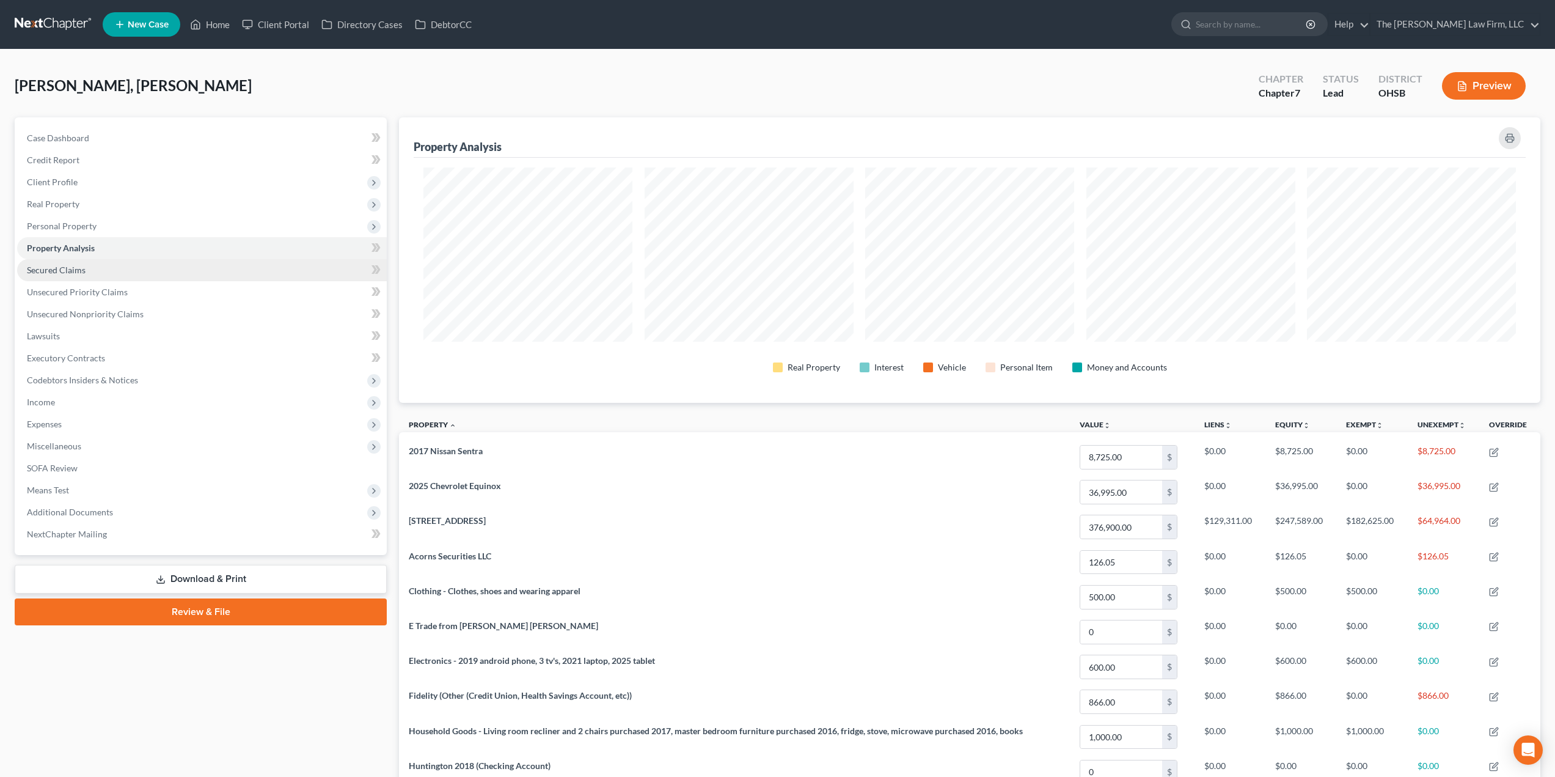
click at [112, 274] on link "Secured Claims" at bounding box center [202, 270] width 370 height 22
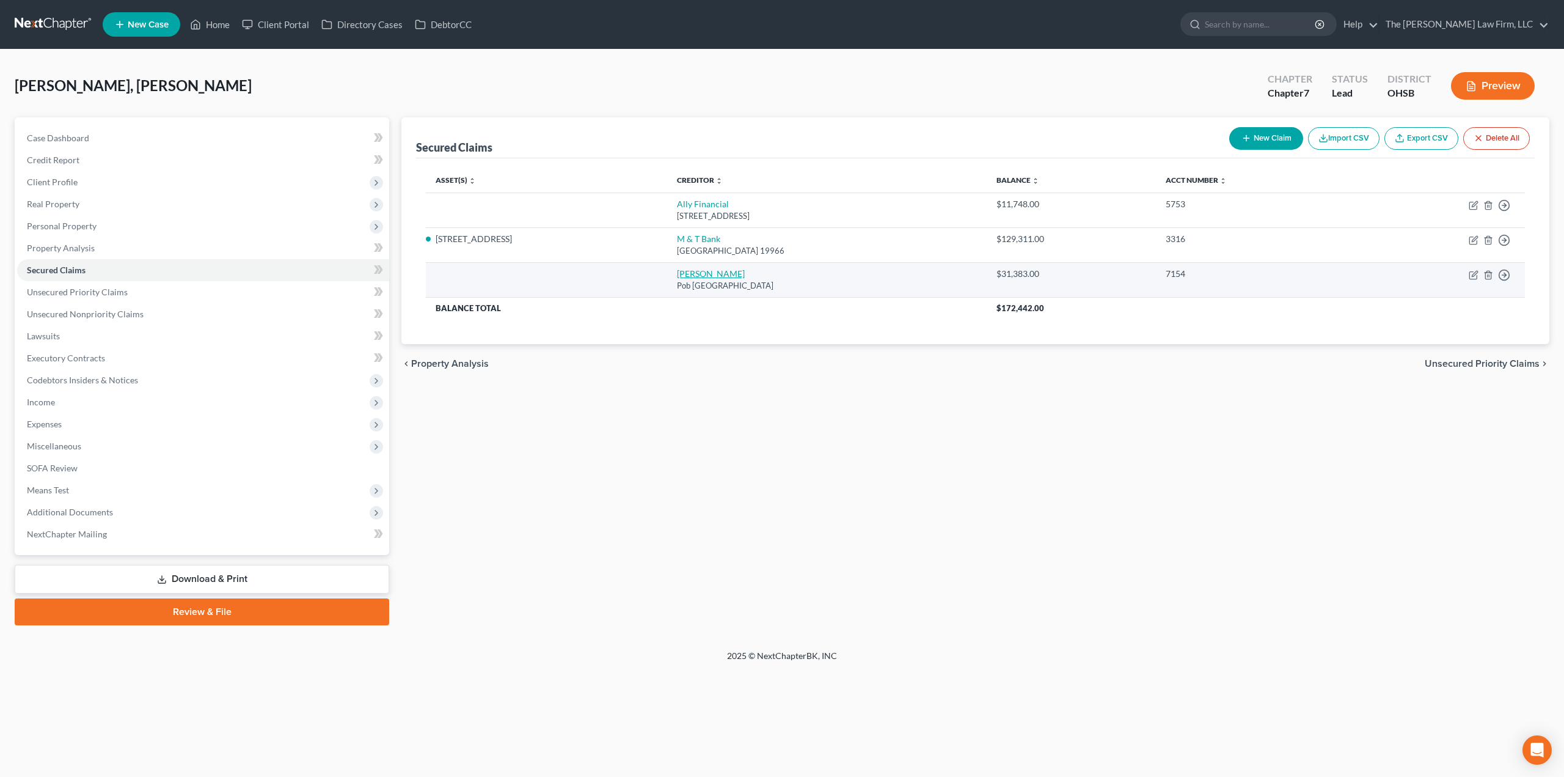
click at [687, 277] on link "[PERSON_NAME]" at bounding box center [711, 273] width 68 height 10
select select "45"
select select "0"
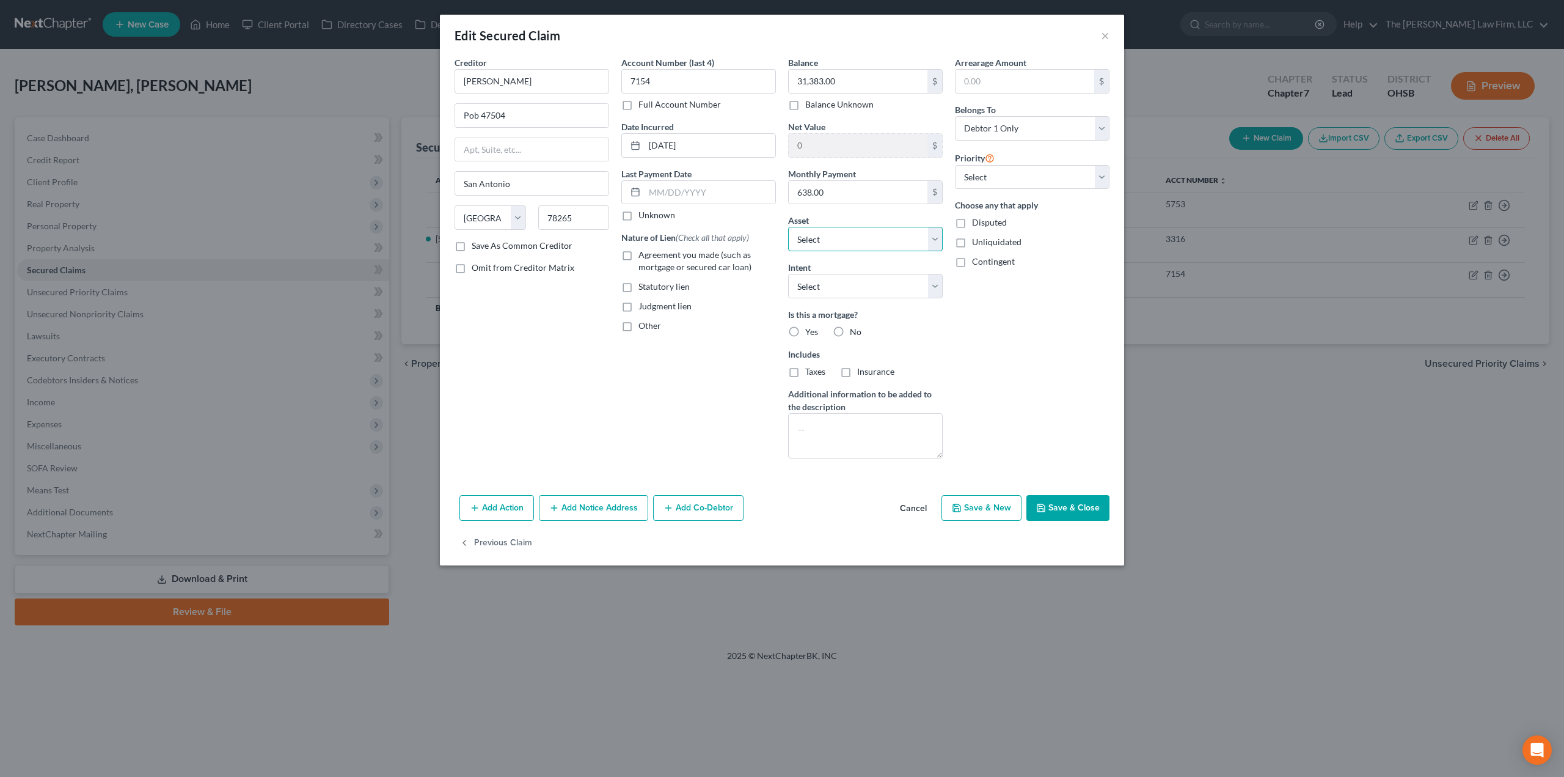
click at [839, 243] on select "Select" at bounding box center [865, 239] width 155 height 24
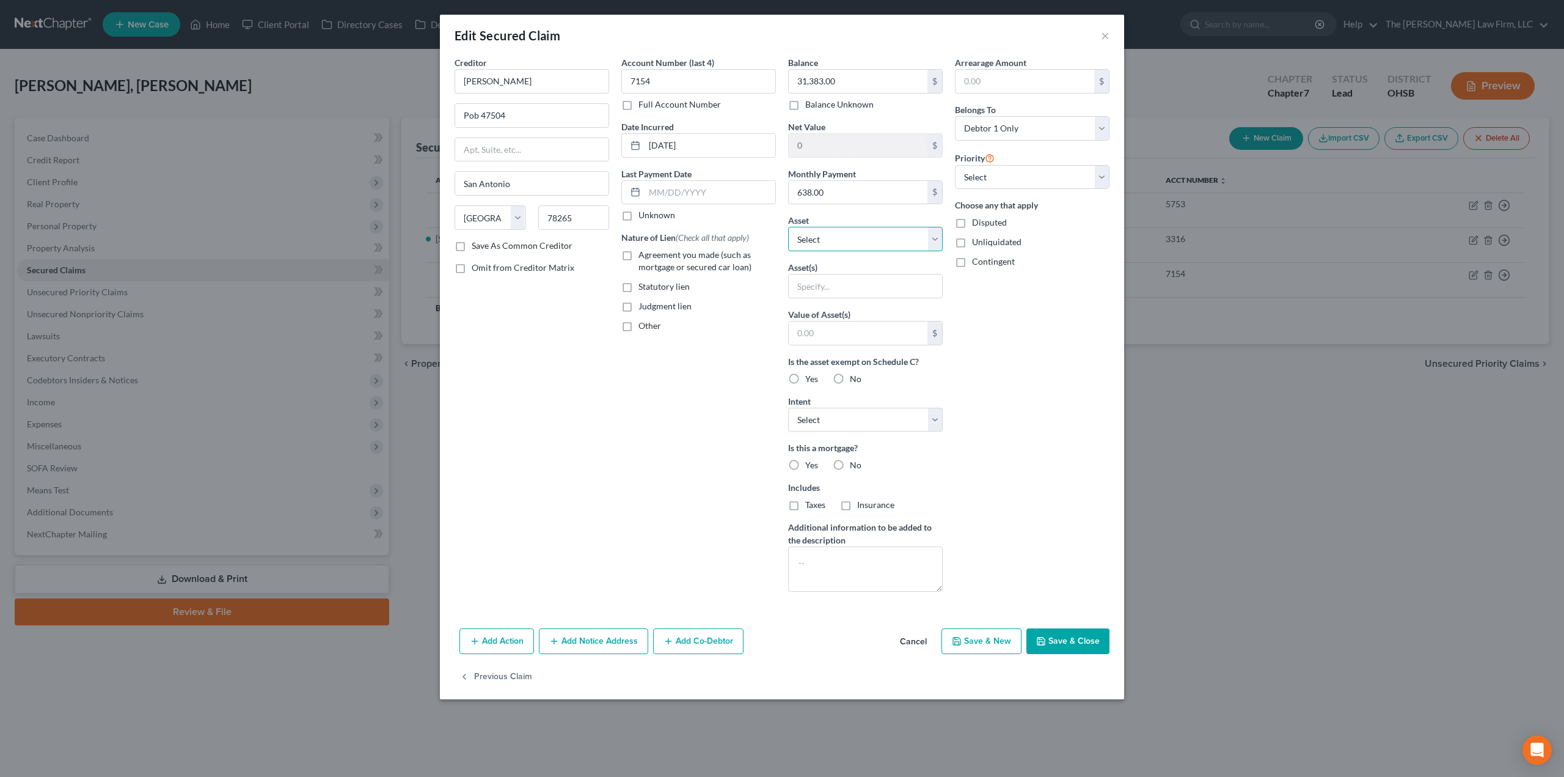
select select "10"
click at [788, 227] on select "Select Other Multiple Assets [STREET_ADDRESS] - $376900.0 E Trade from [PERSON_…" at bounding box center [865, 239] width 155 height 24
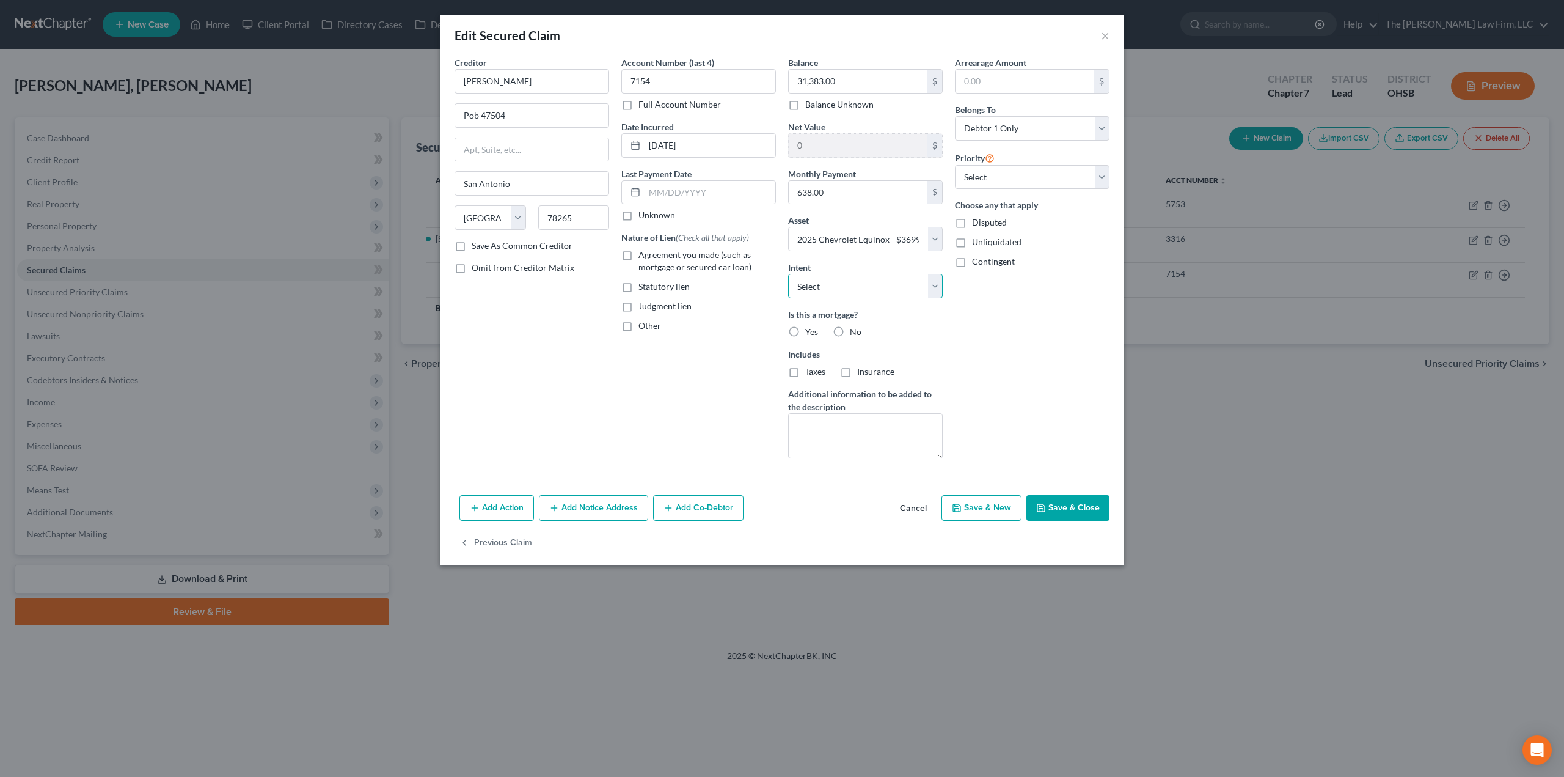
click at [856, 278] on select "Select Surrender Redeem Reaffirm Avoid Other" at bounding box center [865, 286] width 155 height 24
select select "2"
click at [788, 274] on select "Select Surrender Redeem Reaffirm Avoid Other" at bounding box center [865, 286] width 155 height 24
click at [850, 333] on label "No" at bounding box center [856, 332] width 12 height 12
click at [855, 333] on input "No" at bounding box center [859, 330] width 8 height 8
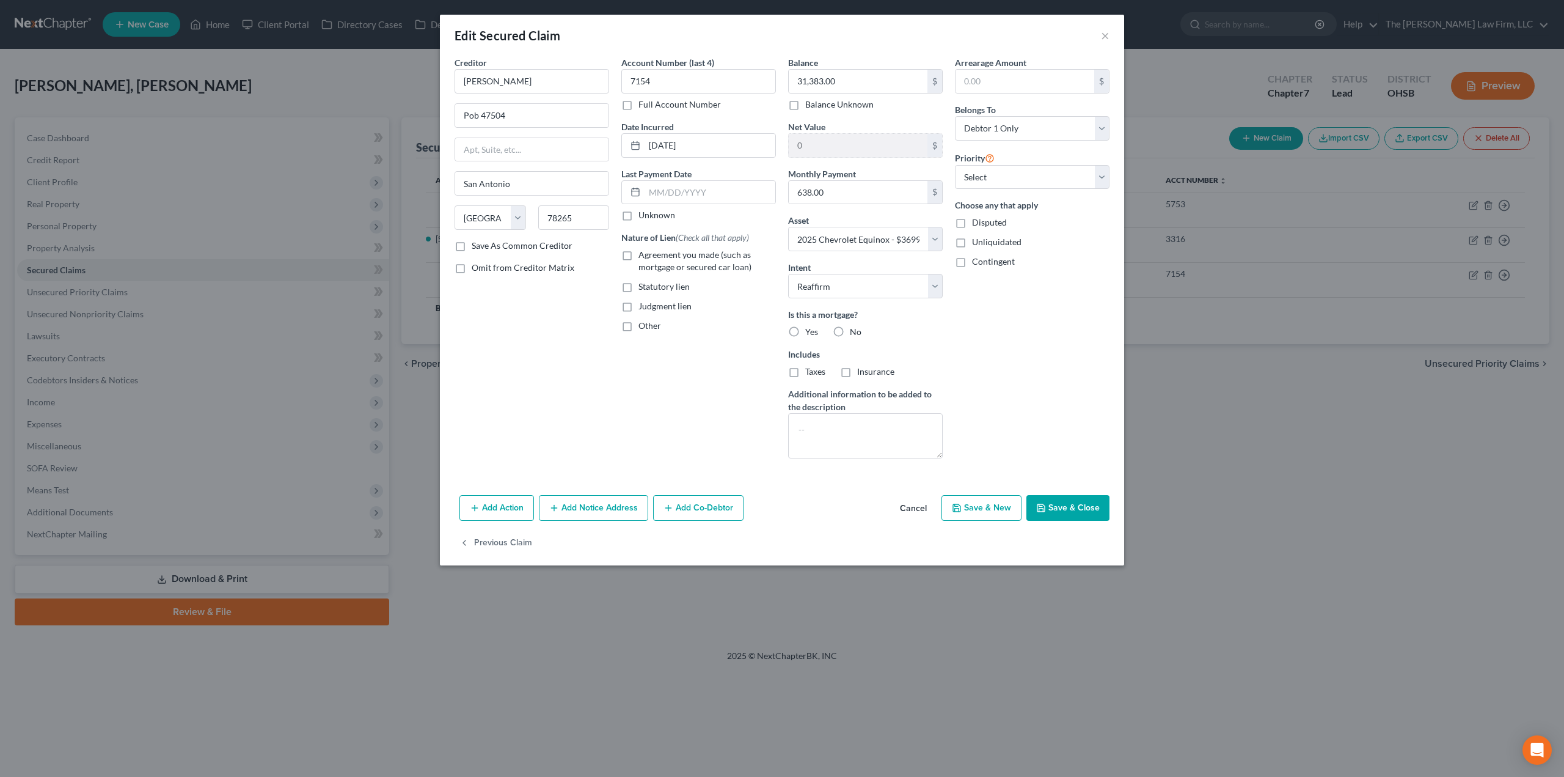
radio input "true"
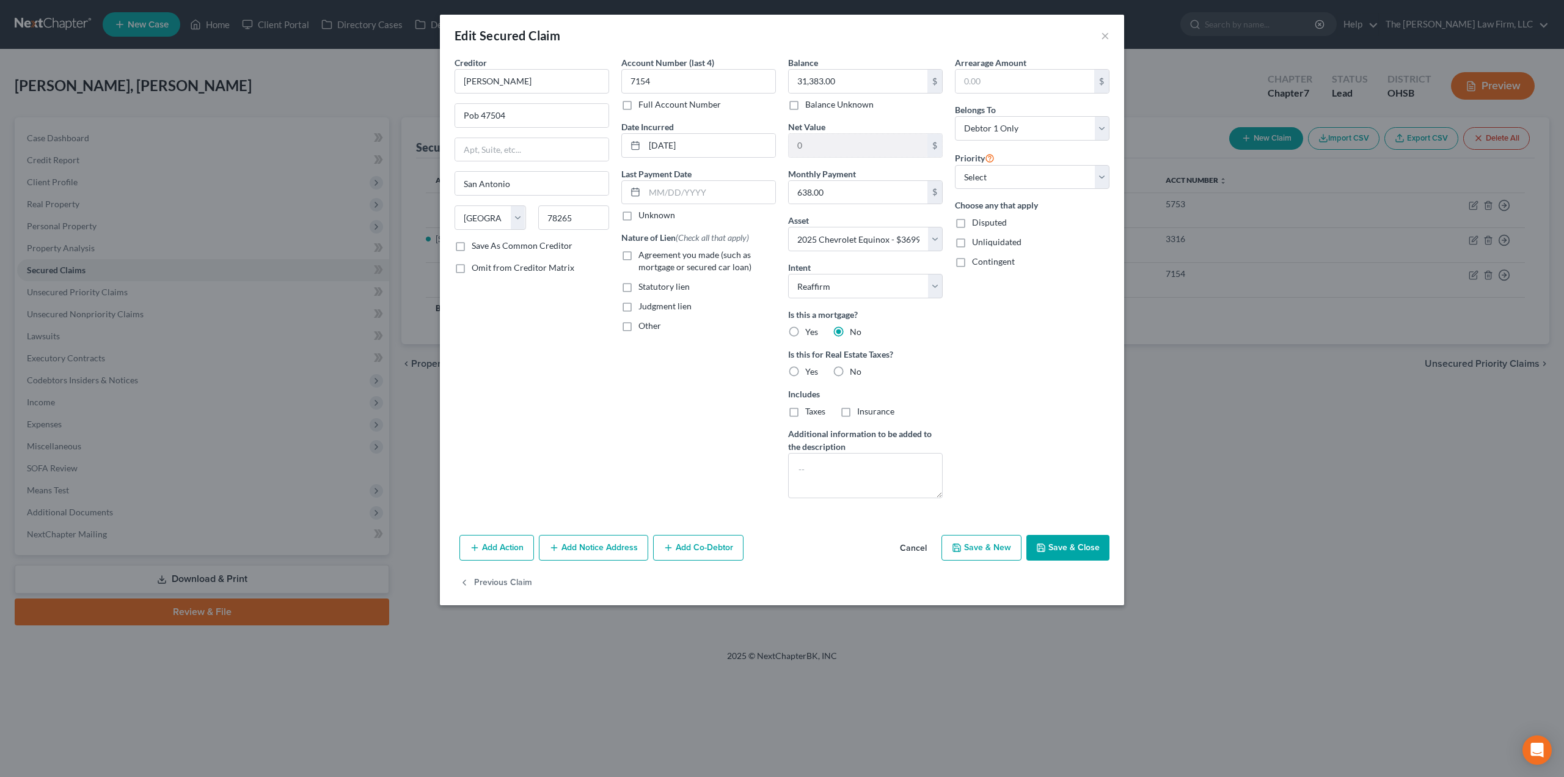
click at [850, 372] on label "No" at bounding box center [856, 371] width 12 height 12
click at [855, 372] on input "No" at bounding box center [859, 369] width 8 height 8
radio input "true"
click at [993, 185] on select "Select 1st 2nd 3rd 4th 5th 6th 7th 8th 9th 10th 11th 12th 13th 14th 15th 16th 1…" at bounding box center [1032, 177] width 155 height 24
select select "0"
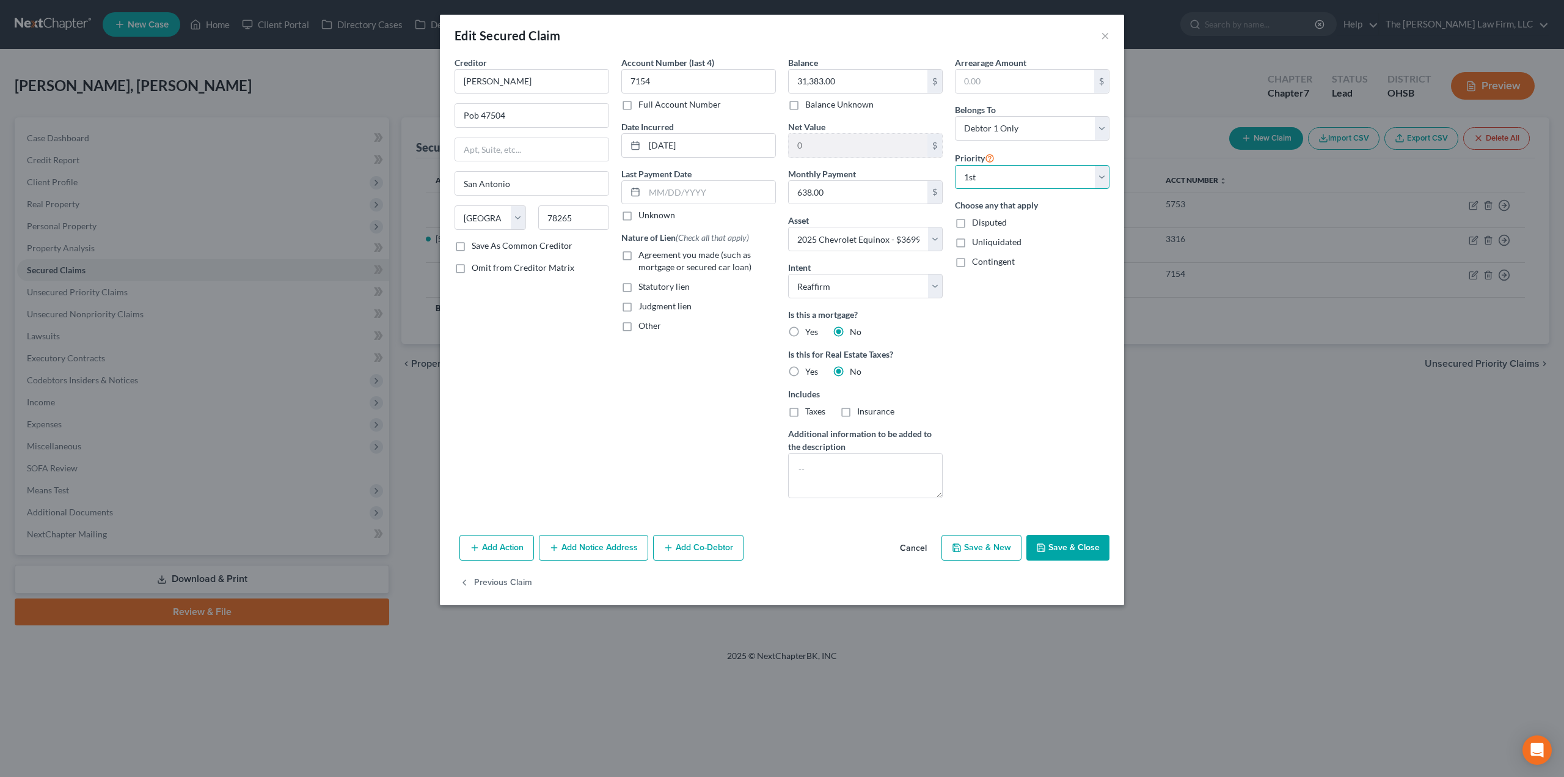
click at [955, 165] on select "Select 1st 2nd 3rd 4th 5th 6th 7th 8th 9th 10th 11th 12th 13th 14th 15th 16th 1…" at bounding box center [1032, 177] width 155 height 24
click at [684, 261] on label "Agreement you made (such as mortgage or secured car loan)" at bounding box center [707, 261] width 137 height 24
click at [651, 257] on input "Agreement you made (such as mortgage or secured car loan)" at bounding box center [647, 253] width 8 height 8
checkbox input "true"
click at [1050, 357] on div "Arrearage Amount $ Belongs To * Select Debtor 1 Only Debtor 2 Only Debtor 1 And…" at bounding box center [1032, 282] width 167 height 452
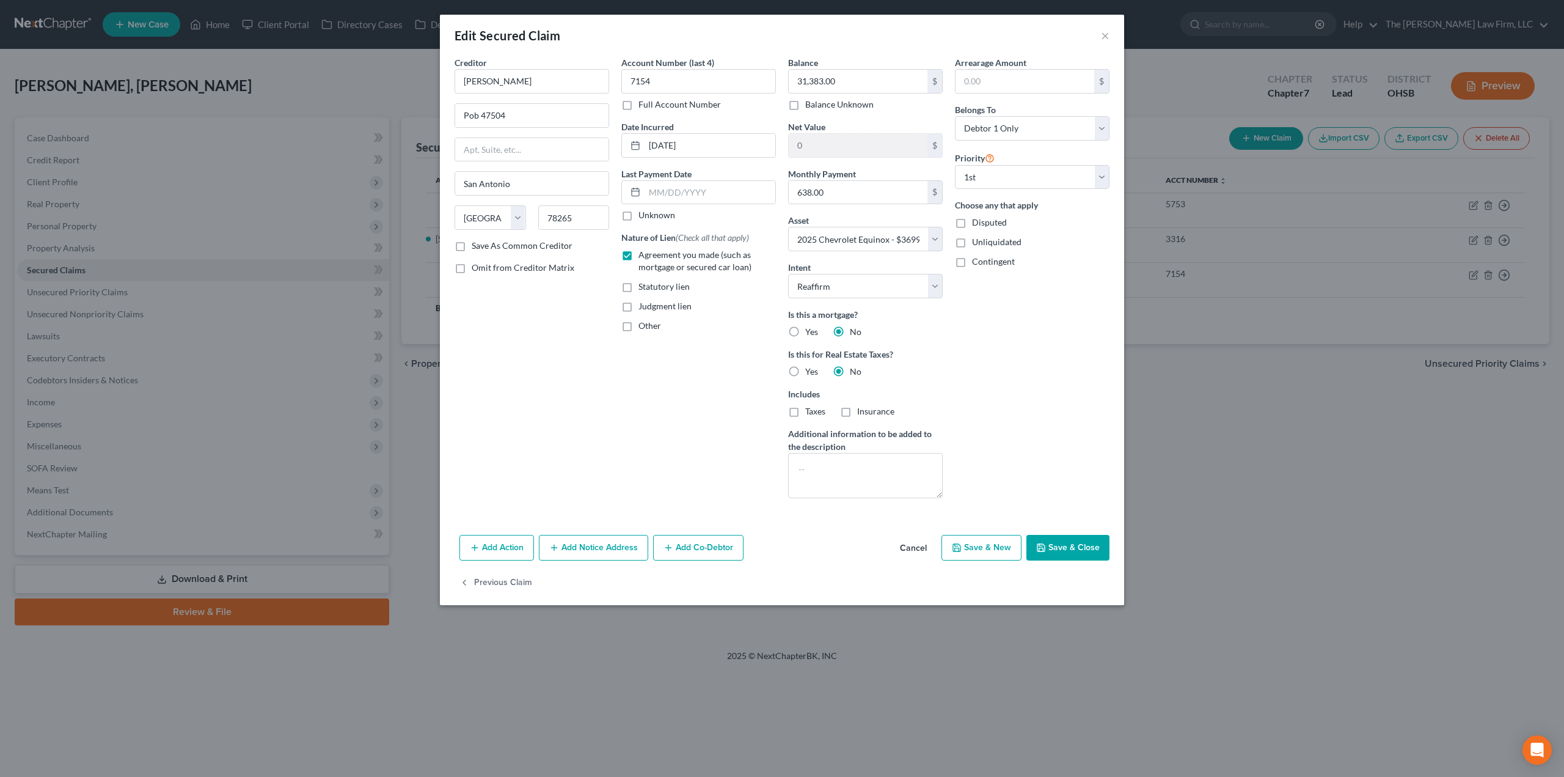
click at [262, 255] on div "Edit Secured Claim × Creditor * Usaa Fsb Pob 47504 [GEOGRAPHIC_DATA] [US_STATE]…" at bounding box center [782, 388] width 1564 height 777
click at [1105, 35] on button "×" at bounding box center [1105, 35] width 9 height 15
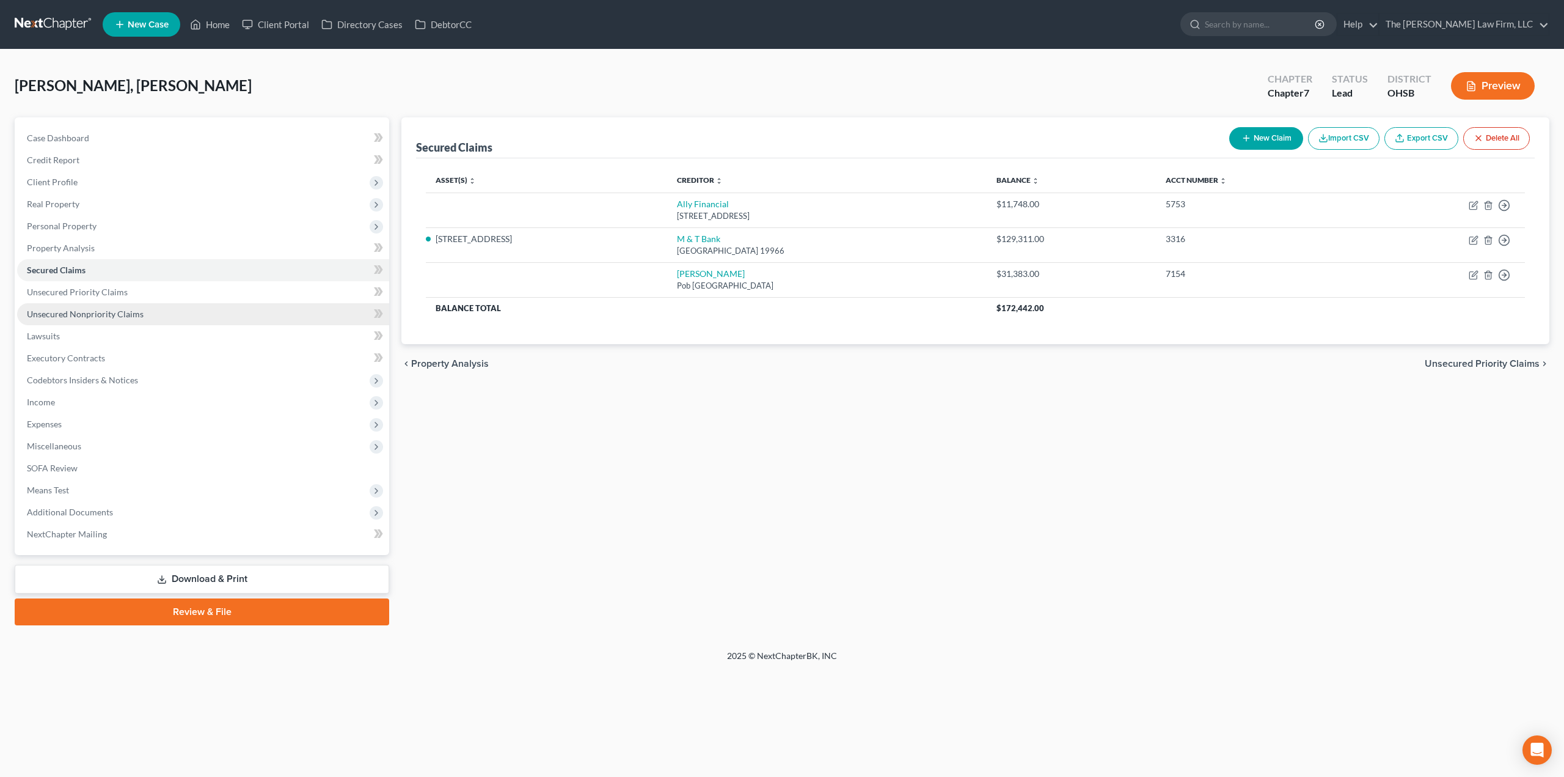
click at [142, 313] on link "Unsecured Nonpriority Claims" at bounding box center [203, 314] width 372 height 22
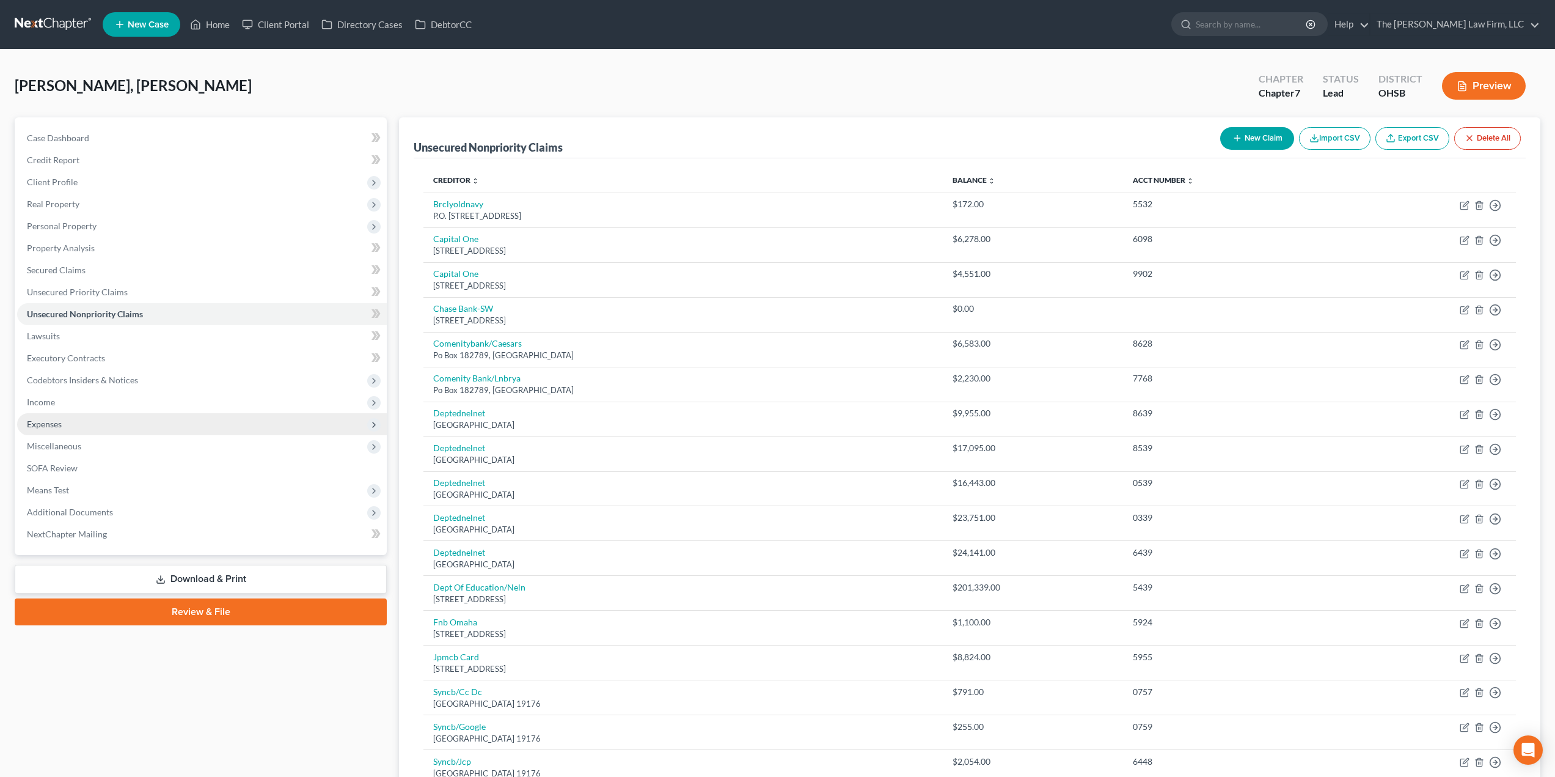
click at [88, 421] on span "Expenses" at bounding box center [202, 424] width 370 height 22
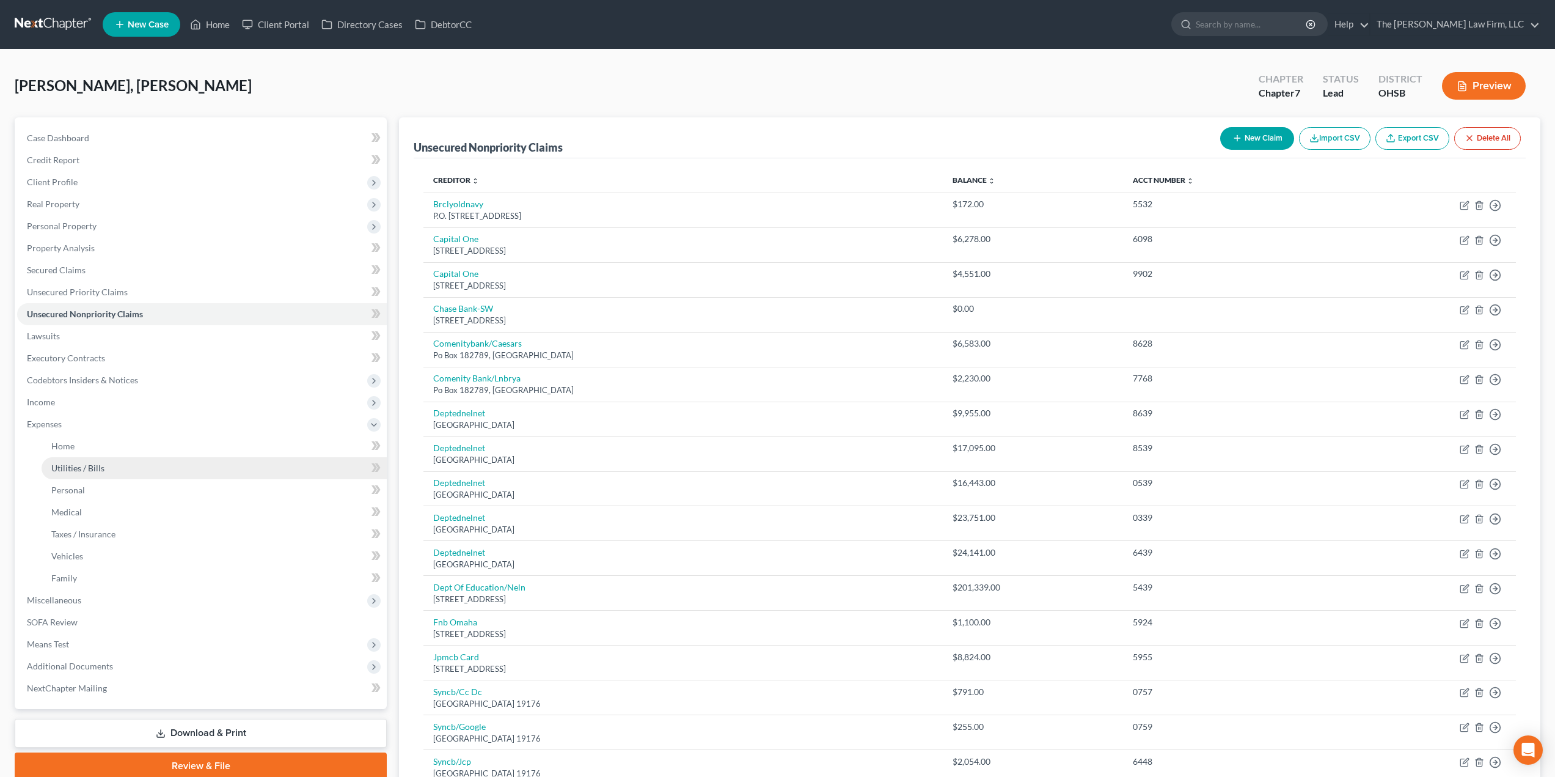
click at [90, 464] on span "Utilities / Bills" at bounding box center [77, 468] width 53 height 10
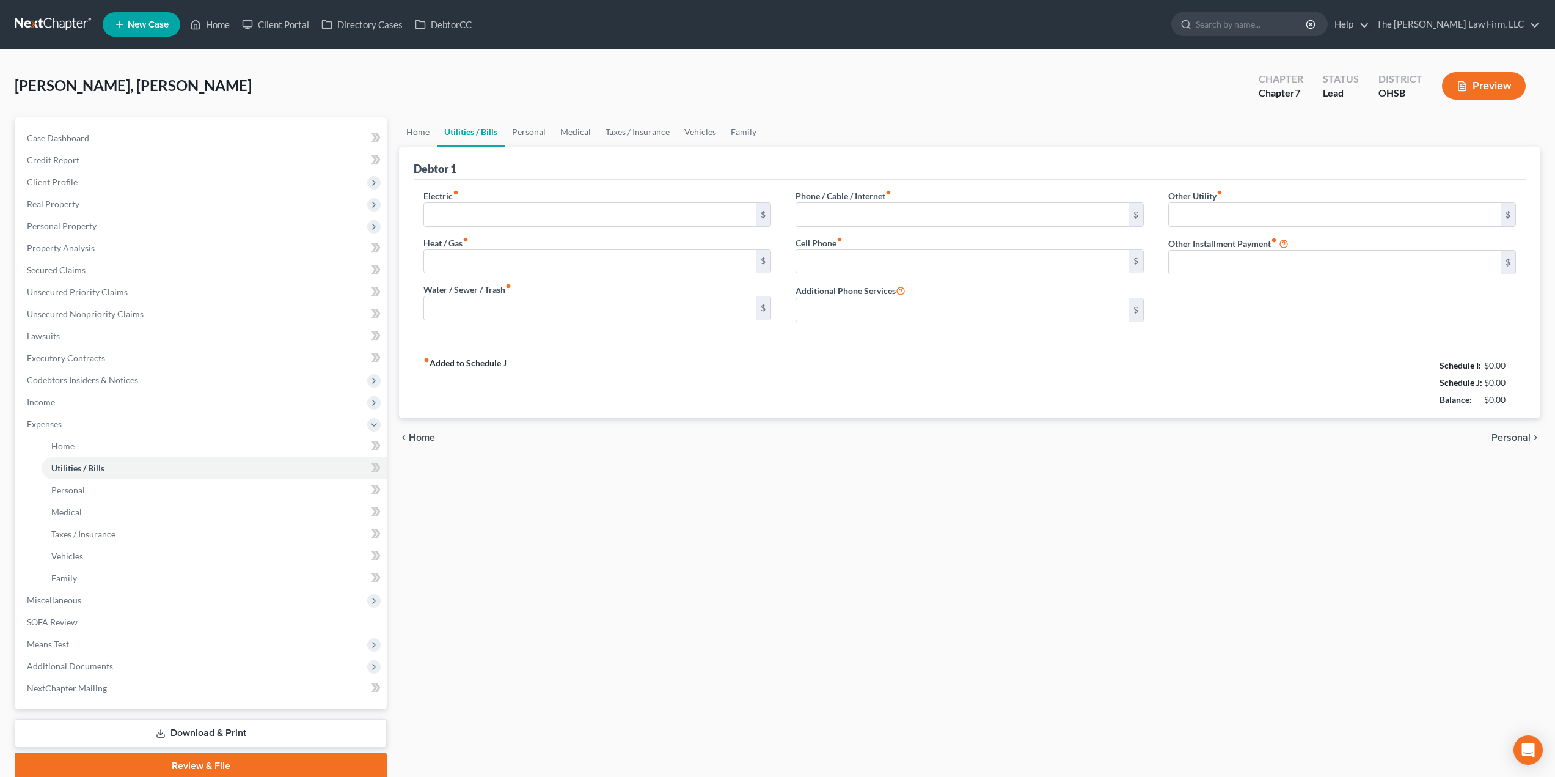
type input "0.00"
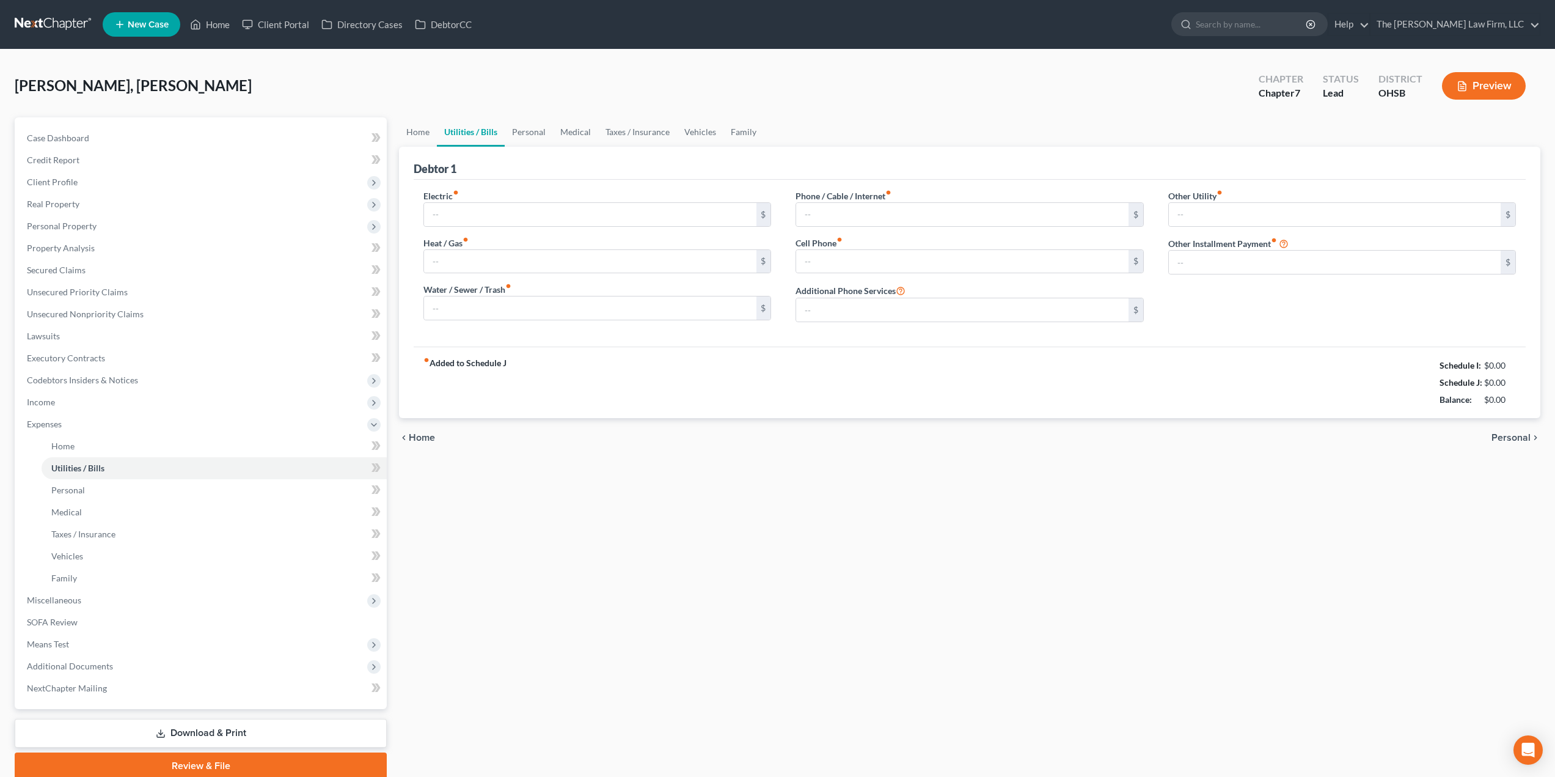
type input "0.00"
click at [684, 128] on link "Vehicles" at bounding box center [700, 131] width 46 height 29
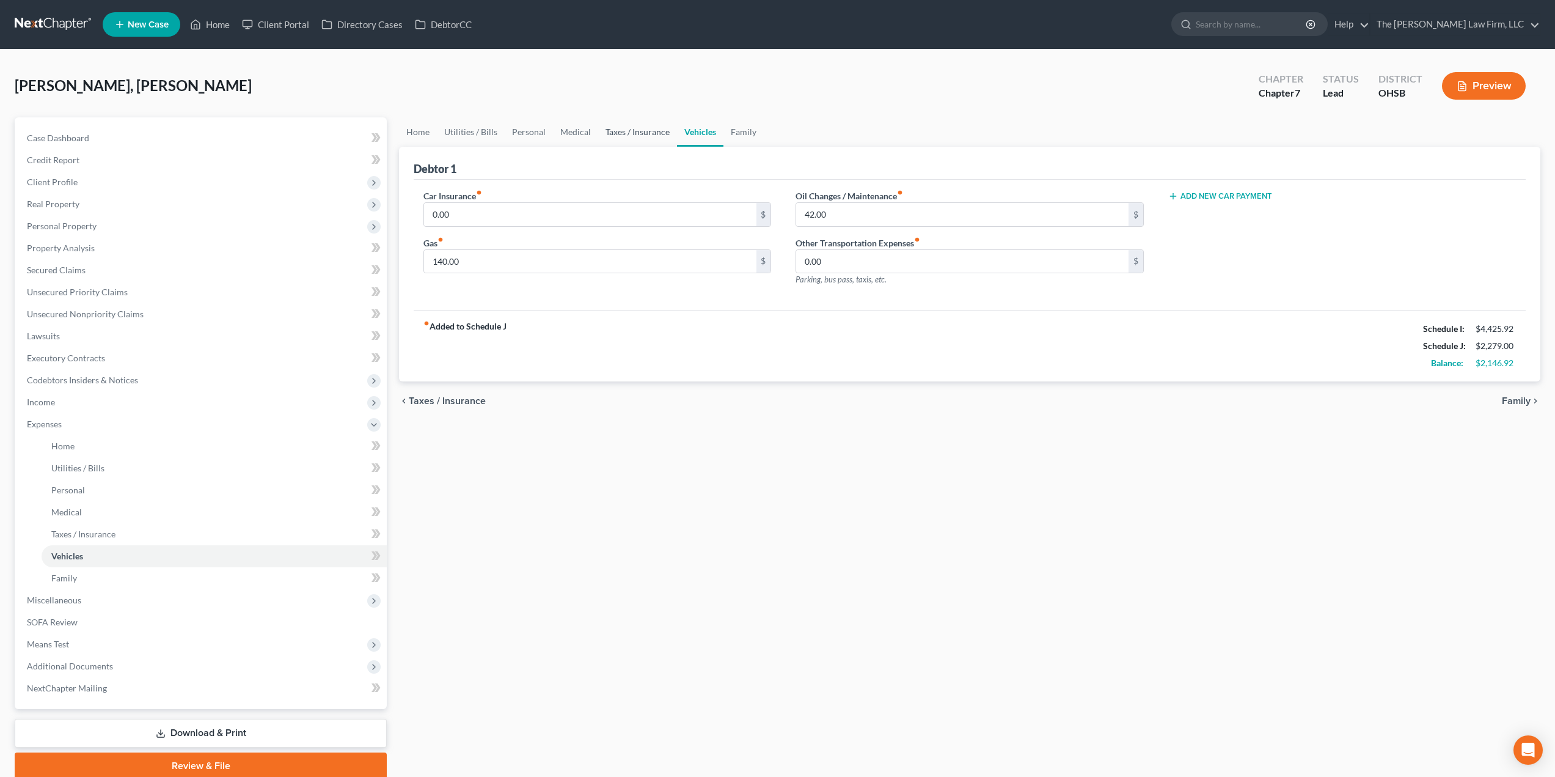
click at [632, 134] on link "Taxes / Insurance" at bounding box center [637, 131] width 79 height 29
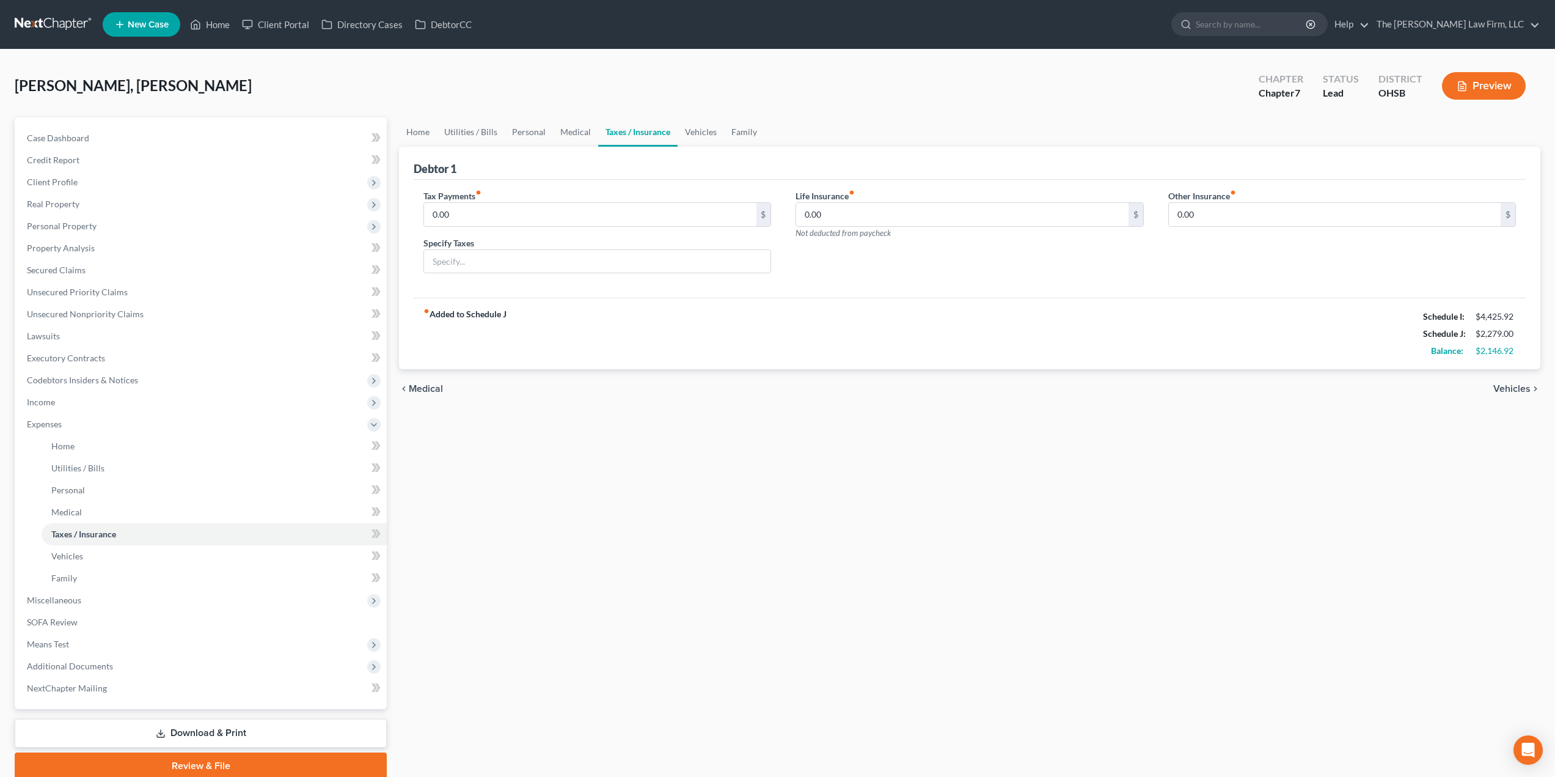
click at [398, 131] on div "Home Utilities / Bills Personal Medical Taxes / Insurance Vehicles Family Debto…" at bounding box center [970, 448] width 1154 height 662
click at [404, 131] on link "Home" at bounding box center [418, 131] width 38 height 29
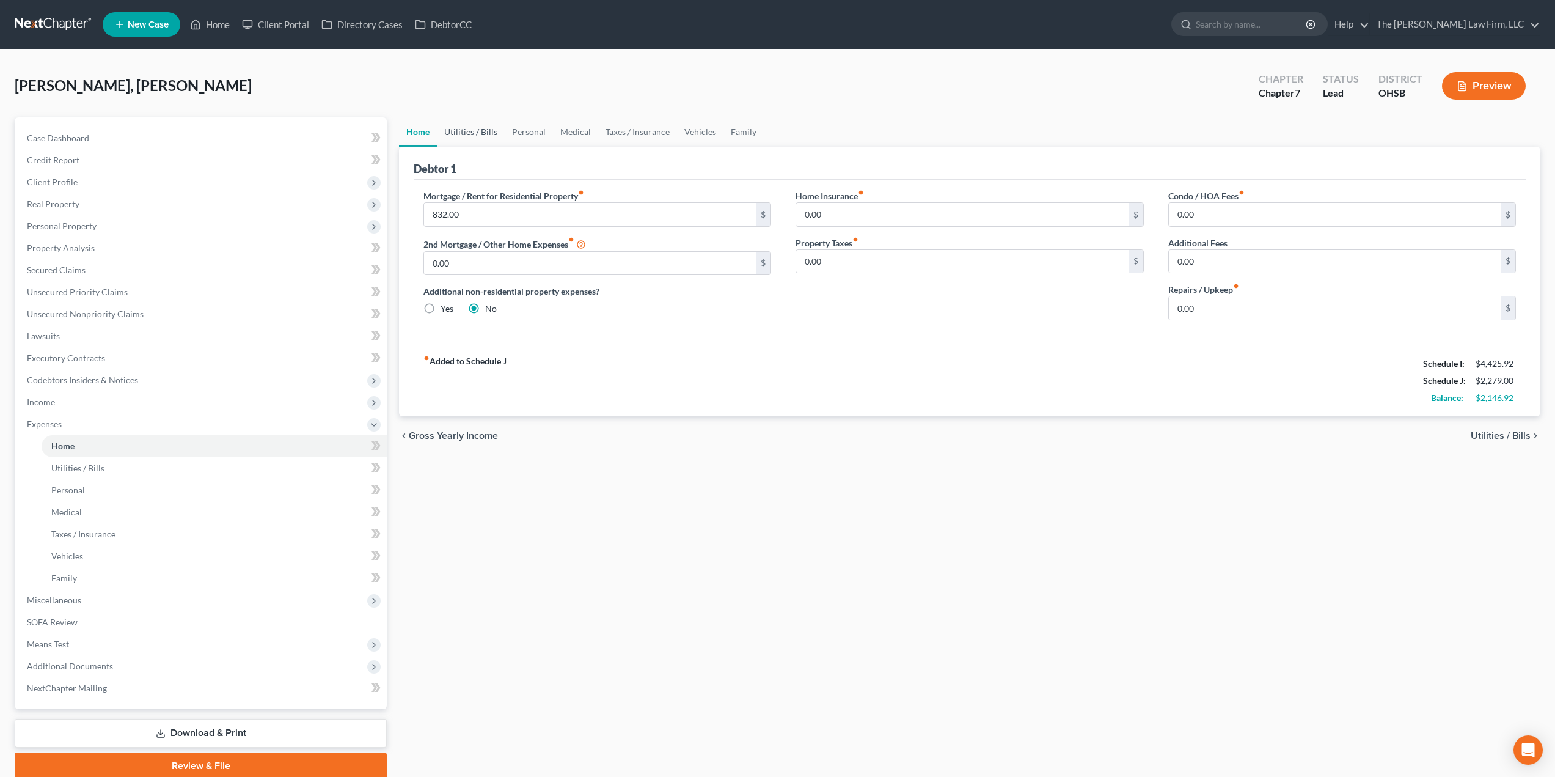
click at [475, 135] on link "Utilities / Bills" at bounding box center [471, 131] width 68 height 29
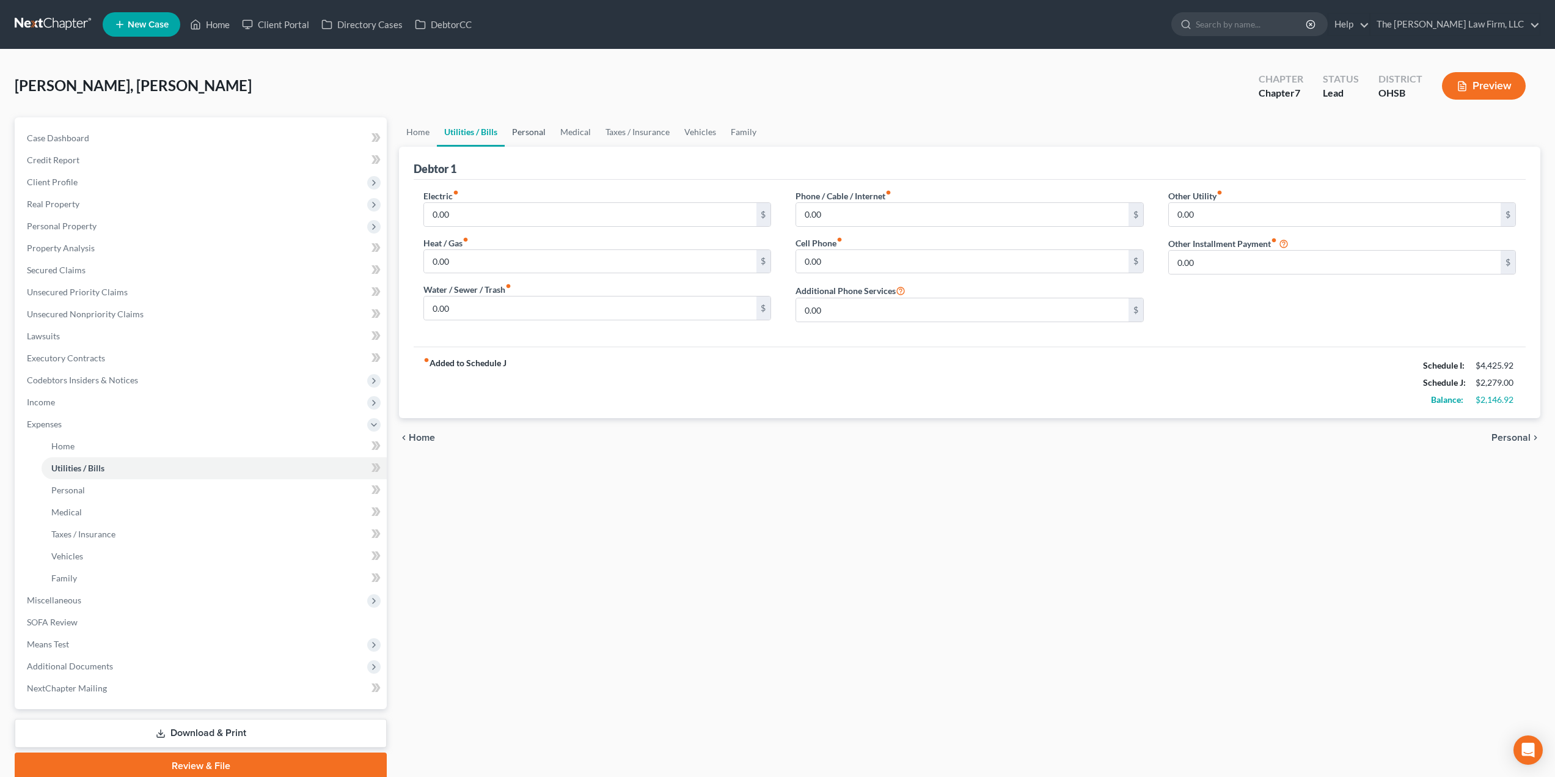
click at [547, 126] on link "Personal" at bounding box center [529, 131] width 48 height 29
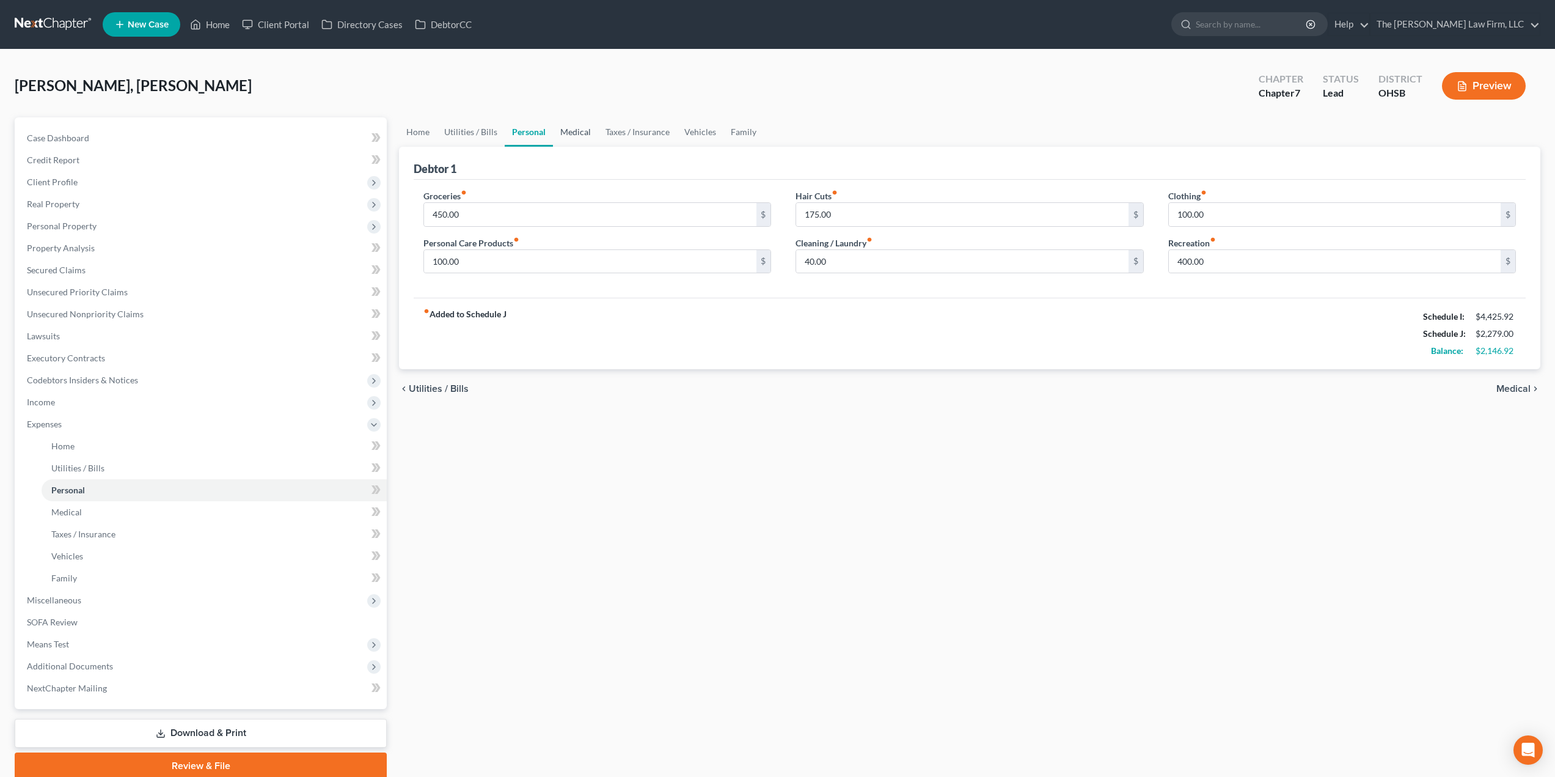
click at [571, 129] on link "Medical" at bounding box center [575, 131] width 45 height 29
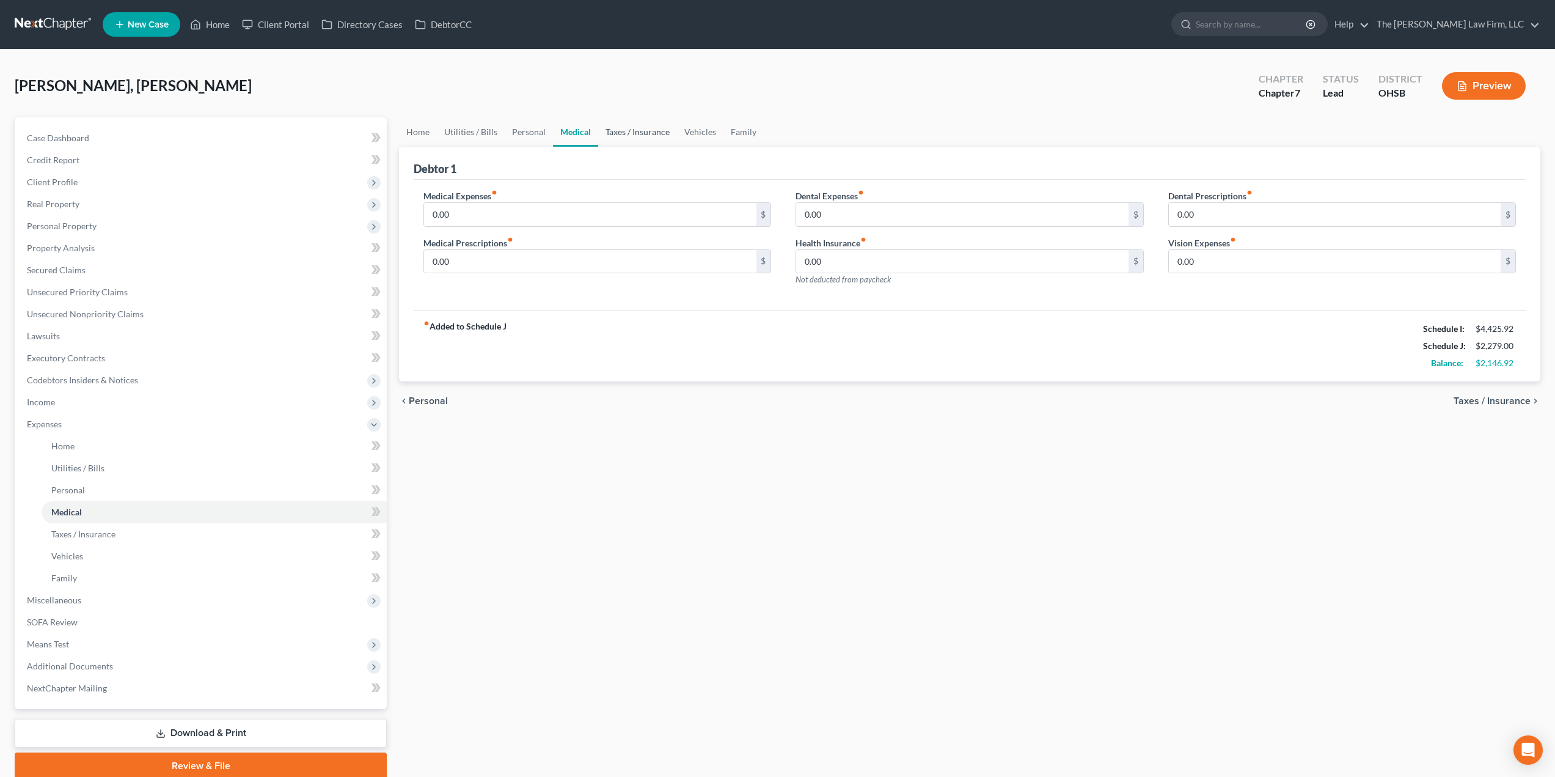
click at [616, 133] on link "Taxes / Insurance" at bounding box center [637, 131] width 79 height 29
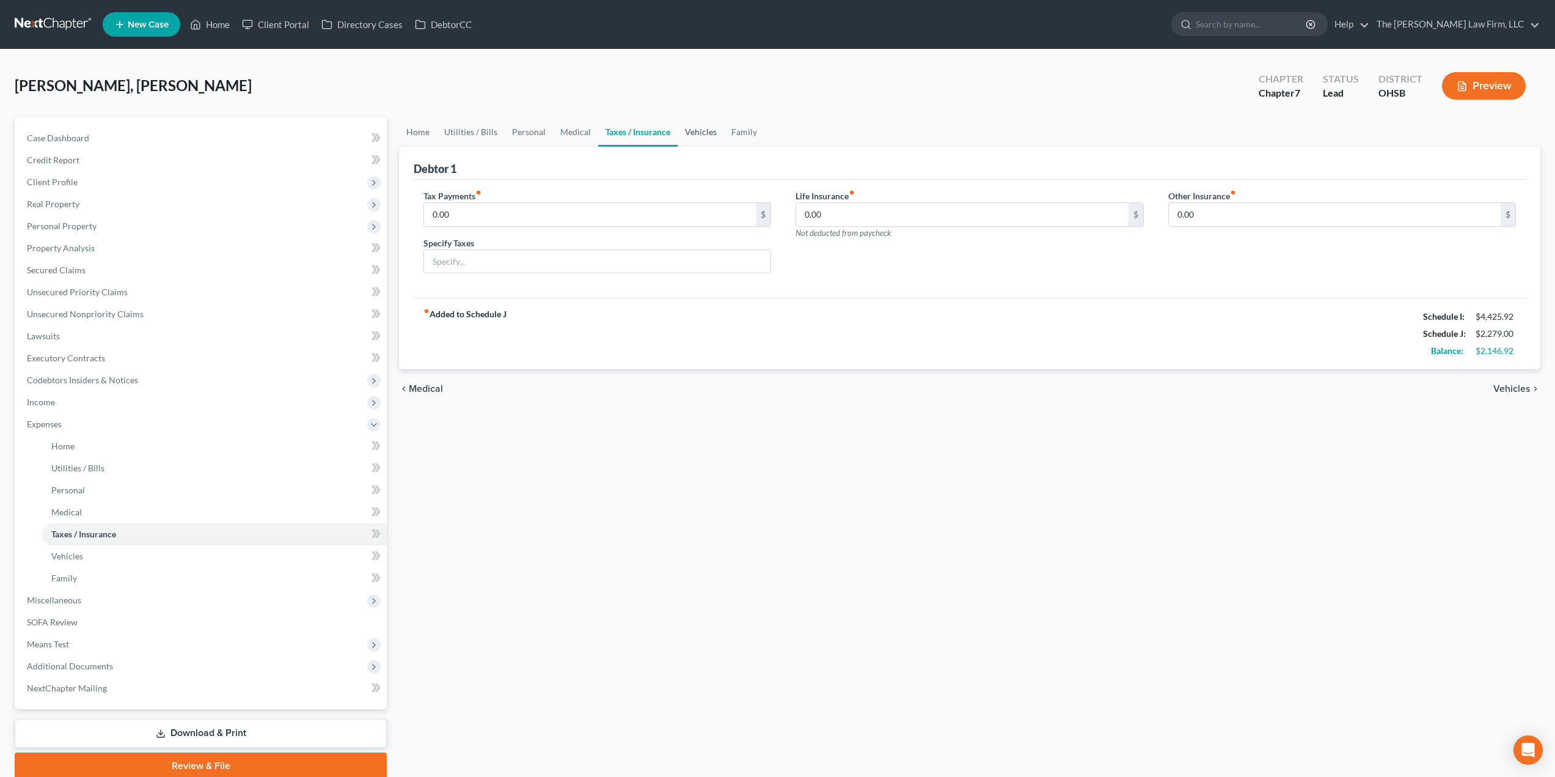
click at [703, 135] on link "Vehicles" at bounding box center [701, 131] width 46 height 29
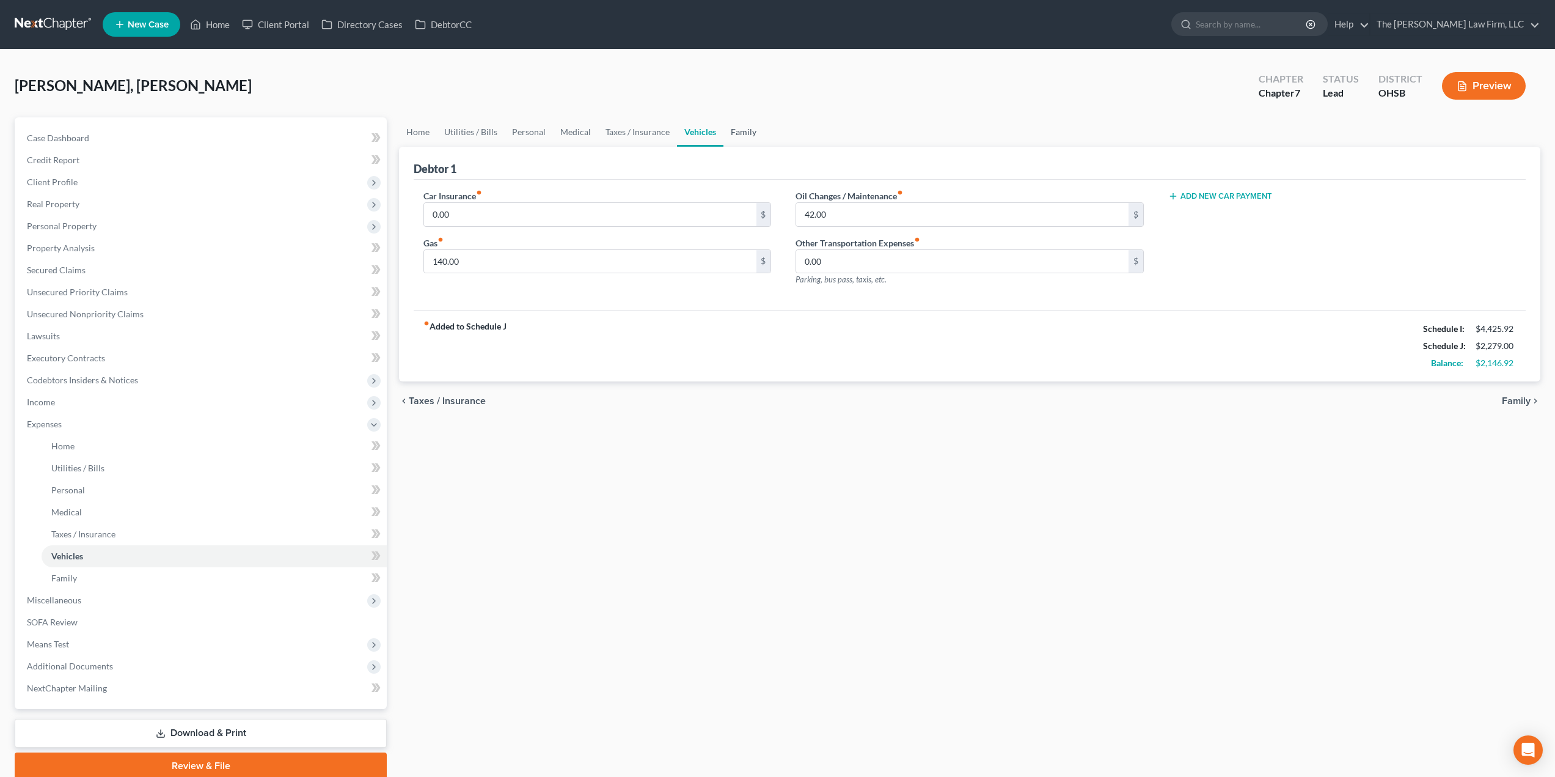
click at [739, 132] on link "Family" at bounding box center [744, 131] width 40 height 29
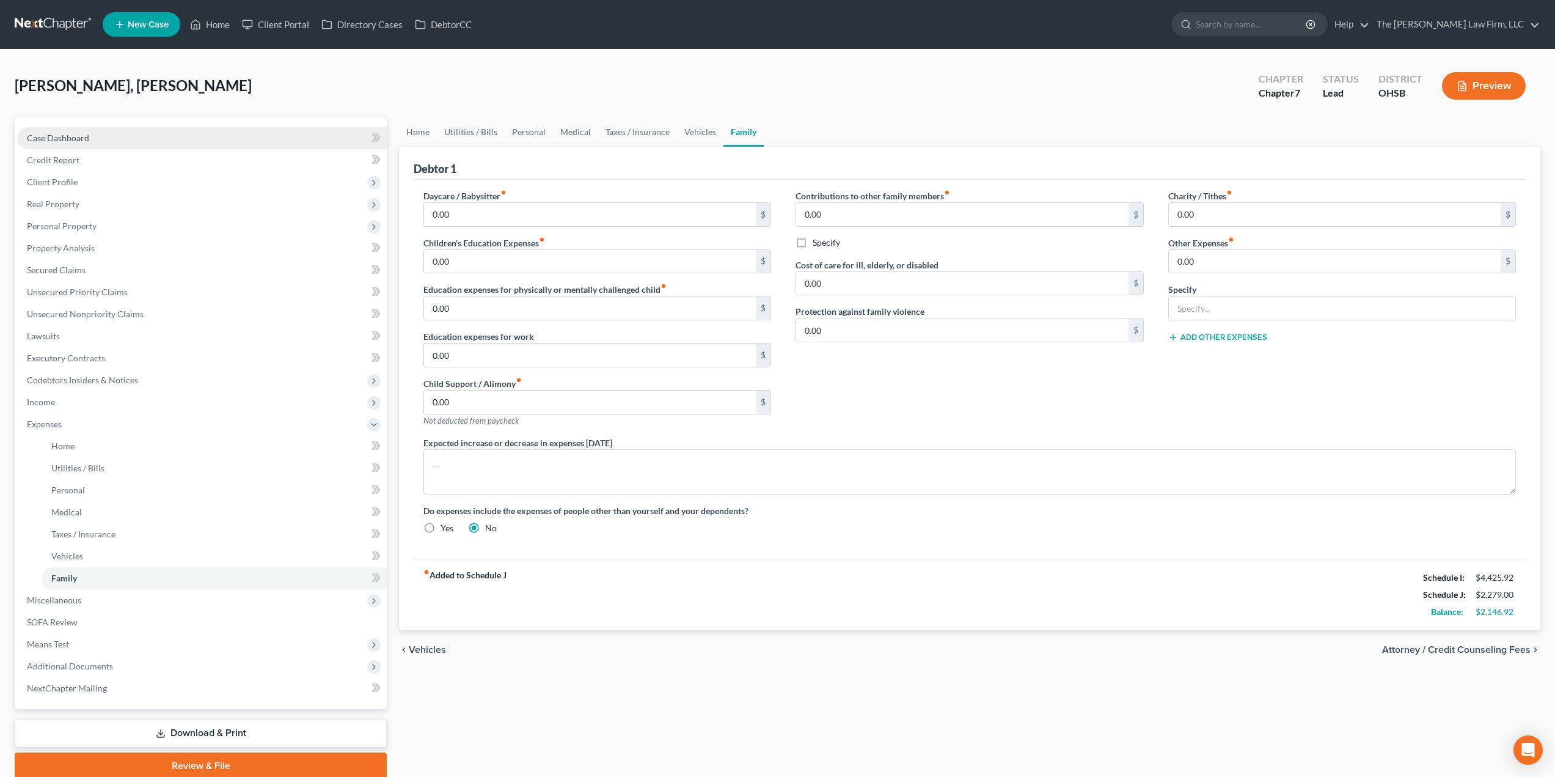
click at [68, 133] on span "Case Dashboard" at bounding box center [58, 138] width 62 height 10
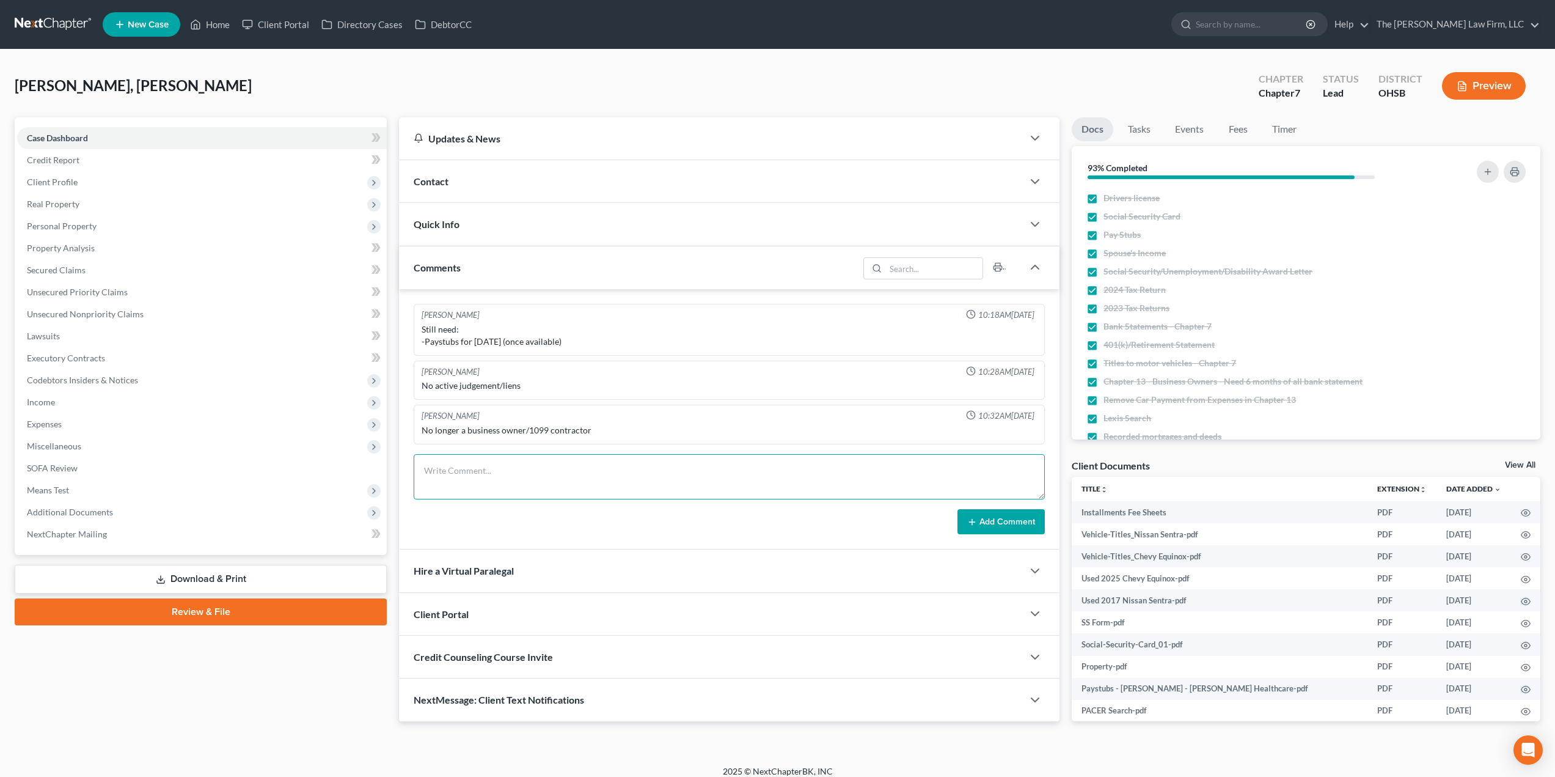
click at [529, 463] on textarea at bounding box center [729, 476] width 631 height 45
type textarea "1,875/mo"
click at [1006, 517] on button "Add Comment" at bounding box center [1001, 522] width 87 height 26
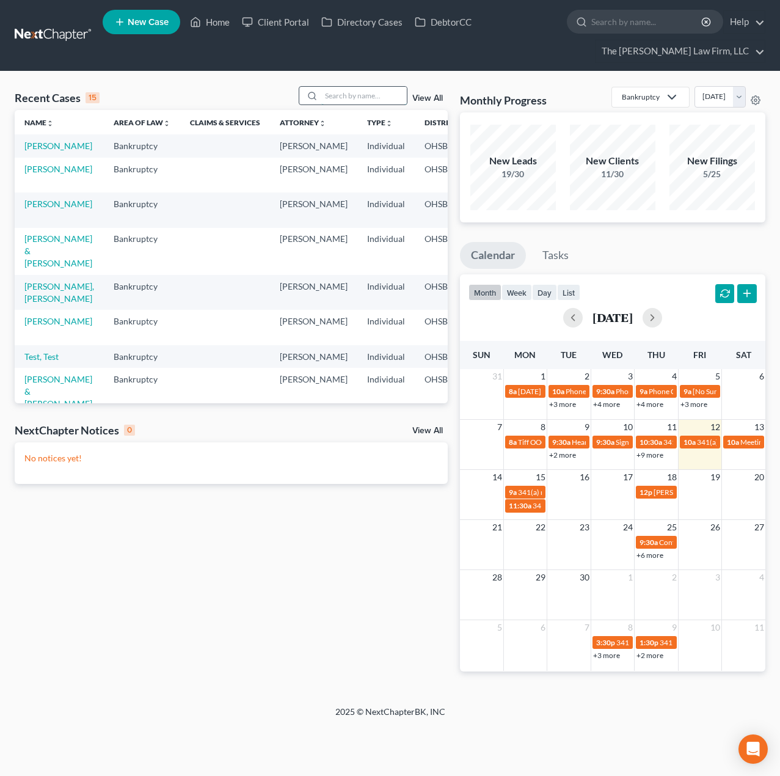
click at [356, 98] on input "search" at bounding box center [364, 96] width 86 height 18
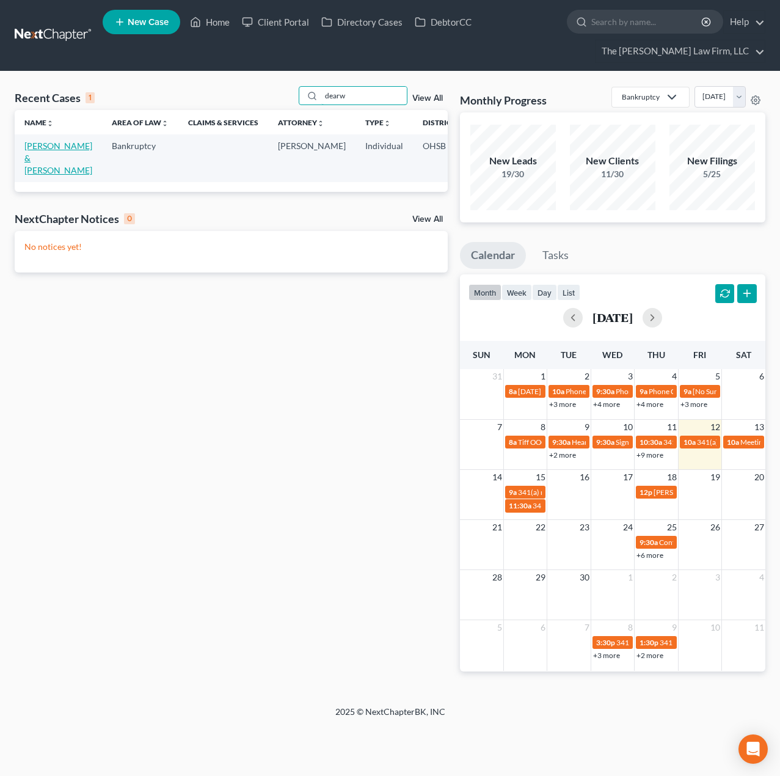
type input "dearw"
click at [34, 151] on link "Dearwester, Joshua & Katherine" at bounding box center [58, 158] width 68 height 35
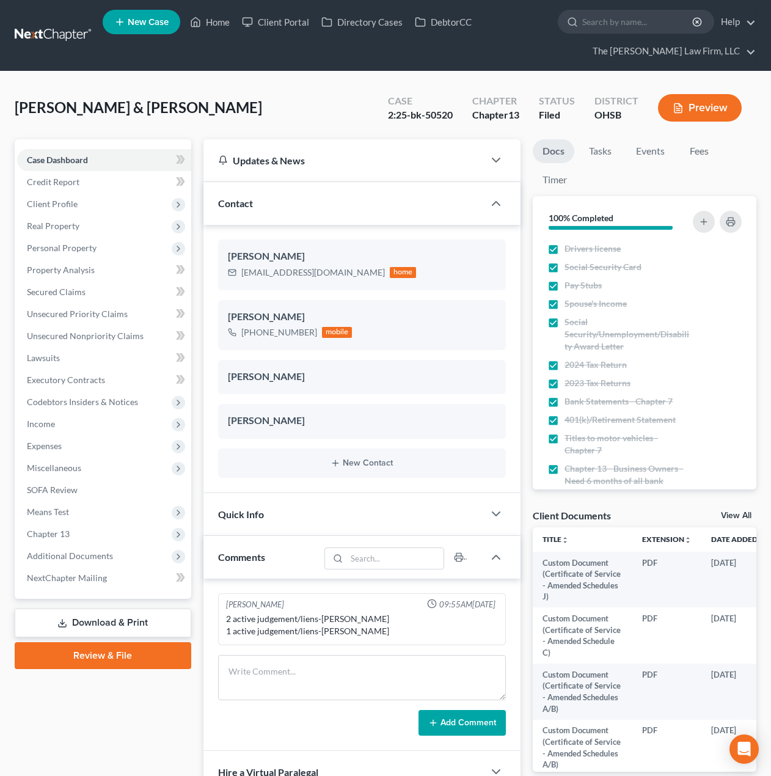
click at [295, 524] on div "Quick Info" at bounding box center [343, 514] width 281 height 42
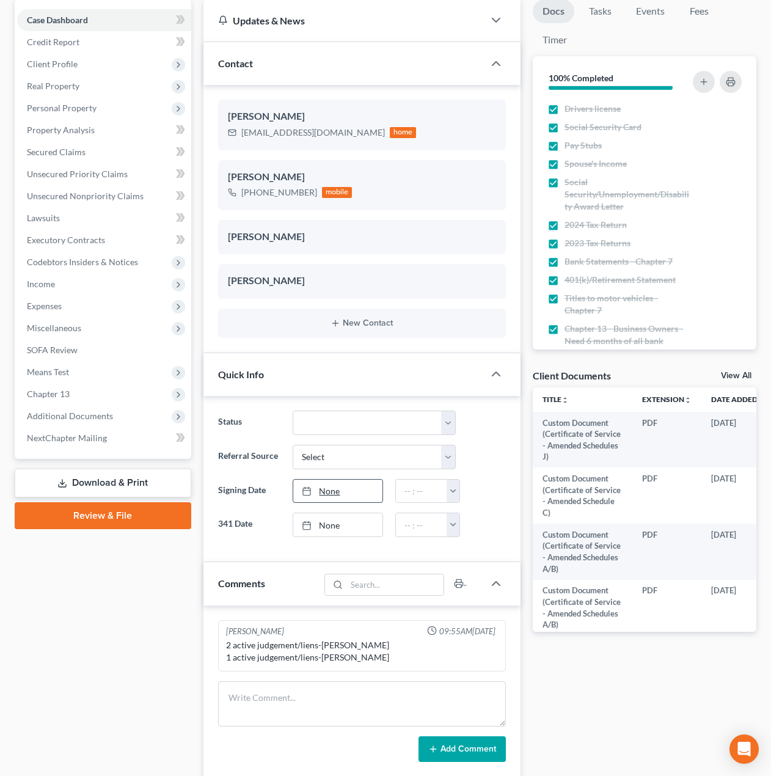
scroll to position [203, 0]
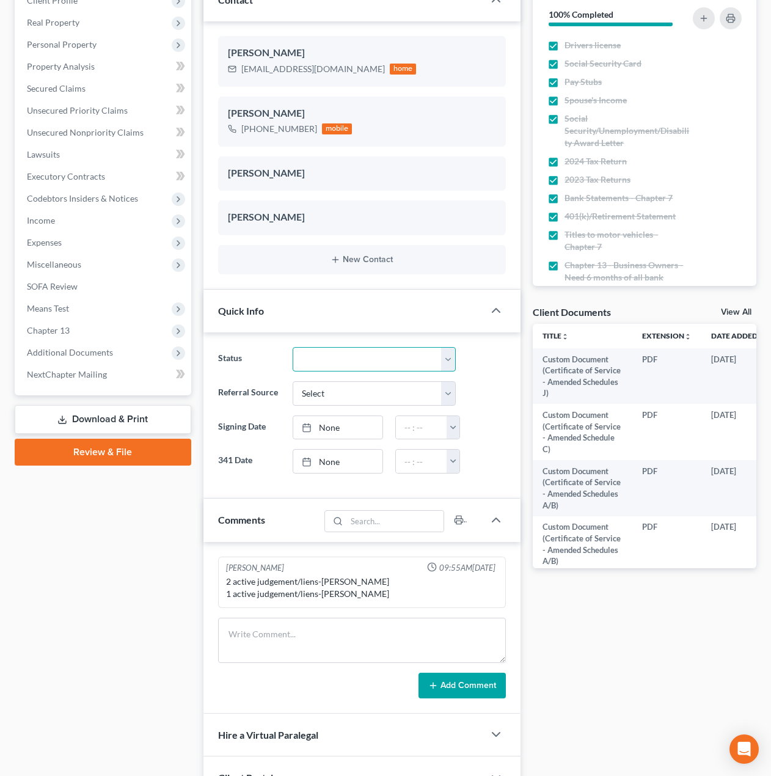
click at [340, 359] on select "341 Complete / Confirmation Pending 341 Pending Confirmed Discharged Dismissed …" at bounding box center [374, 359] width 163 height 24
select select "2"
click at [293, 347] on select "341 Complete / Confirmation Pending 341 Pending Confirmed Discharged Dismissed …" at bounding box center [374, 359] width 163 height 24
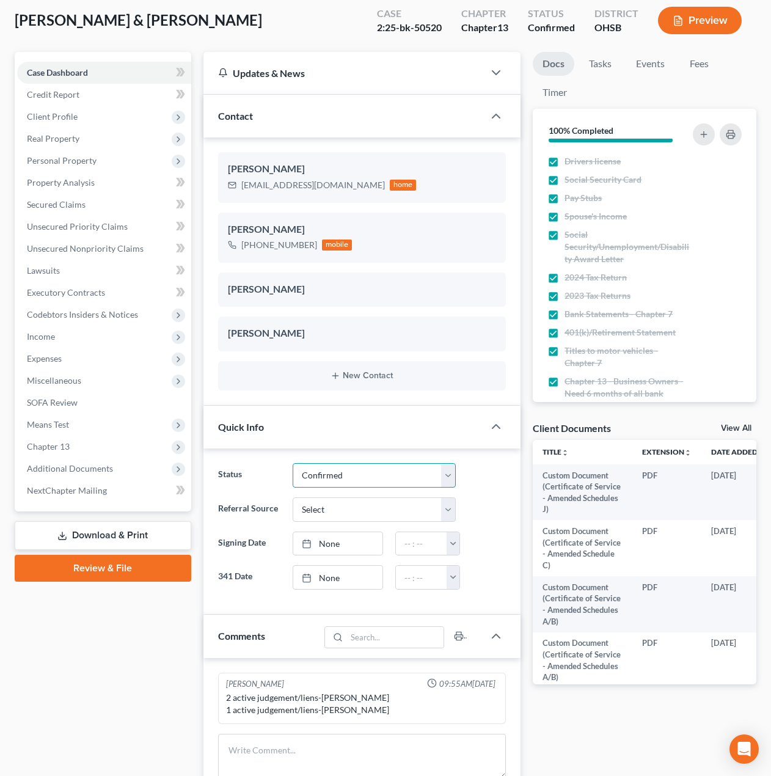
scroll to position [0, 0]
